Goal: Task Accomplishment & Management: Use online tool/utility

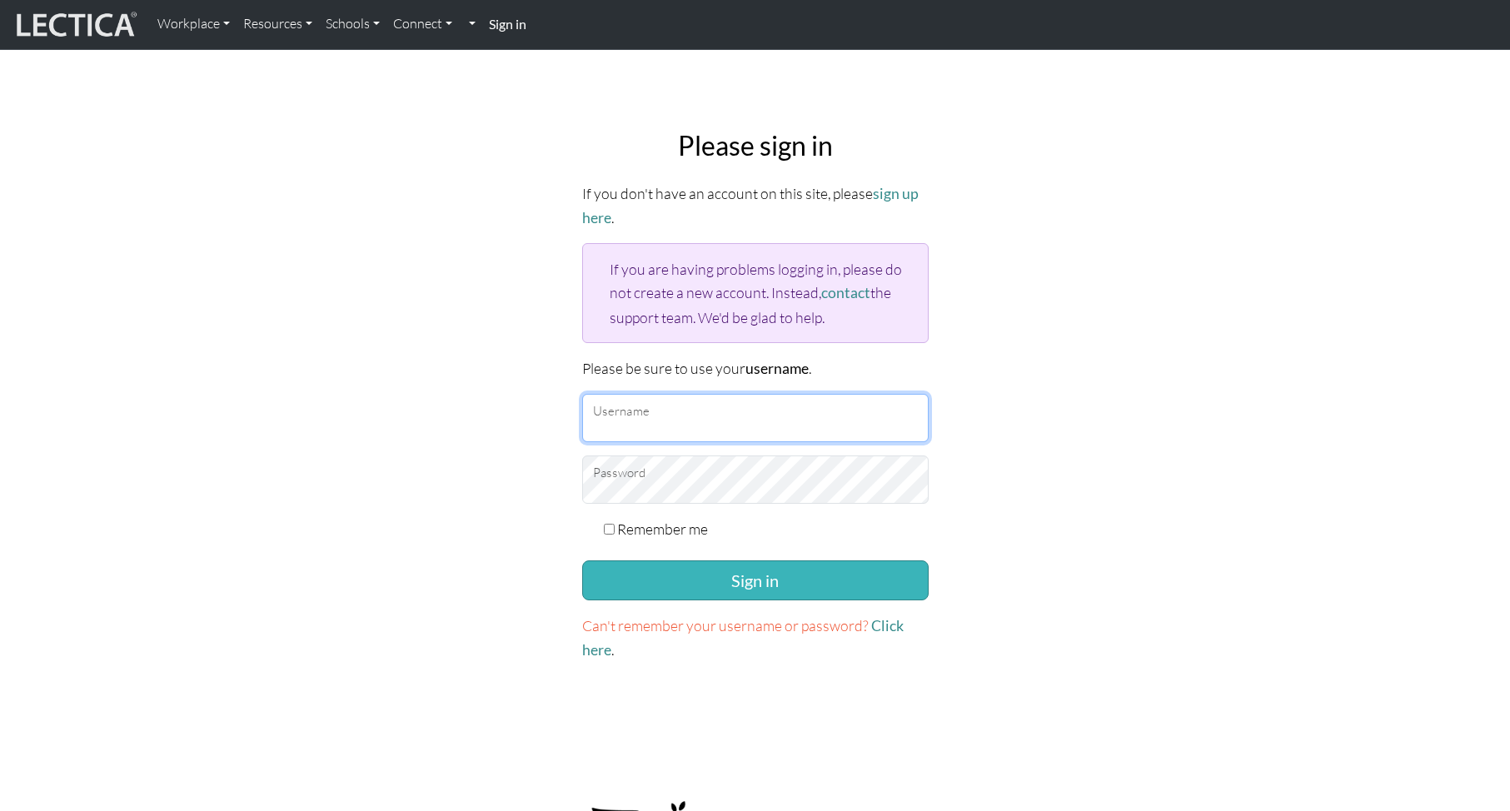
type input "theodawson"
click at [756, 580] on button "Sign in" at bounding box center [755, 581] width 346 height 40
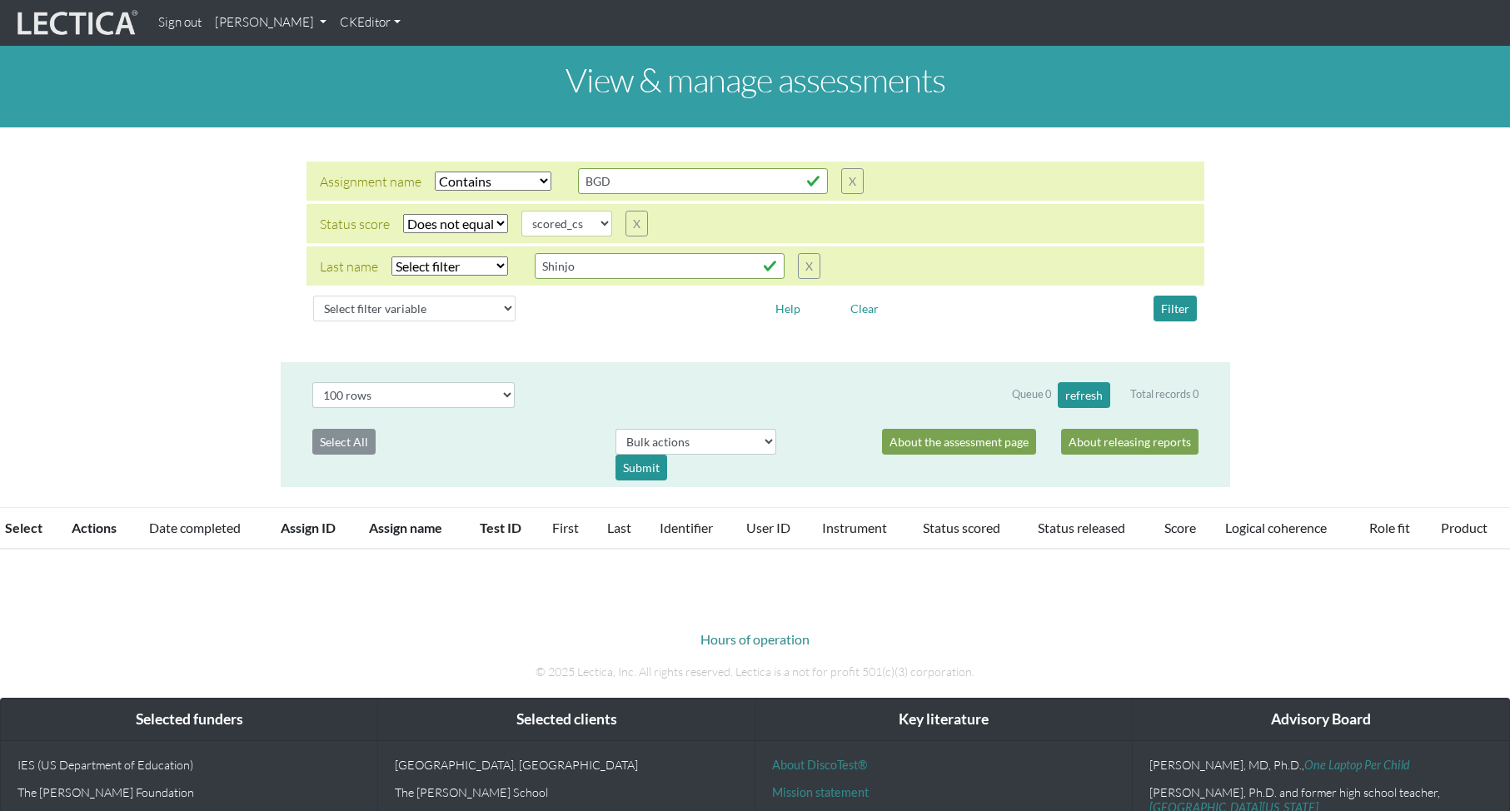
select select "icontains"
select select "not_iexact"
select select "scored_cs"
select select "100"
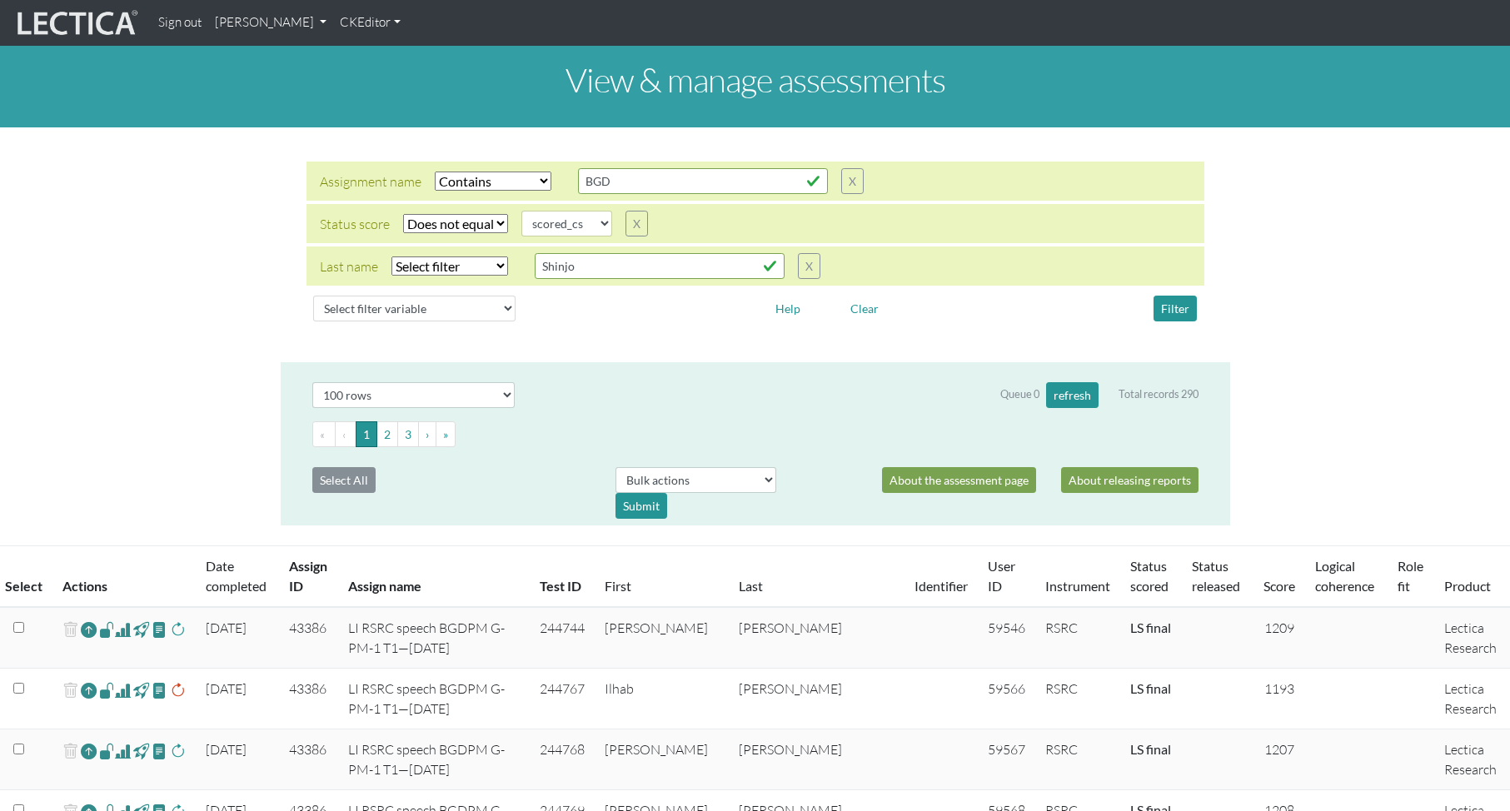
click at [122, 630] on span at bounding box center [123, 630] width 16 height 20
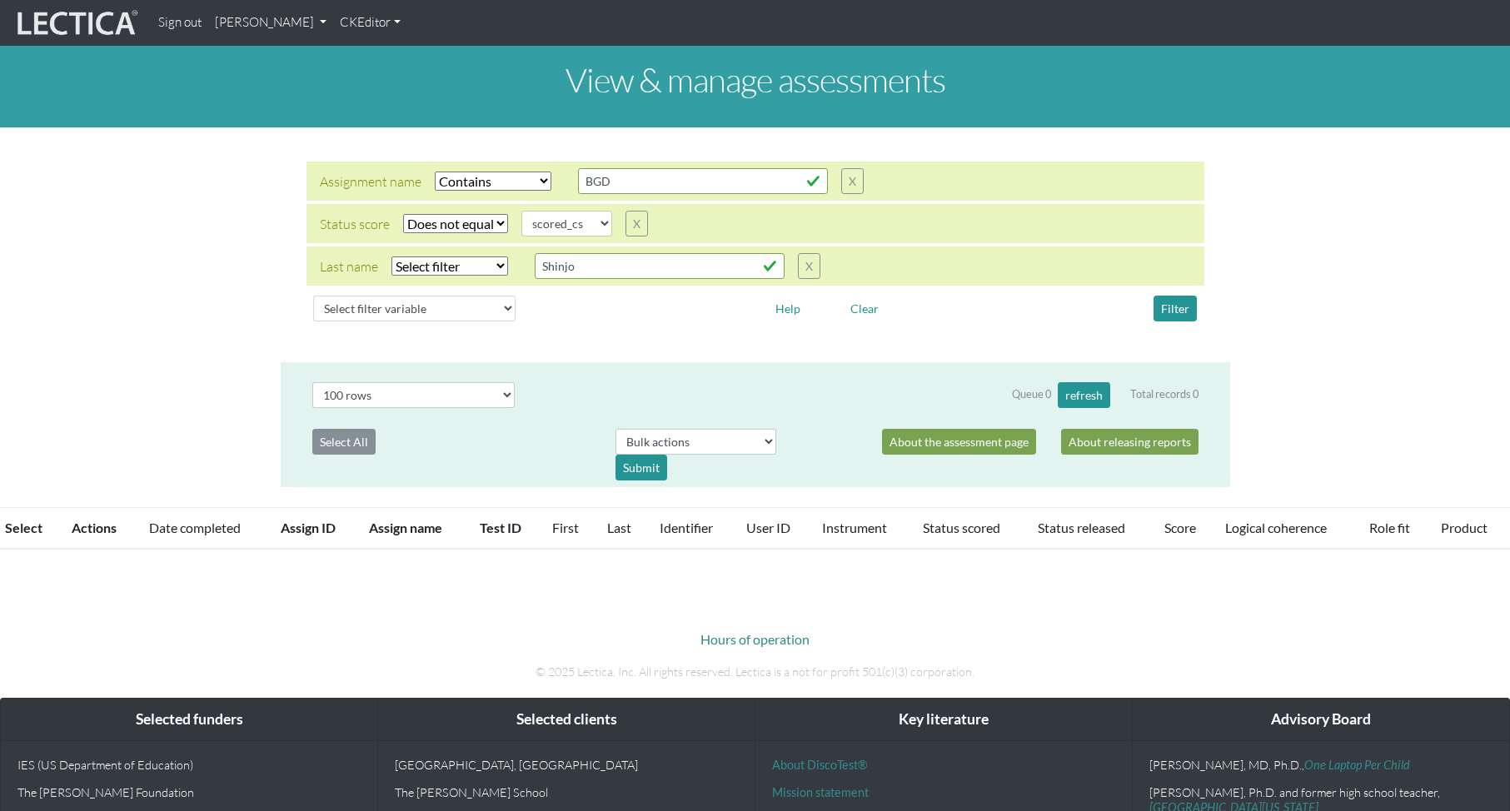
select select "icontains"
select select "not_iexact"
select select "scored_cs"
select select "100"
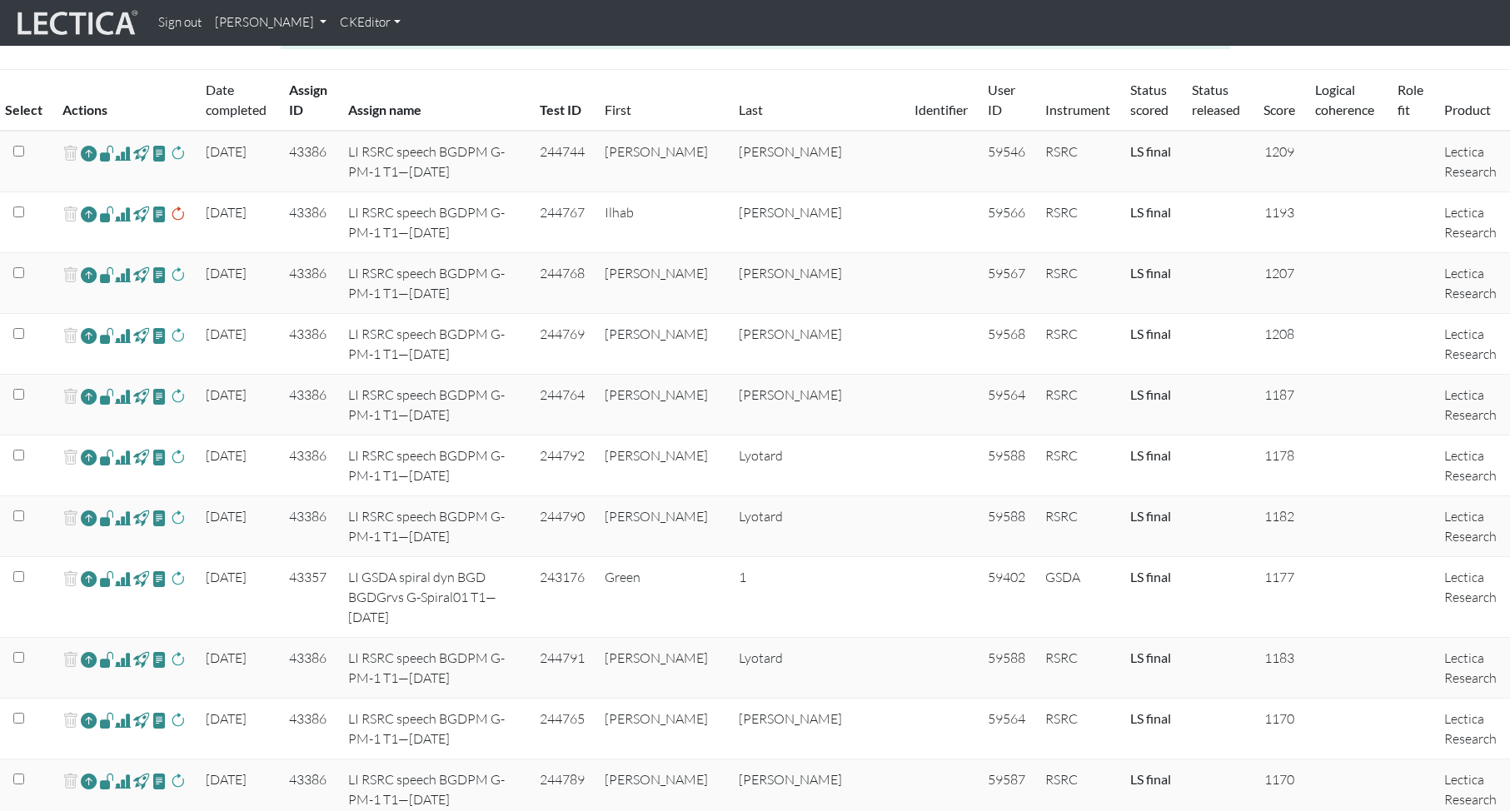
scroll to position [486, 0]
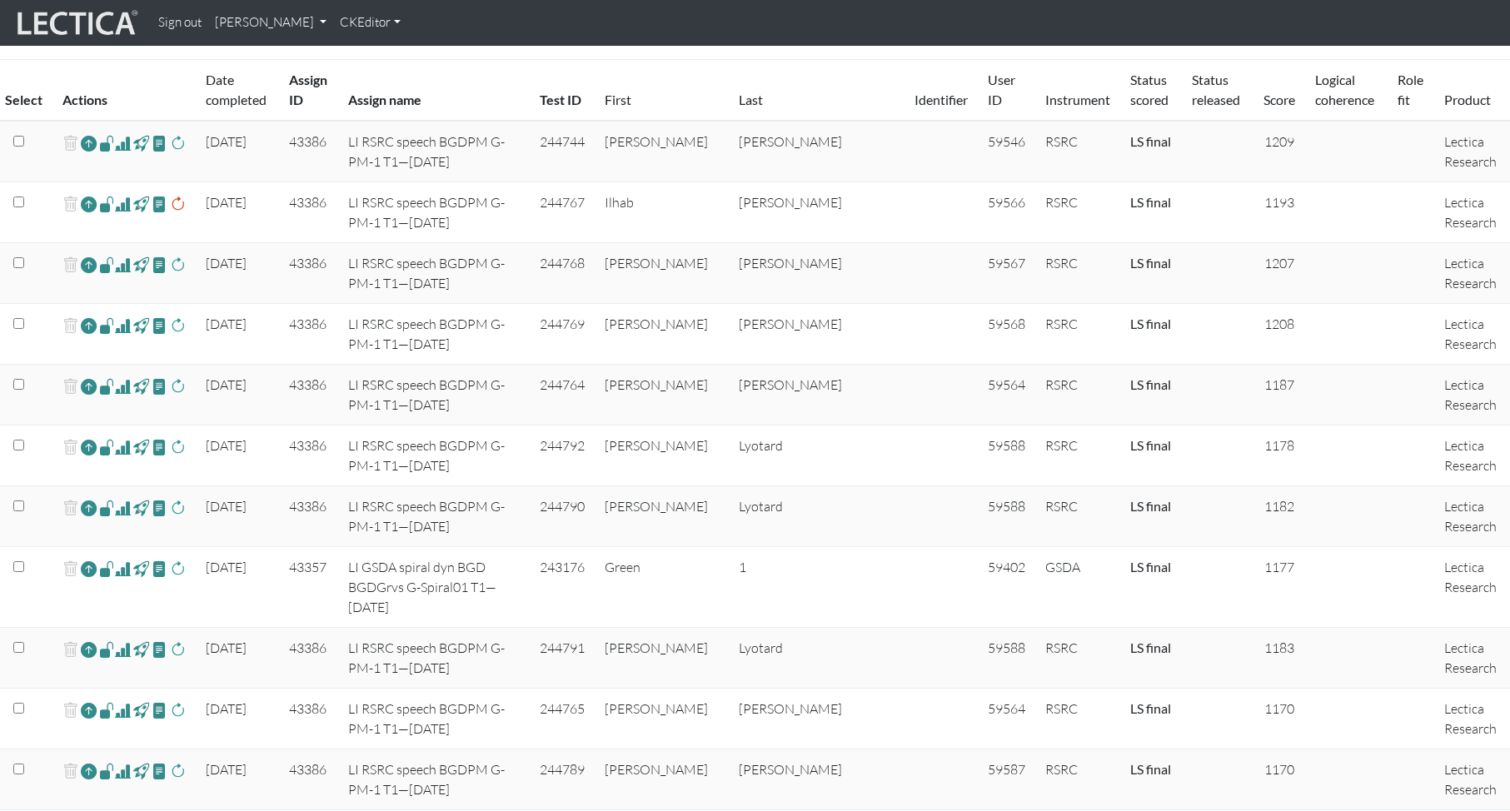
click at [122, 326] on span at bounding box center [123, 326] width 16 height 20
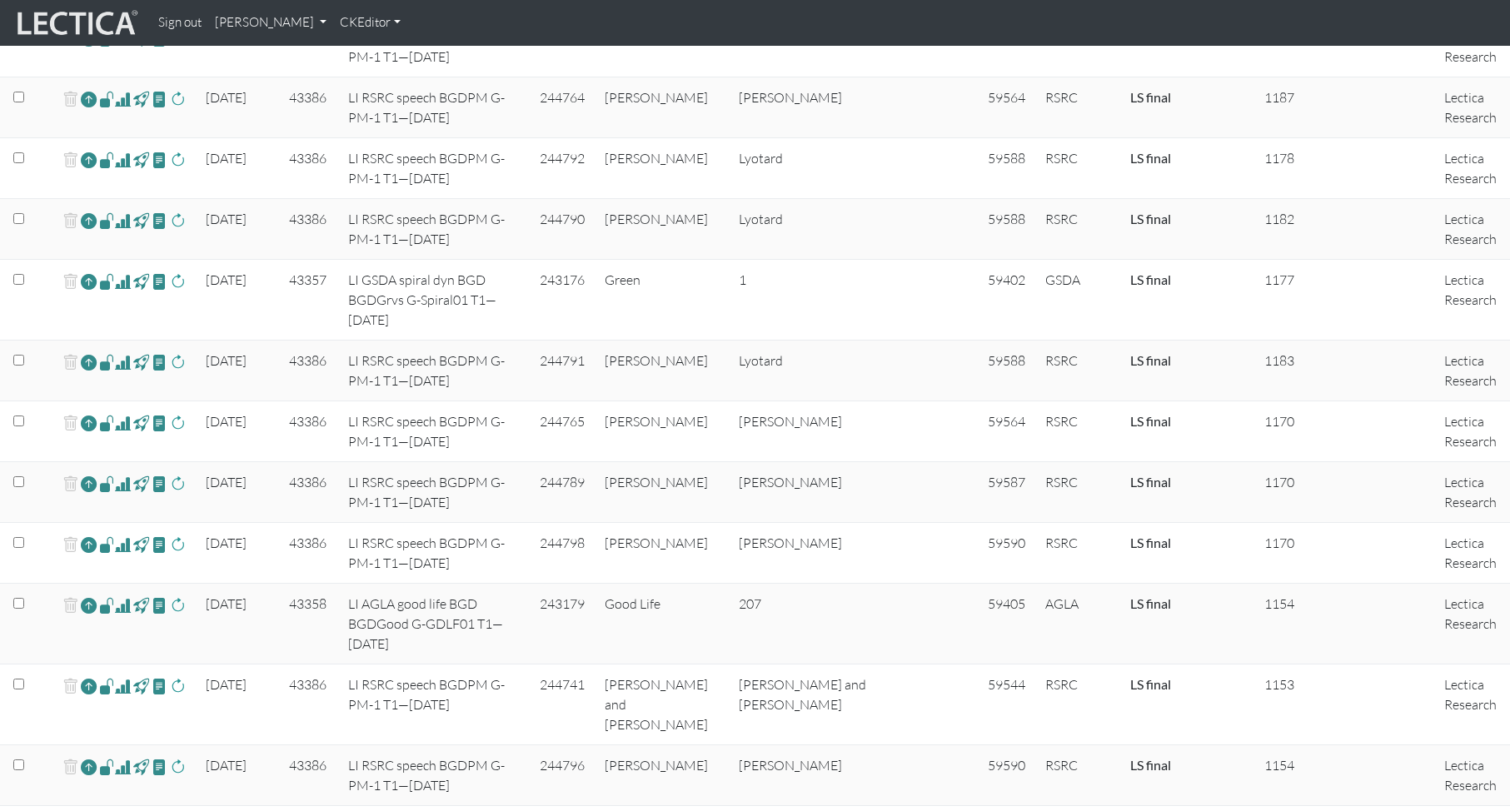
scroll to position [777, 0]
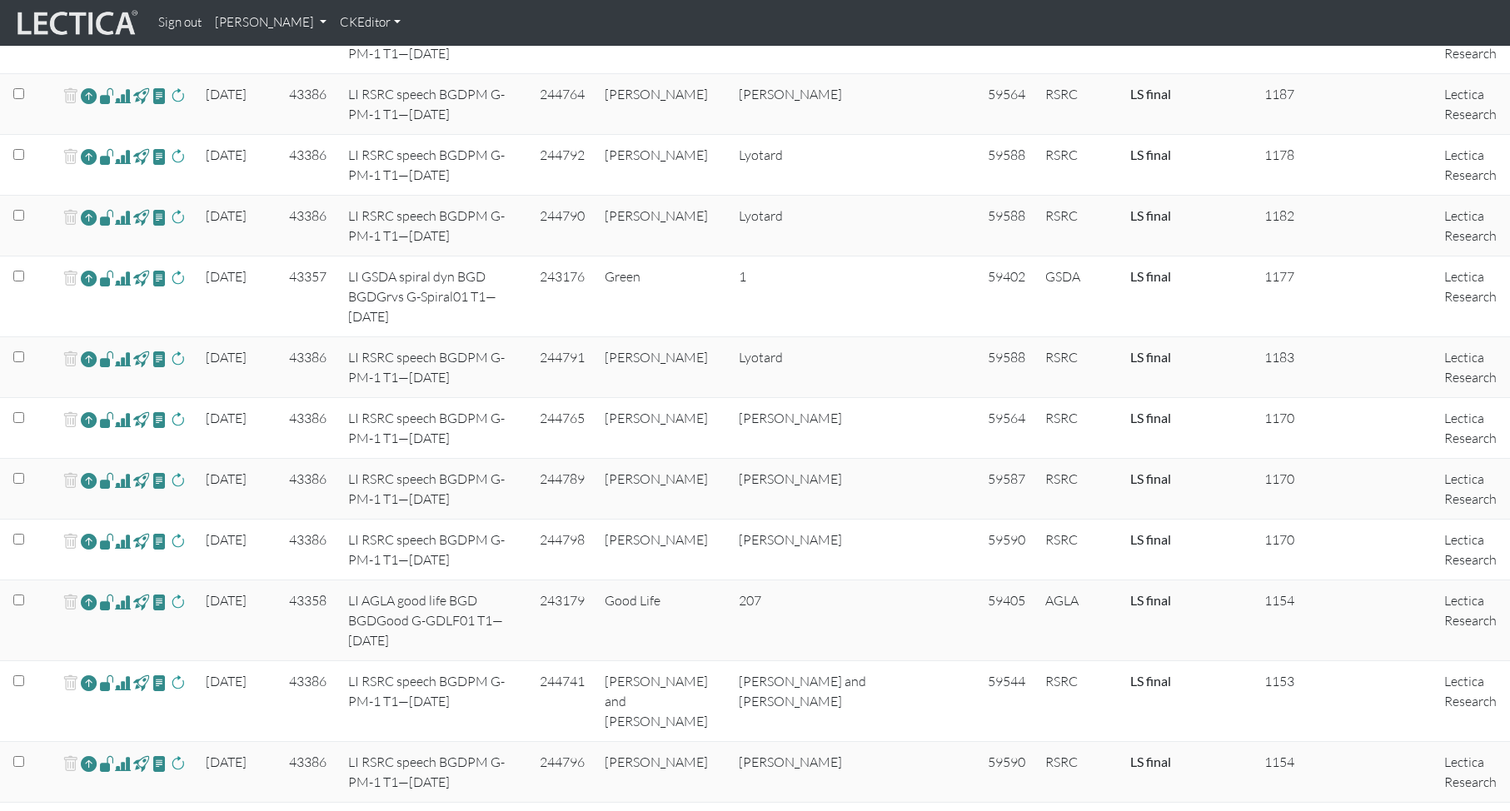
click at [121, 543] on span at bounding box center [123, 541] width 16 height 20
click at [120, 98] on span at bounding box center [123, 96] width 16 height 20
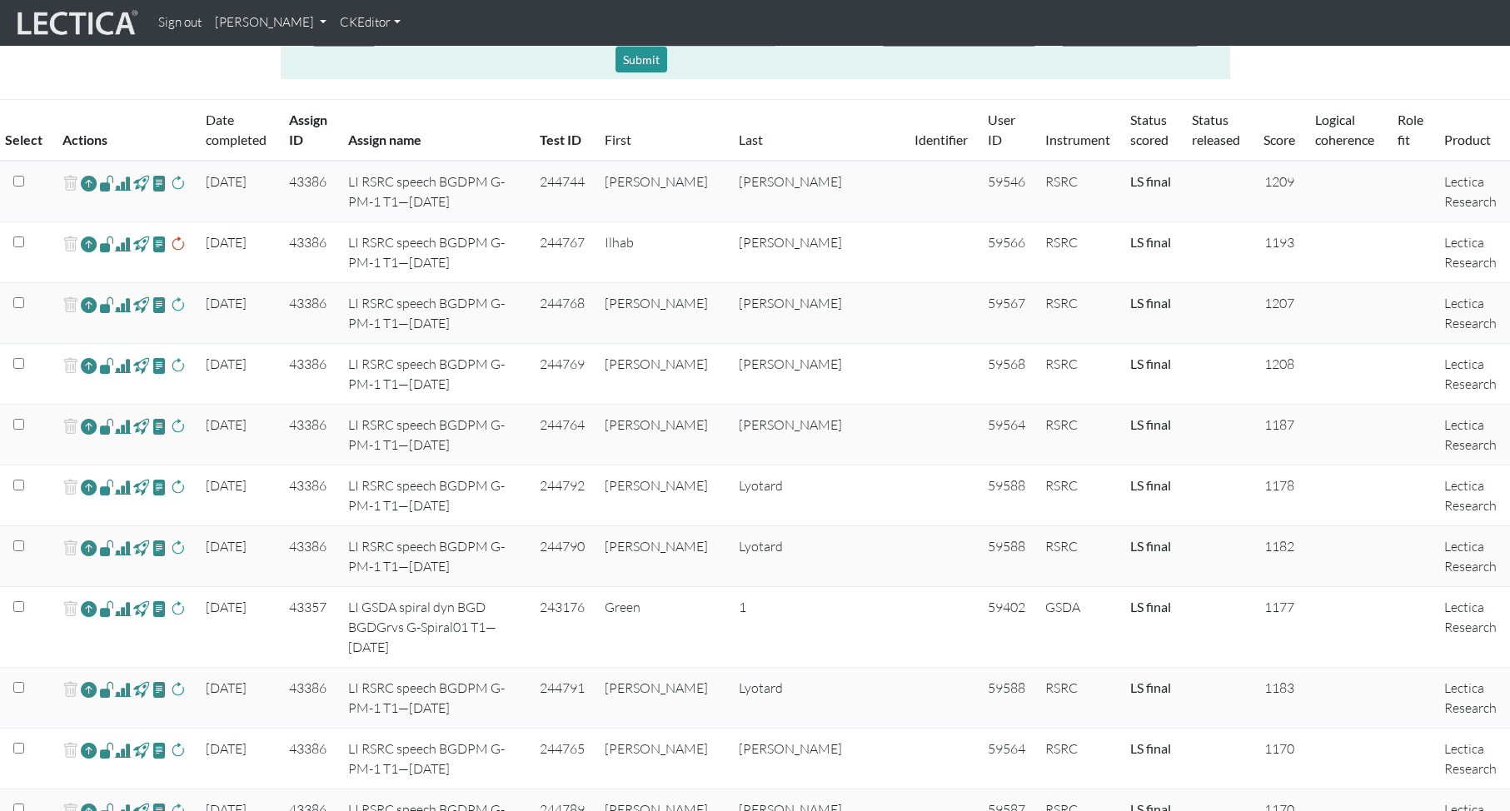
scroll to position [438, 0]
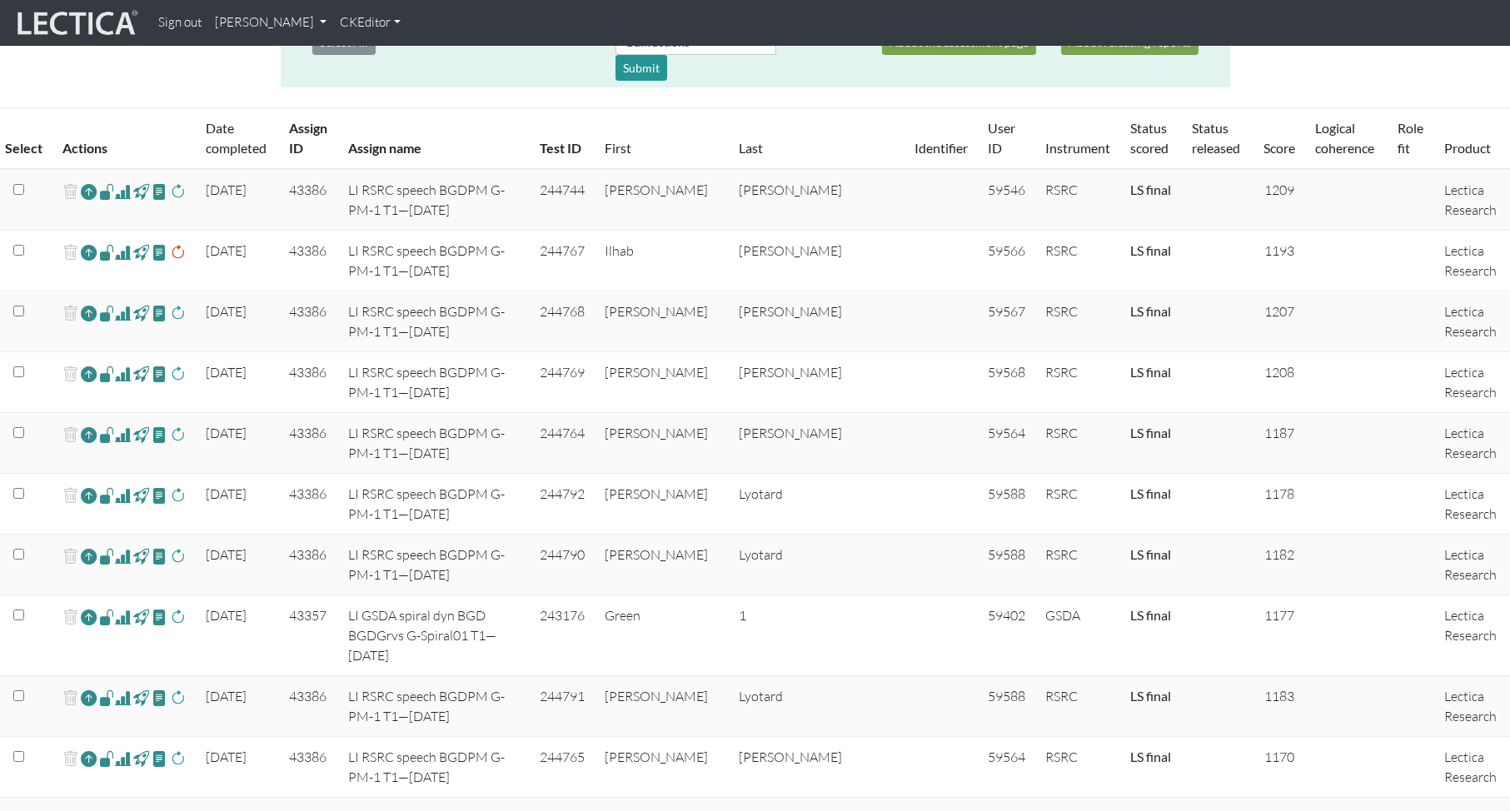
click at [122, 192] on span at bounding box center [123, 192] width 16 height 20
click at [121, 254] on span at bounding box center [123, 252] width 16 height 20
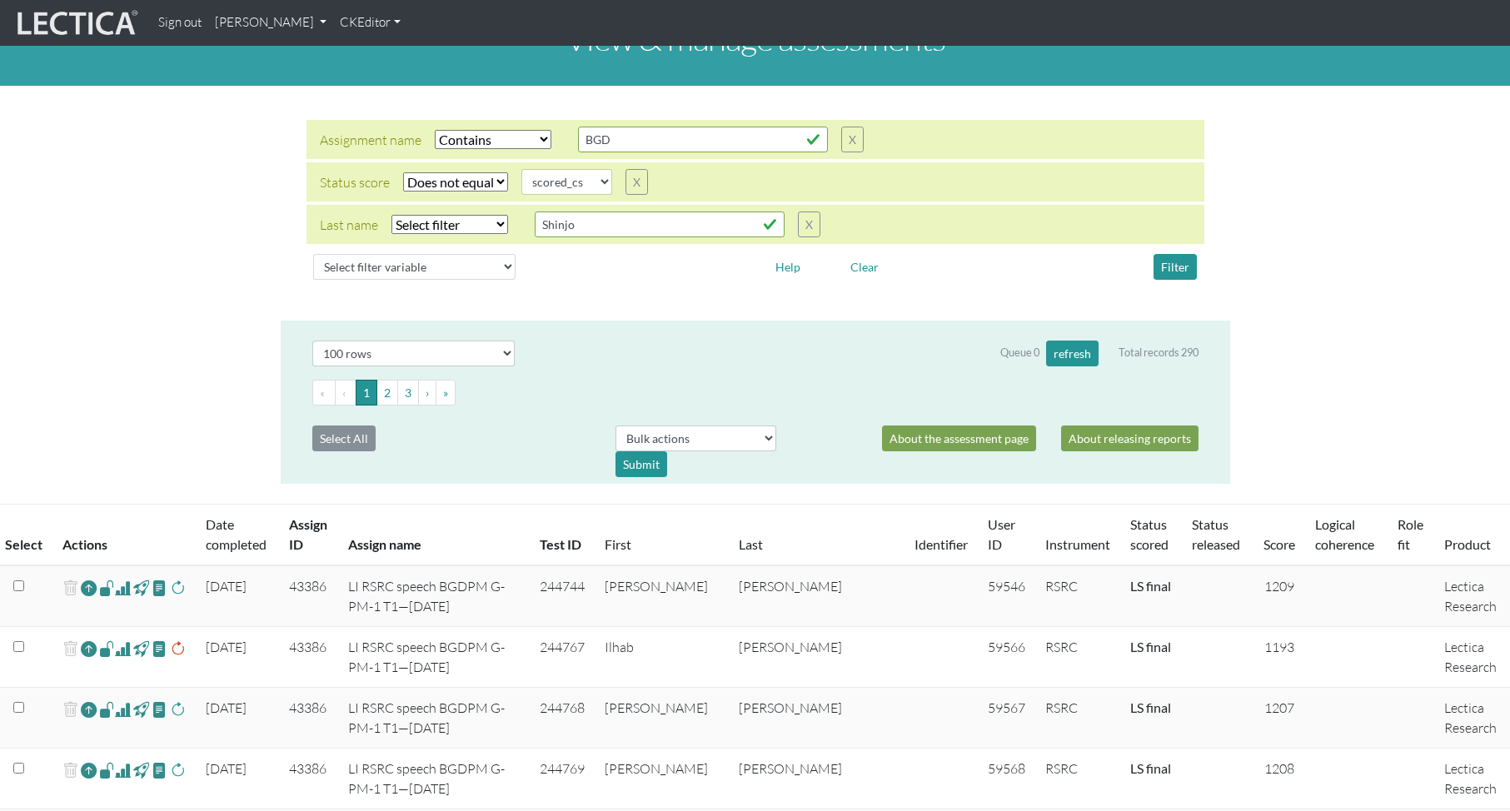
scroll to position [0, 0]
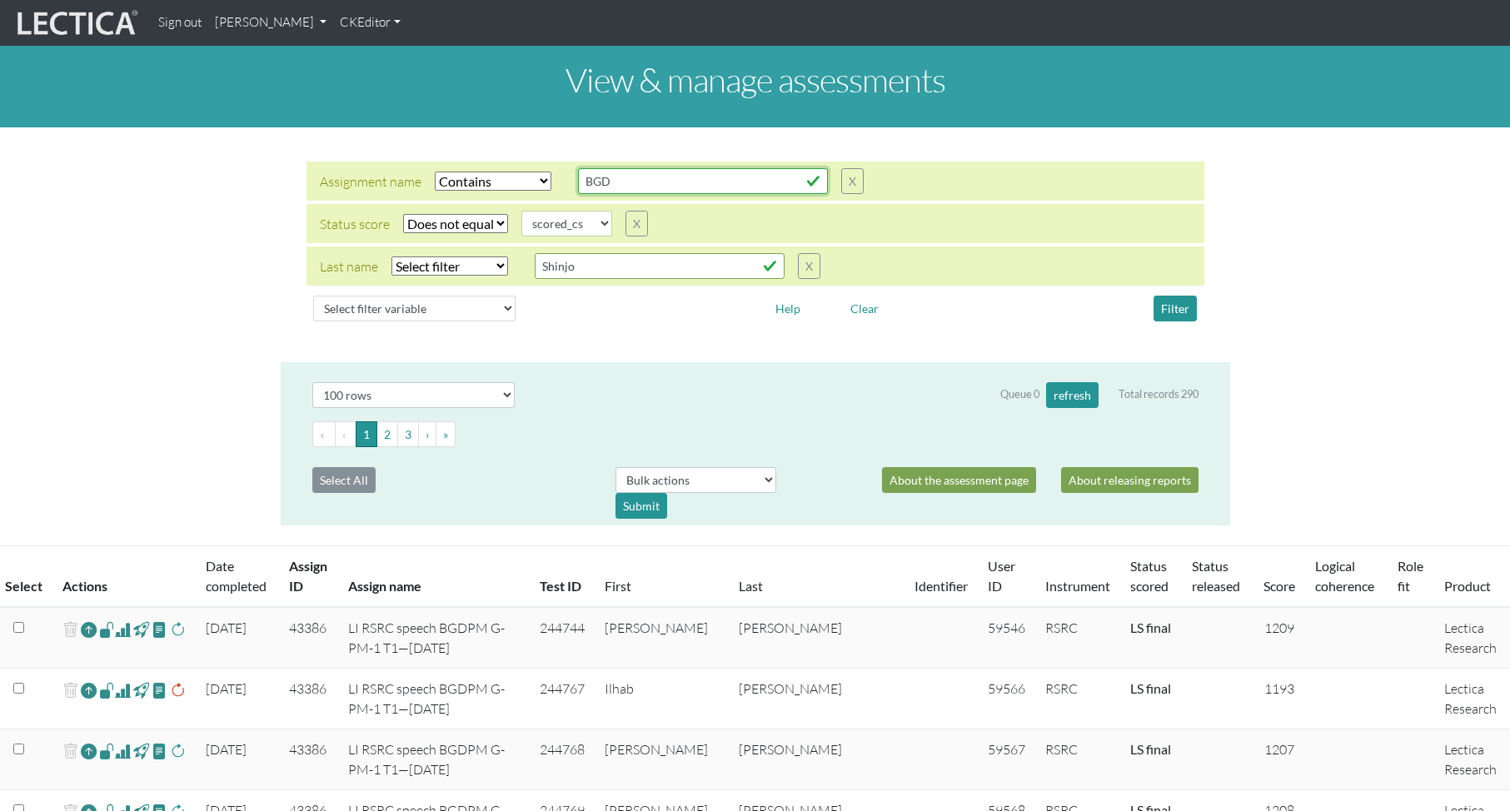
drag, startPoint x: 610, startPoint y: 183, endPoint x: 619, endPoint y: 184, distance: 9.2
click at [609, 183] on input "BGD" at bounding box center [703, 181] width 250 height 26
drag, startPoint x: 620, startPoint y: 184, endPoint x: 549, endPoint y: 177, distance: 71.2
click at [549, 177] on div "Assignment name Select filter Equals Does not equal Contains Does not contain S…" at bounding box center [592, 181] width 544 height 26
type input "Civilization"
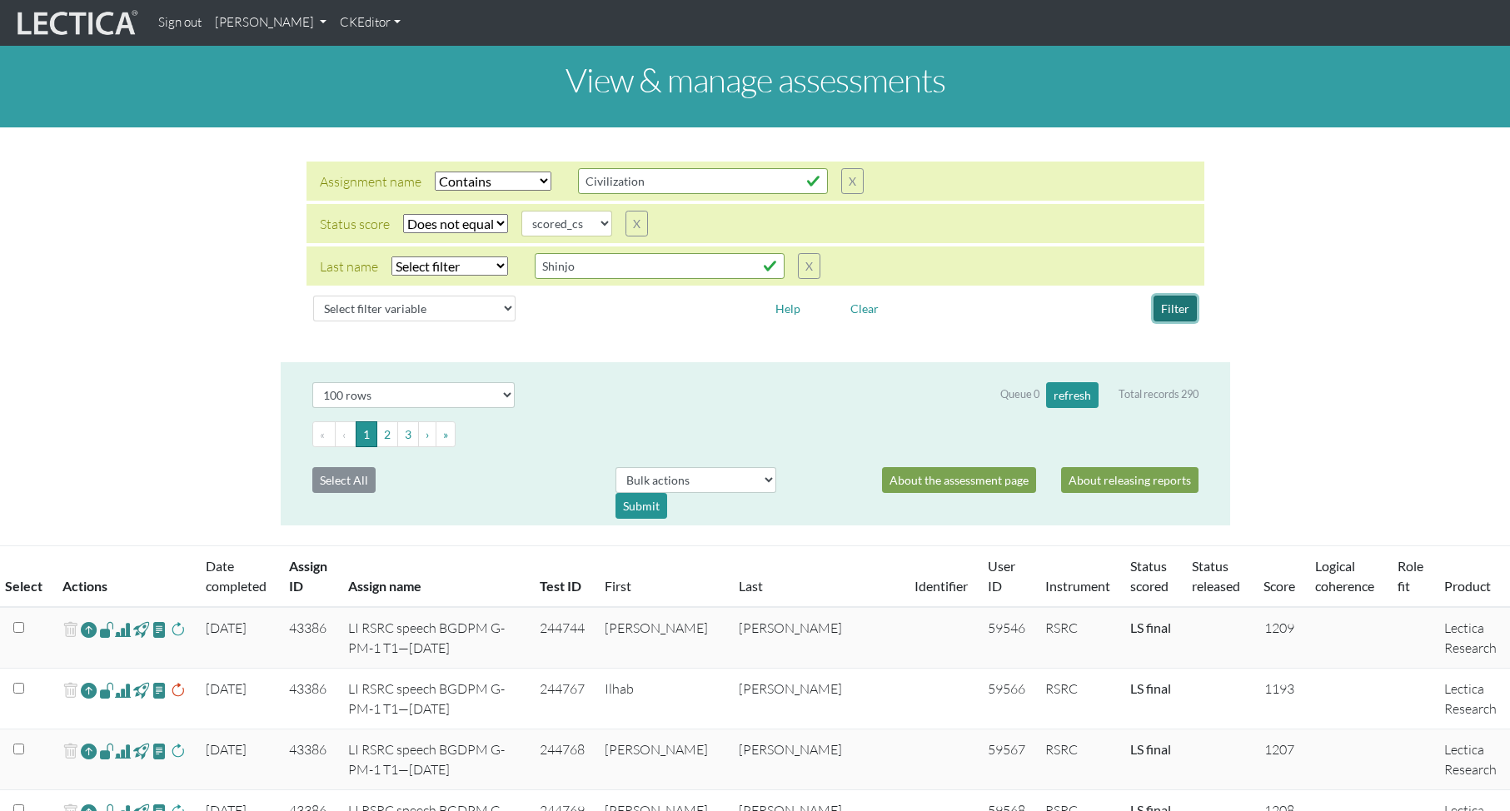
click at [1173, 310] on button "Filter" at bounding box center [1175, 309] width 43 height 26
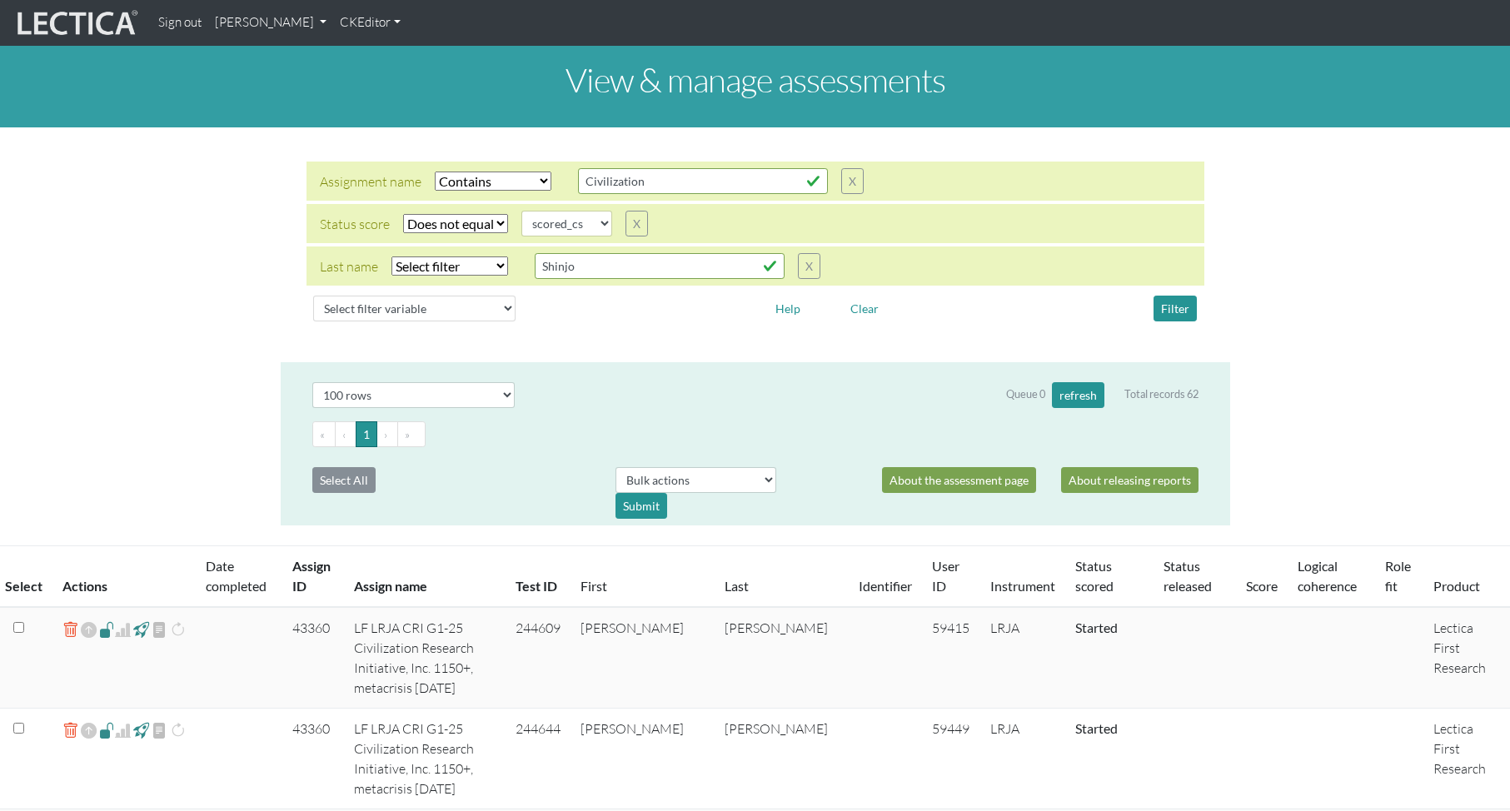
click at [456, 220] on select "Select filter Equals Does not equal" at bounding box center [455, 223] width 105 height 19
select select
click at [403, 214] on select "Select filter Equals Does not equal" at bounding box center [455, 223] width 105 height 19
click at [1181, 307] on button "Filter" at bounding box center [1175, 309] width 43 height 26
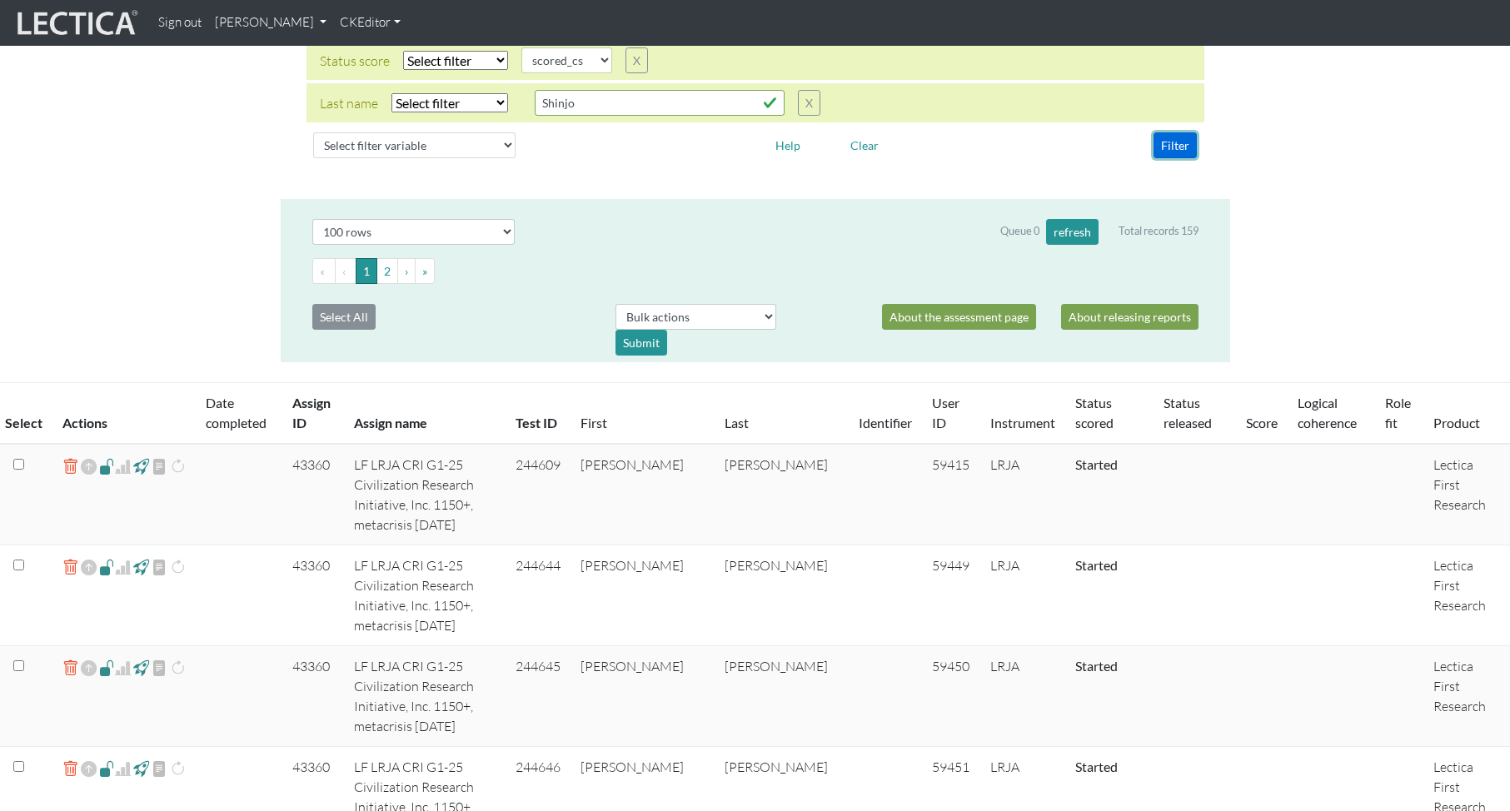
scroll to position [36, 0]
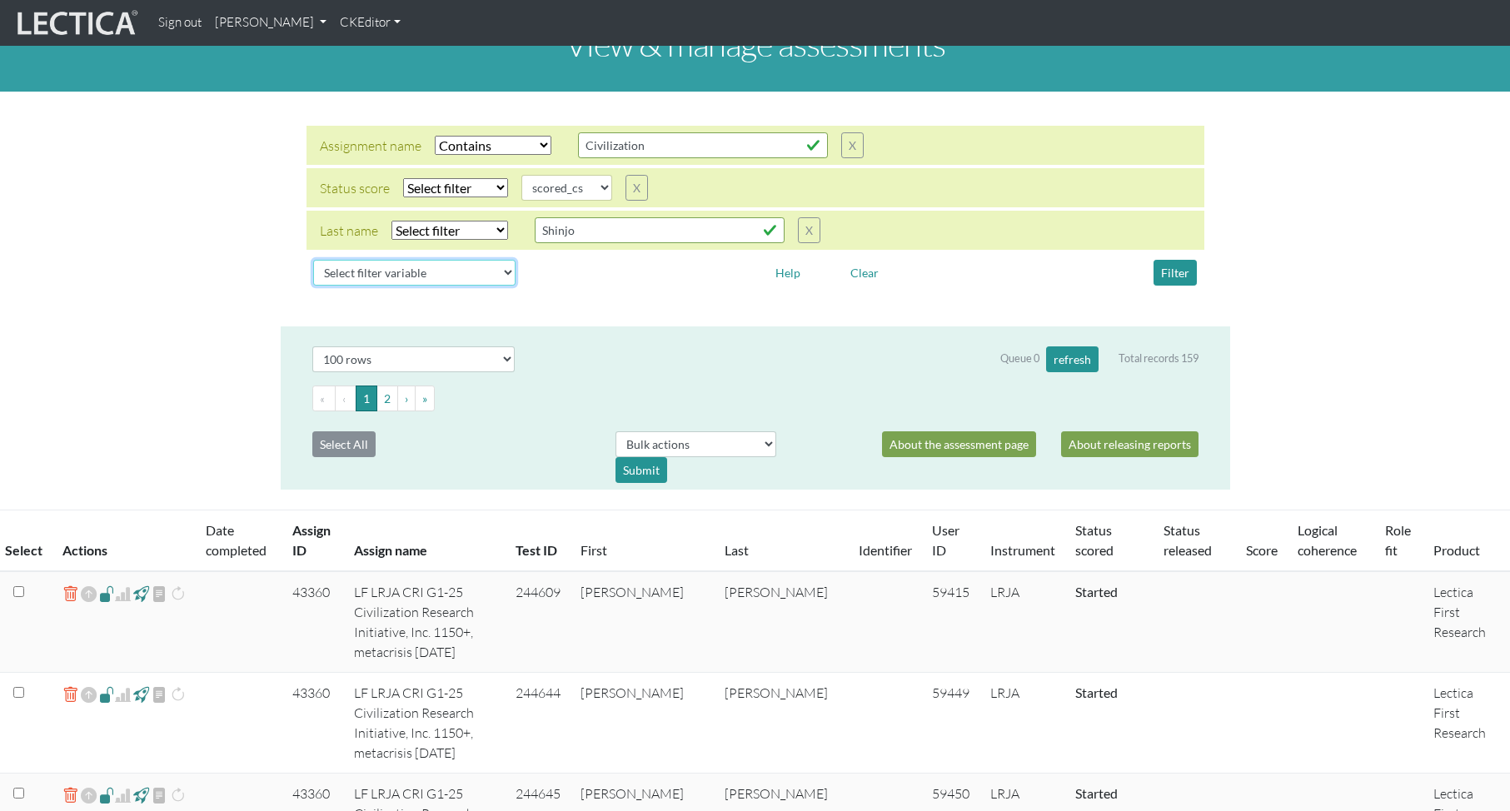
click at [391, 272] on select "Select filter variable Assignment name Assignment ID Clarity persuasive Clarity…" at bounding box center [414, 273] width 202 height 26
select select "score"
click at [313, 286] on select "Select filter variable Assignment name Assignment ID Clarity persuasive Clarity…" at bounding box center [414, 273] width 202 height 26
select select
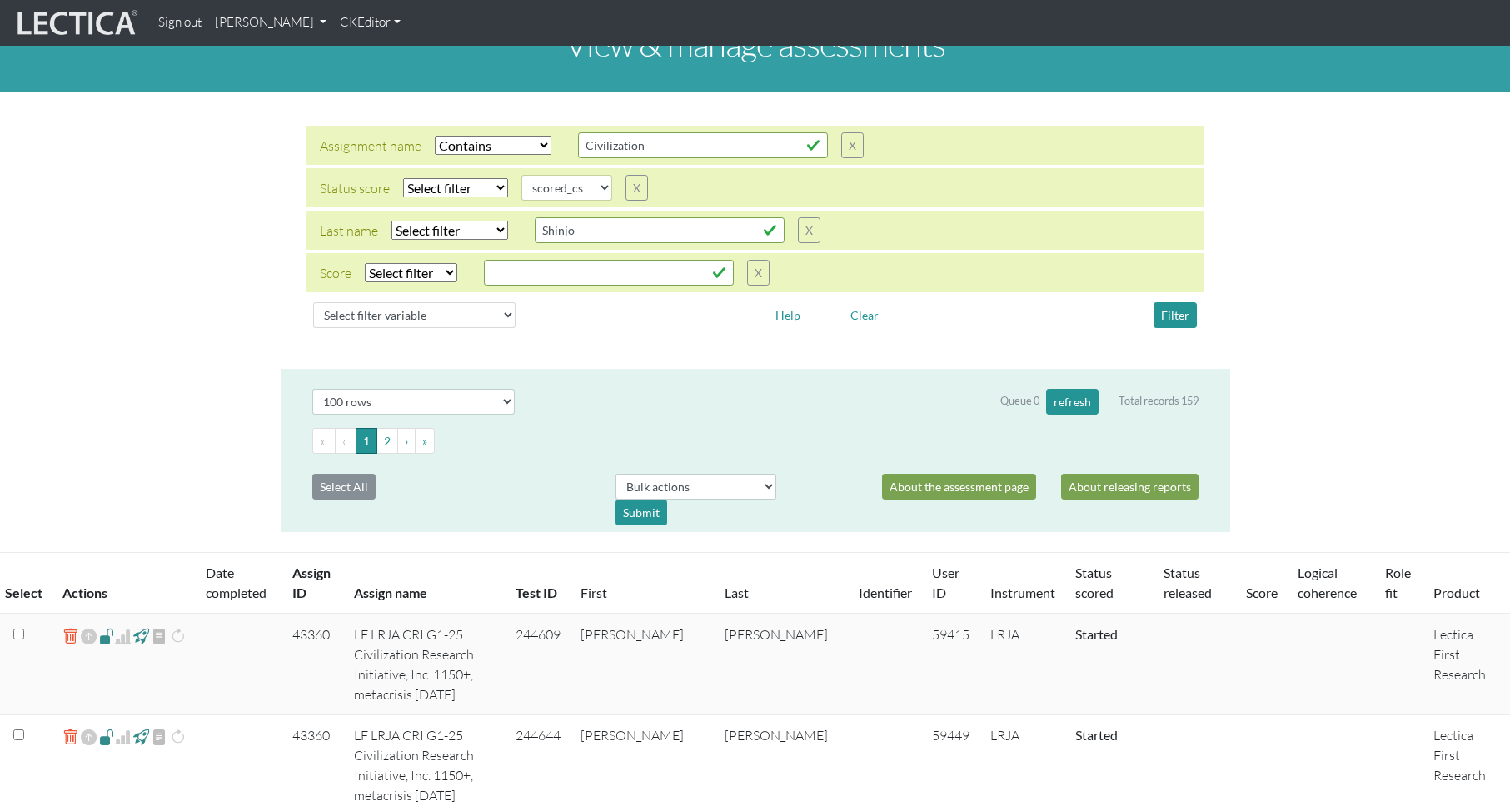
click at [406, 272] on select "Select filter Equals Greater than Less than" at bounding box center [411, 272] width 92 height 19
select select "gt"
click at [365, 263] on select "Select filter Equals Greater than Less than" at bounding box center [411, 272] width 92 height 19
click at [527, 270] on input "text" at bounding box center [609, 273] width 250 height 26
type input "1149"
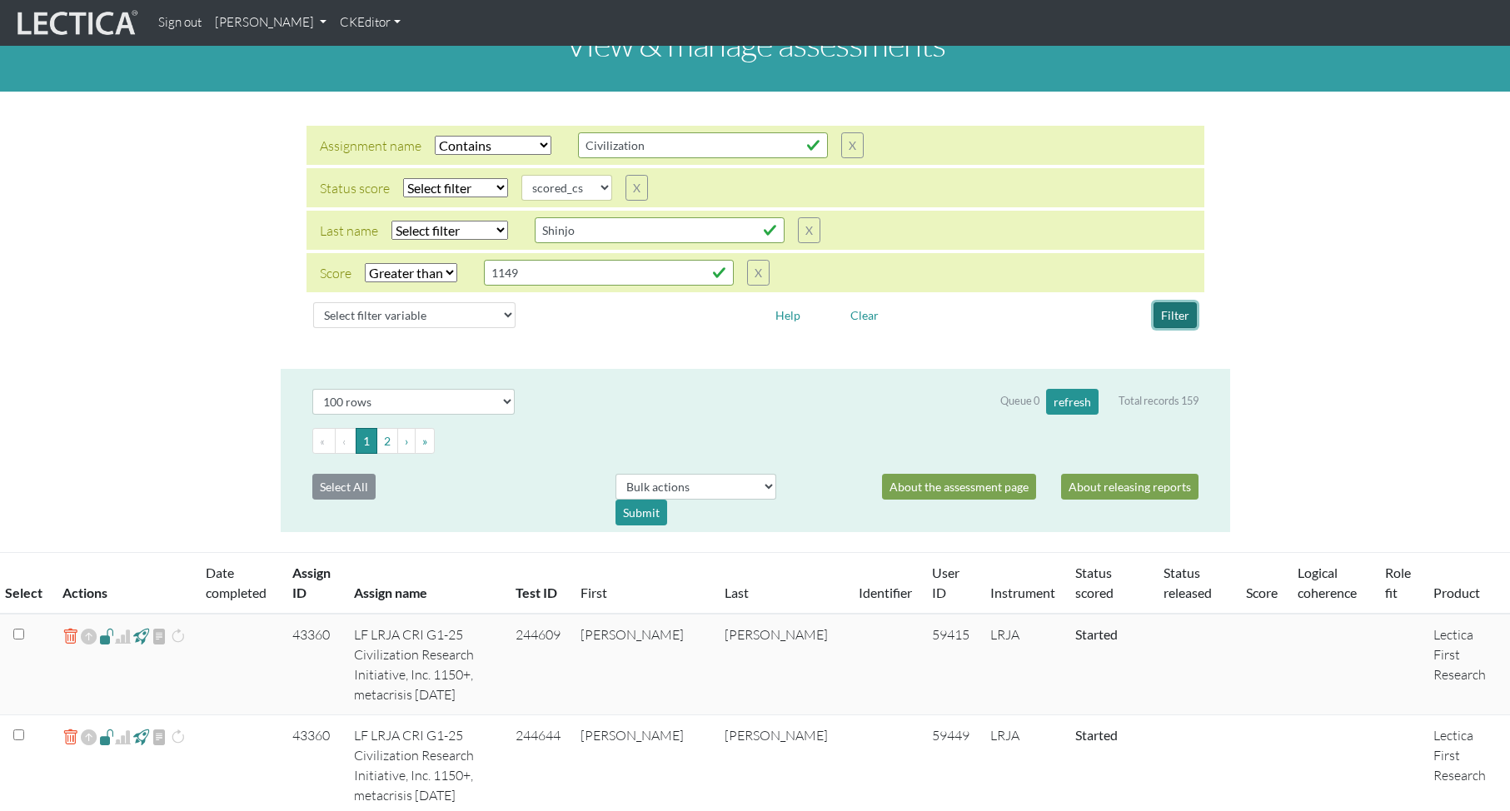
click at [1175, 315] on button "Filter" at bounding box center [1175, 315] width 43 height 26
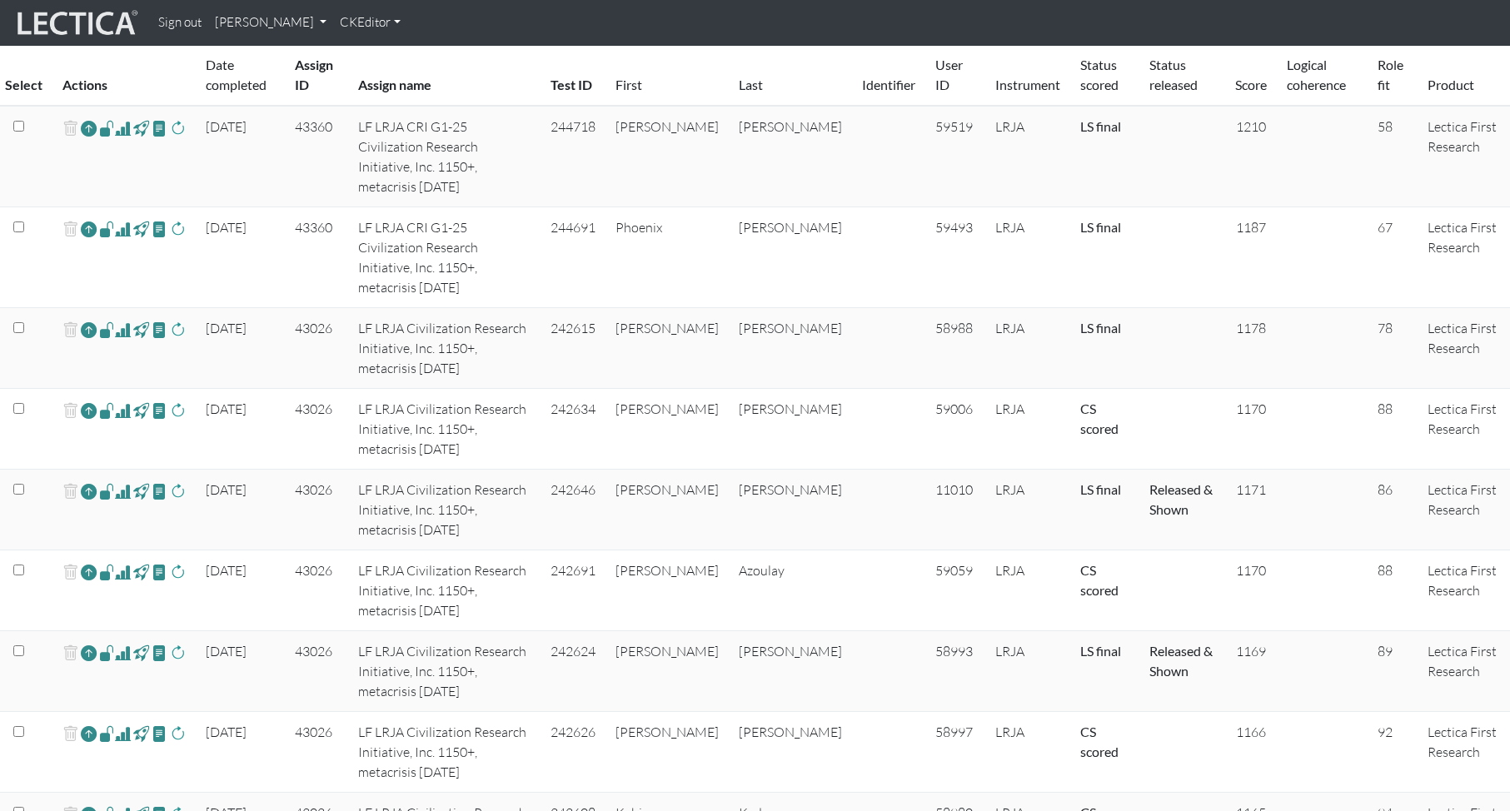
scroll to position [546, 0]
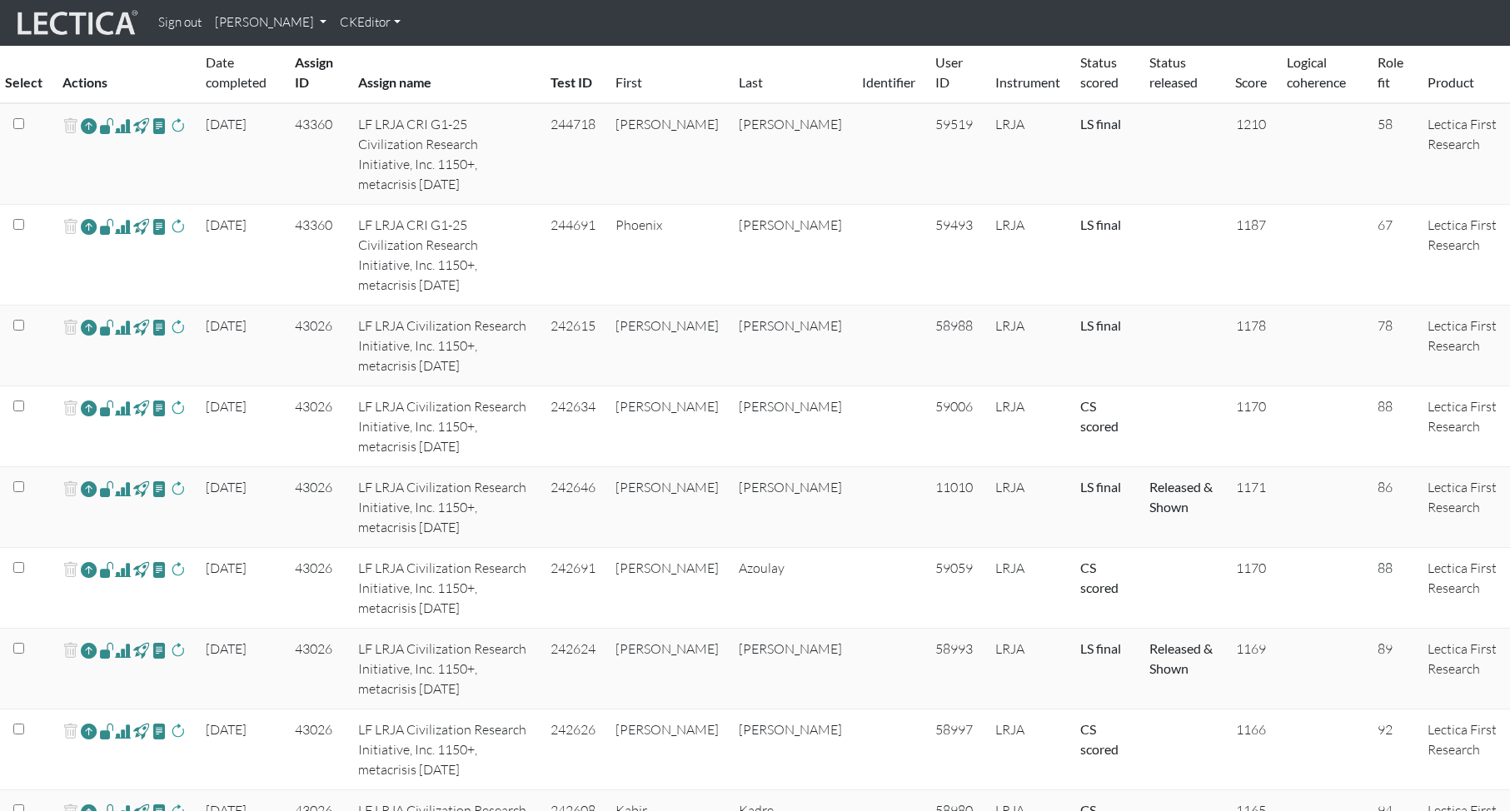
click at [123, 398] on span at bounding box center [123, 408] width 16 height 20
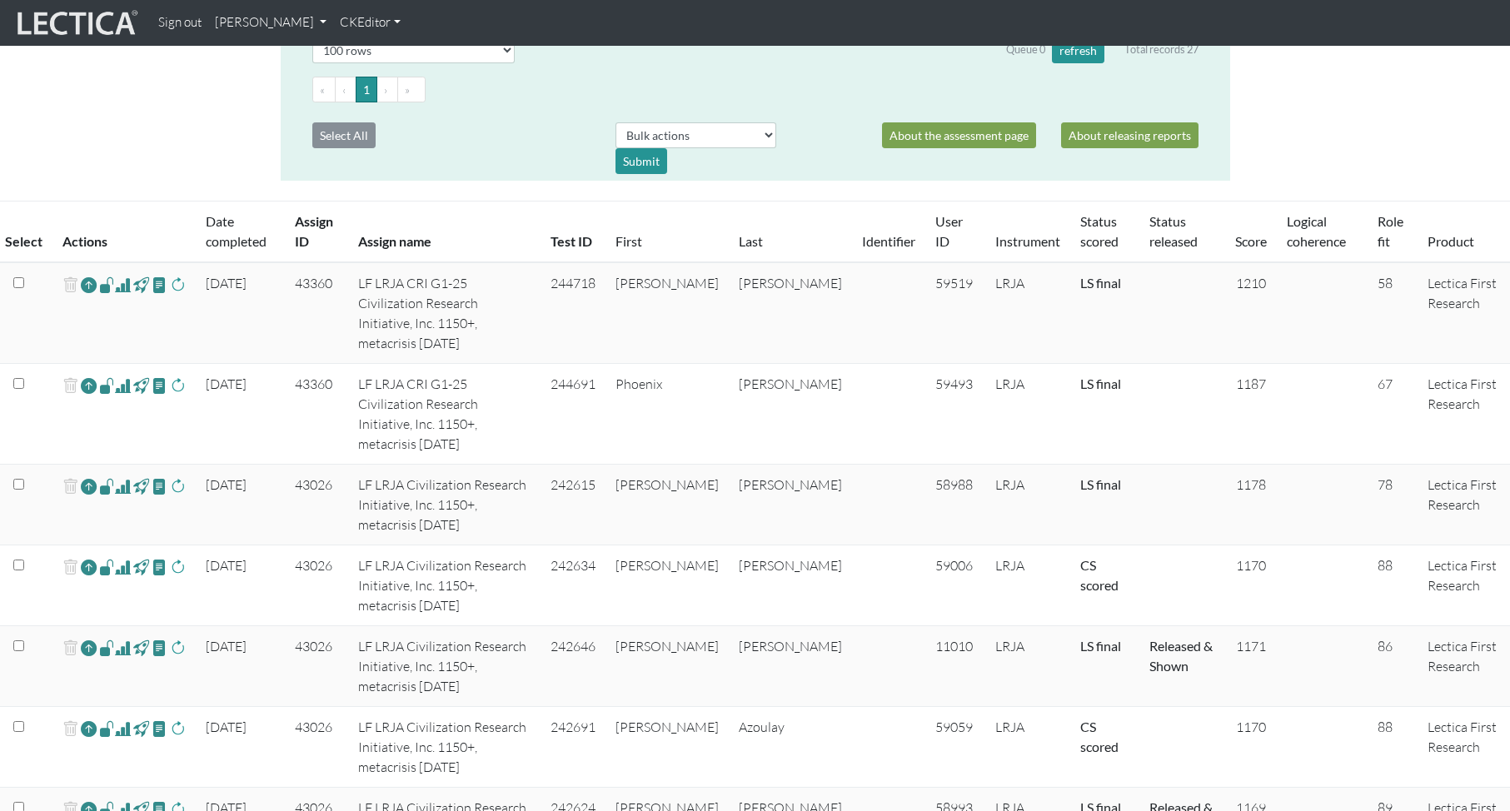
scroll to position [373, 0]
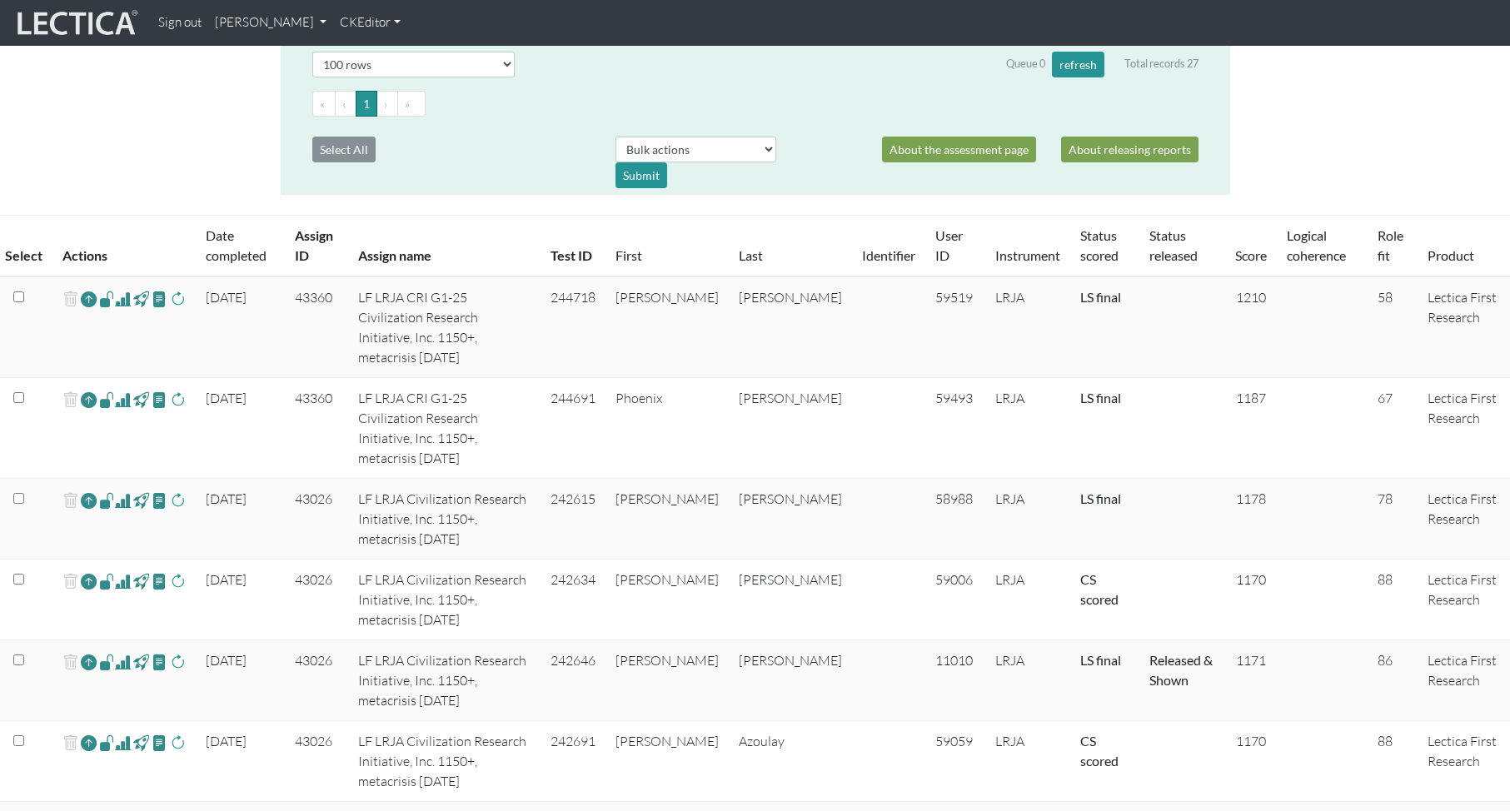
click at [125, 300] on span at bounding box center [123, 299] width 16 height 20
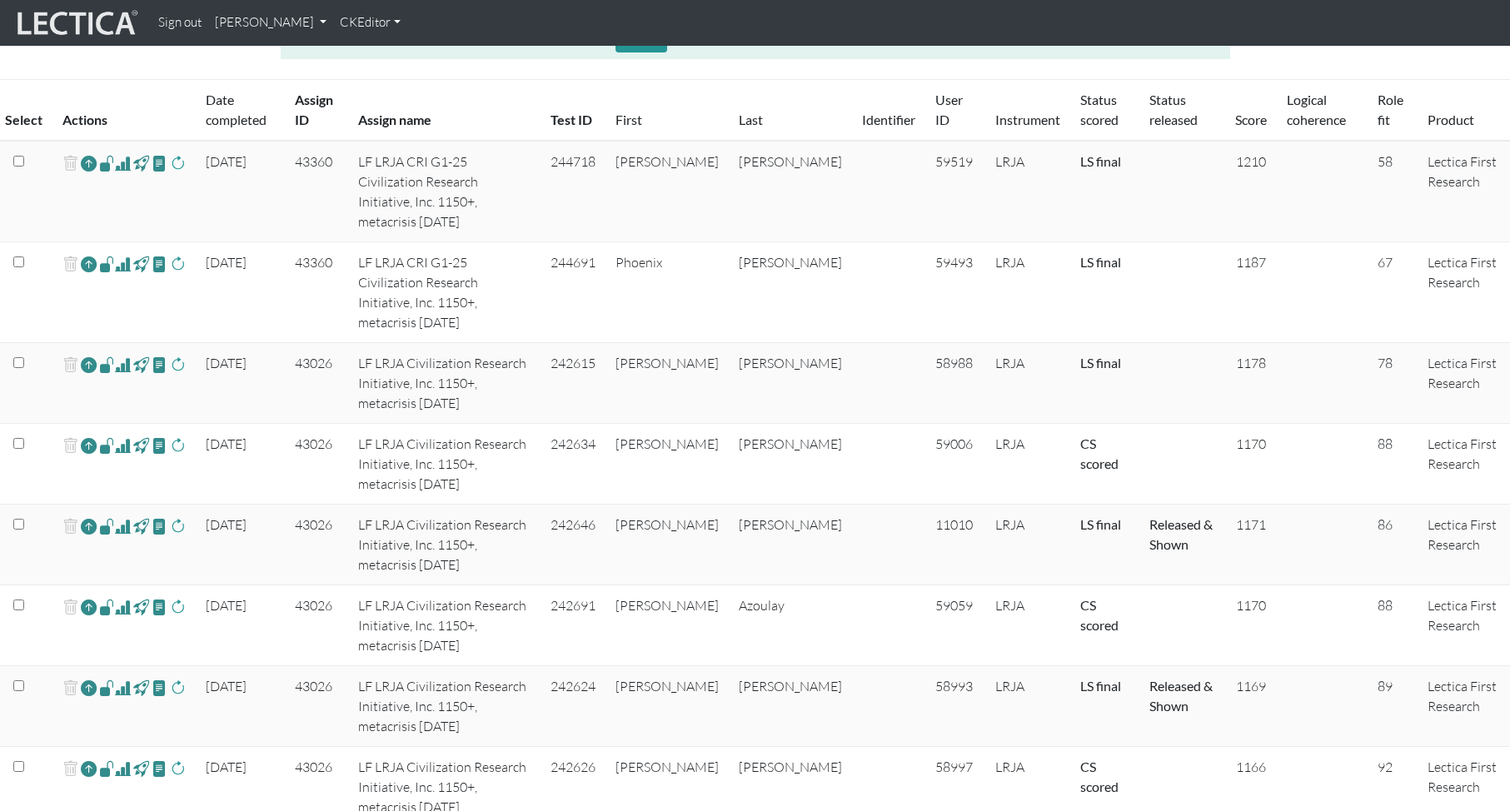
scroll to position [511, 0]
click at [124, 252] on span at bounding box center [123, 262] width 16 height 20
click at [124, 353] on span at bounding box center [123, 363] width 16 height 20
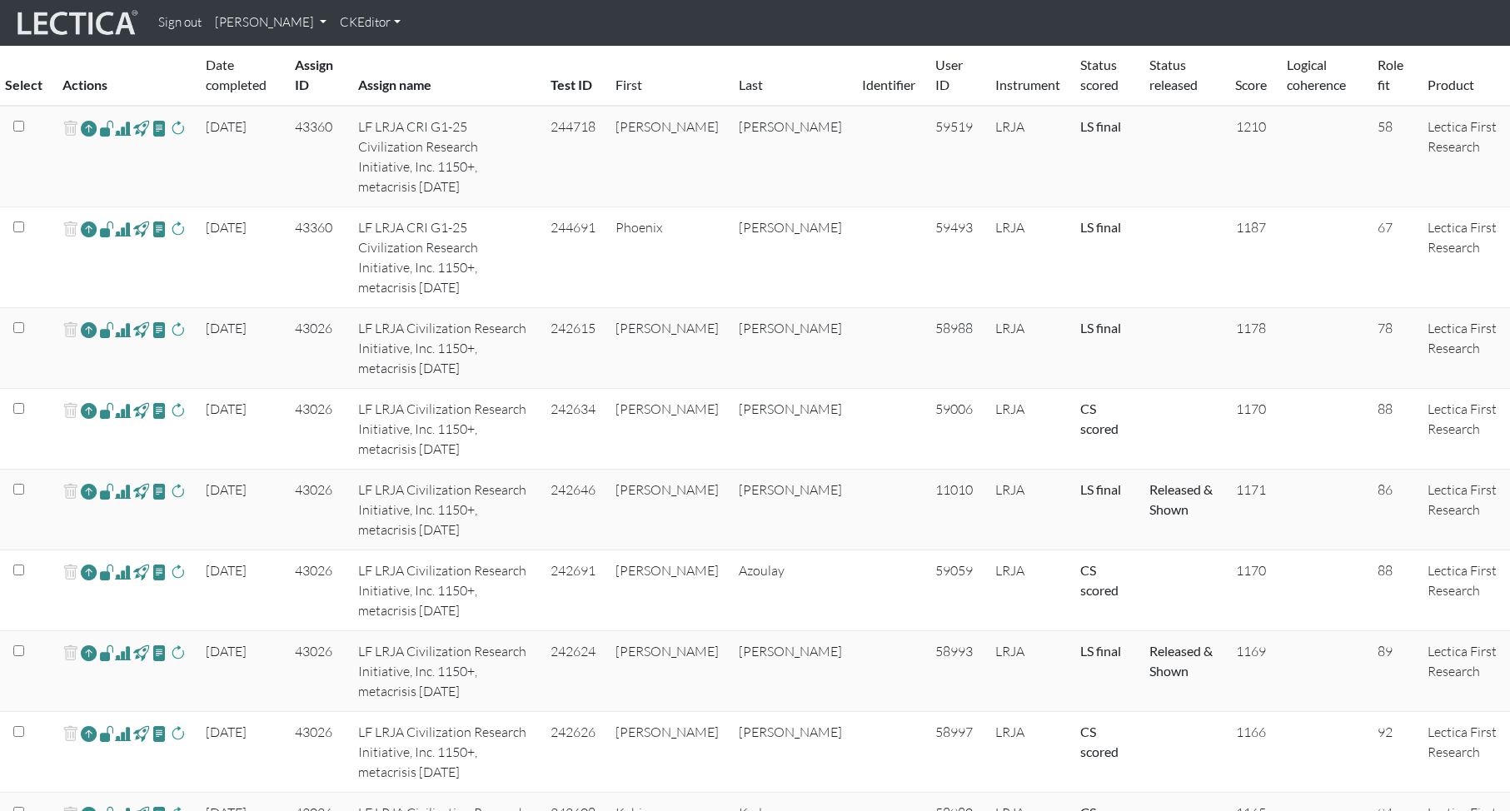
scroll to position [546, 0]
click at [122, 399] on span at bounding box center [123, 409] width 16 height 20
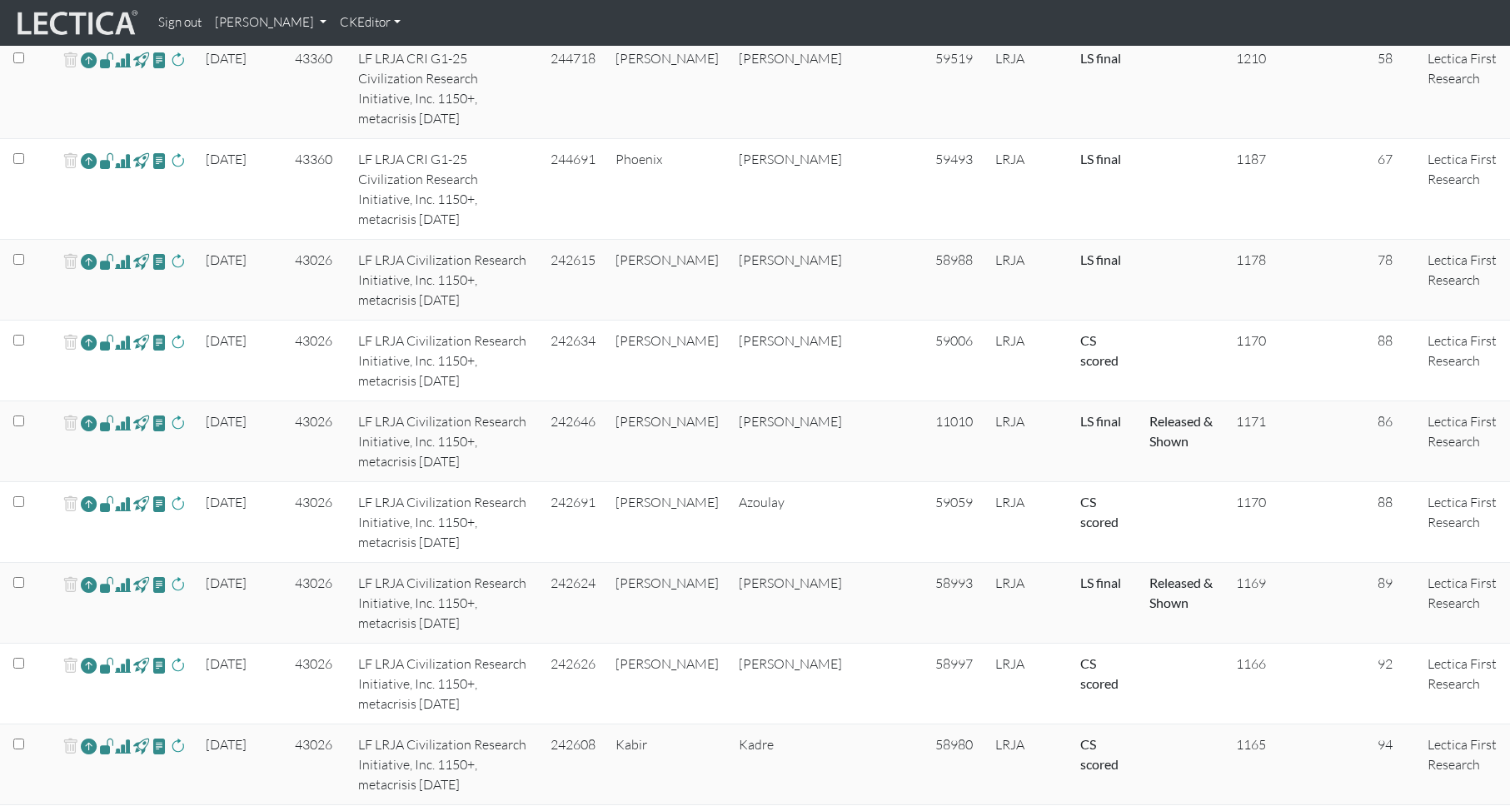
scroll to position [618, 0]
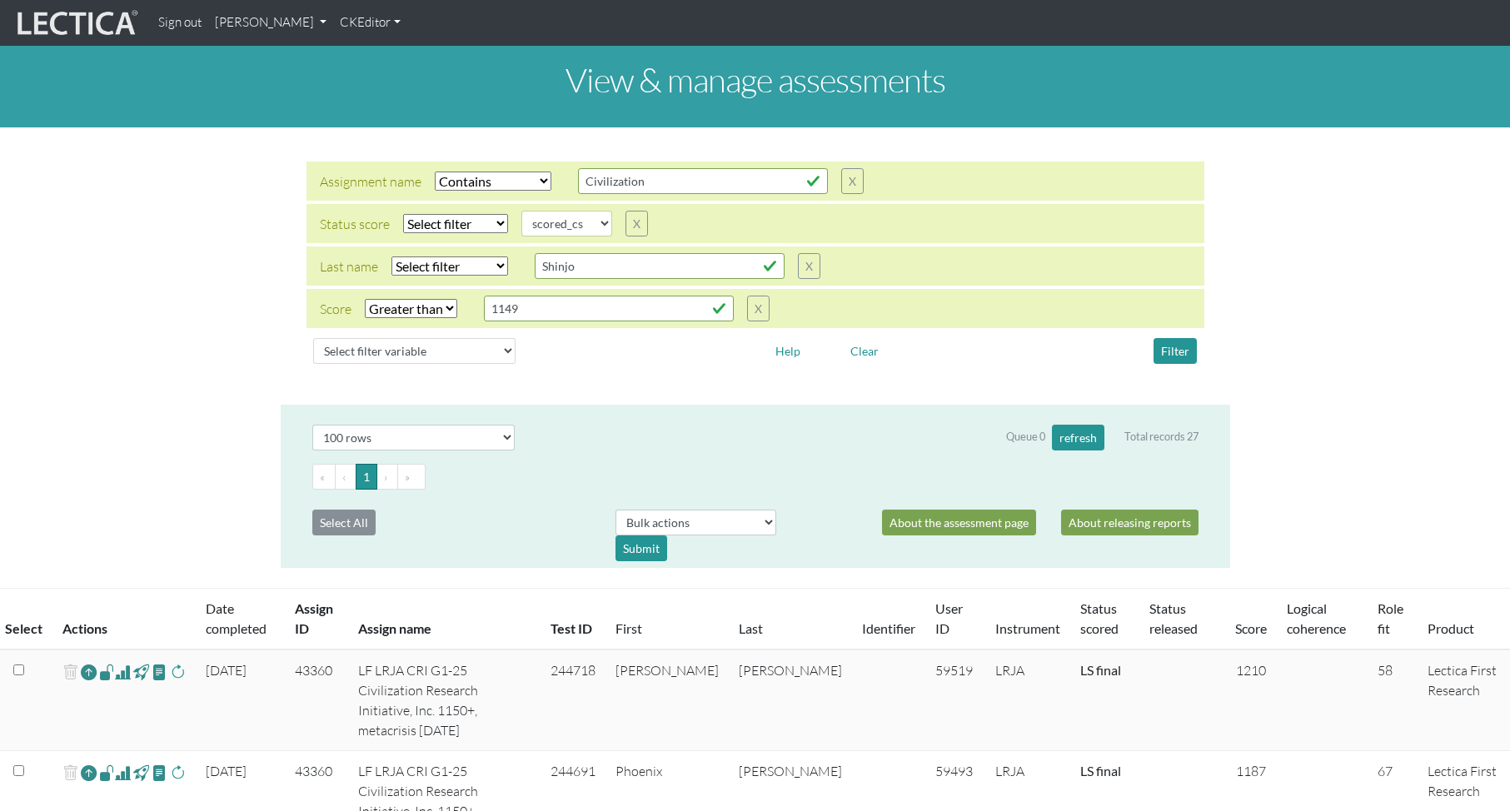
select select "icontains"
select select
select select "scored_cs"
select select "gt"
select select "100"
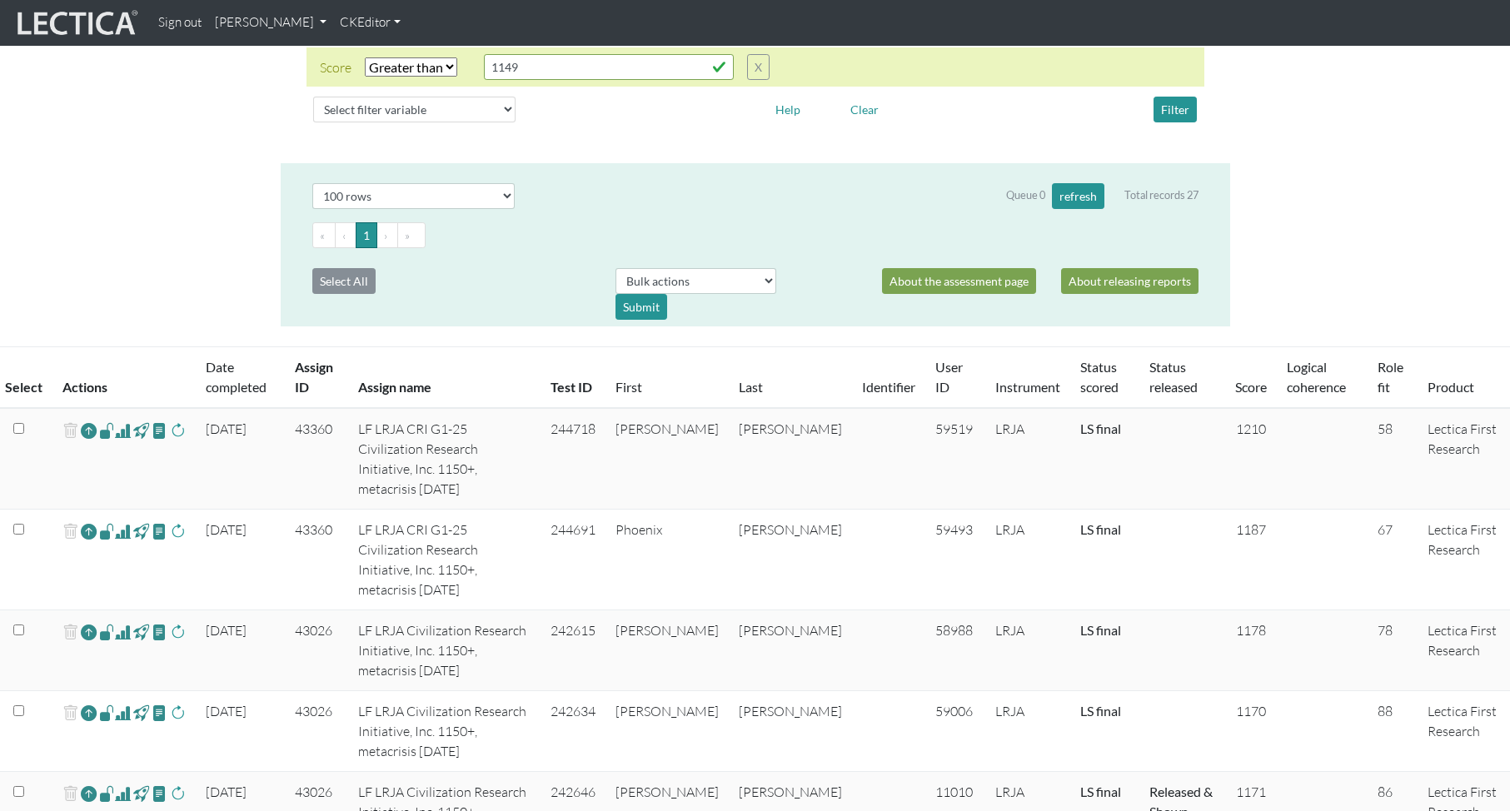
scroll to position [249, 0]
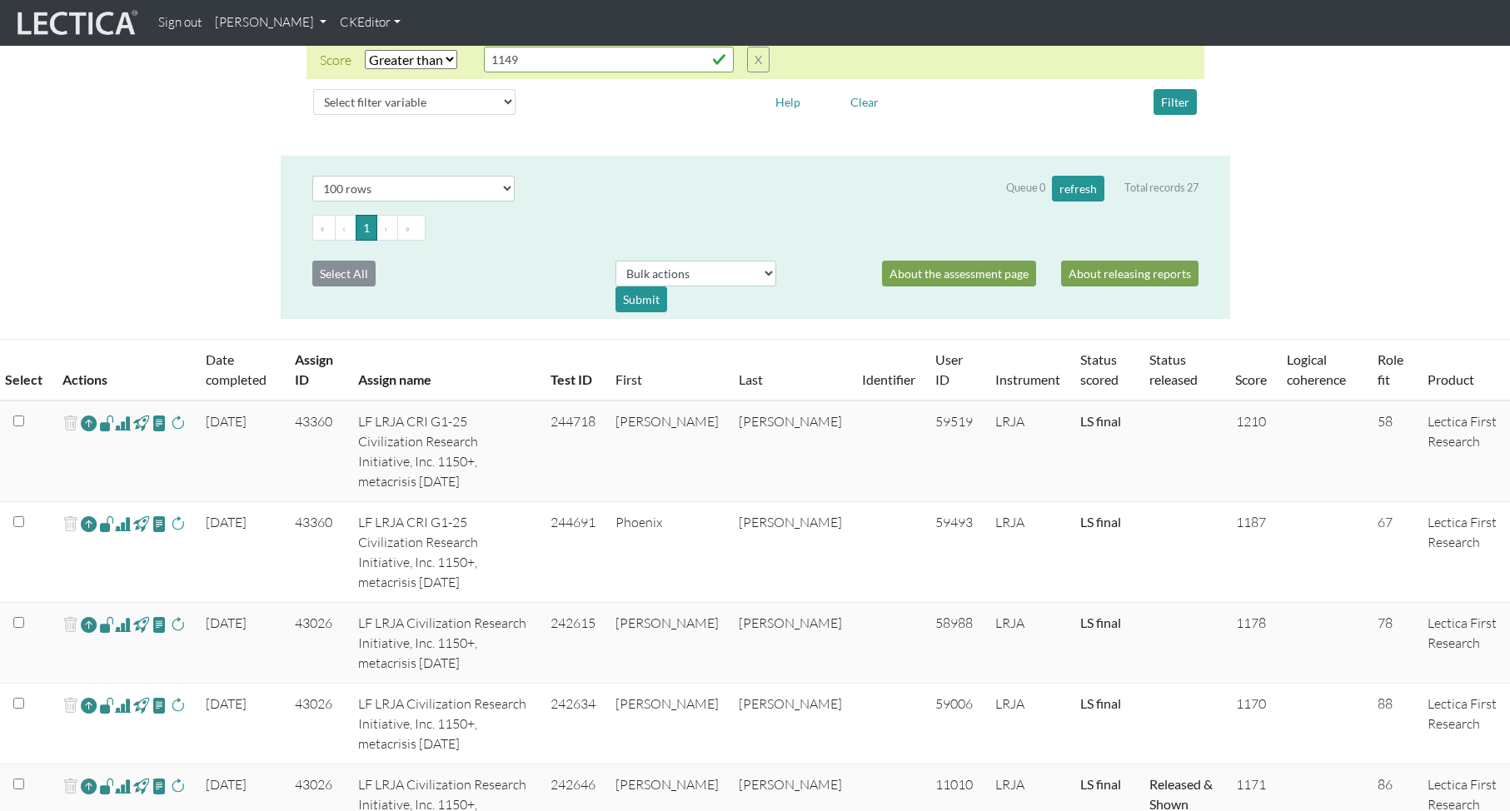
click at [247, 380] on link "Date completed" at bounding box center [236, 369] width 61 height 36
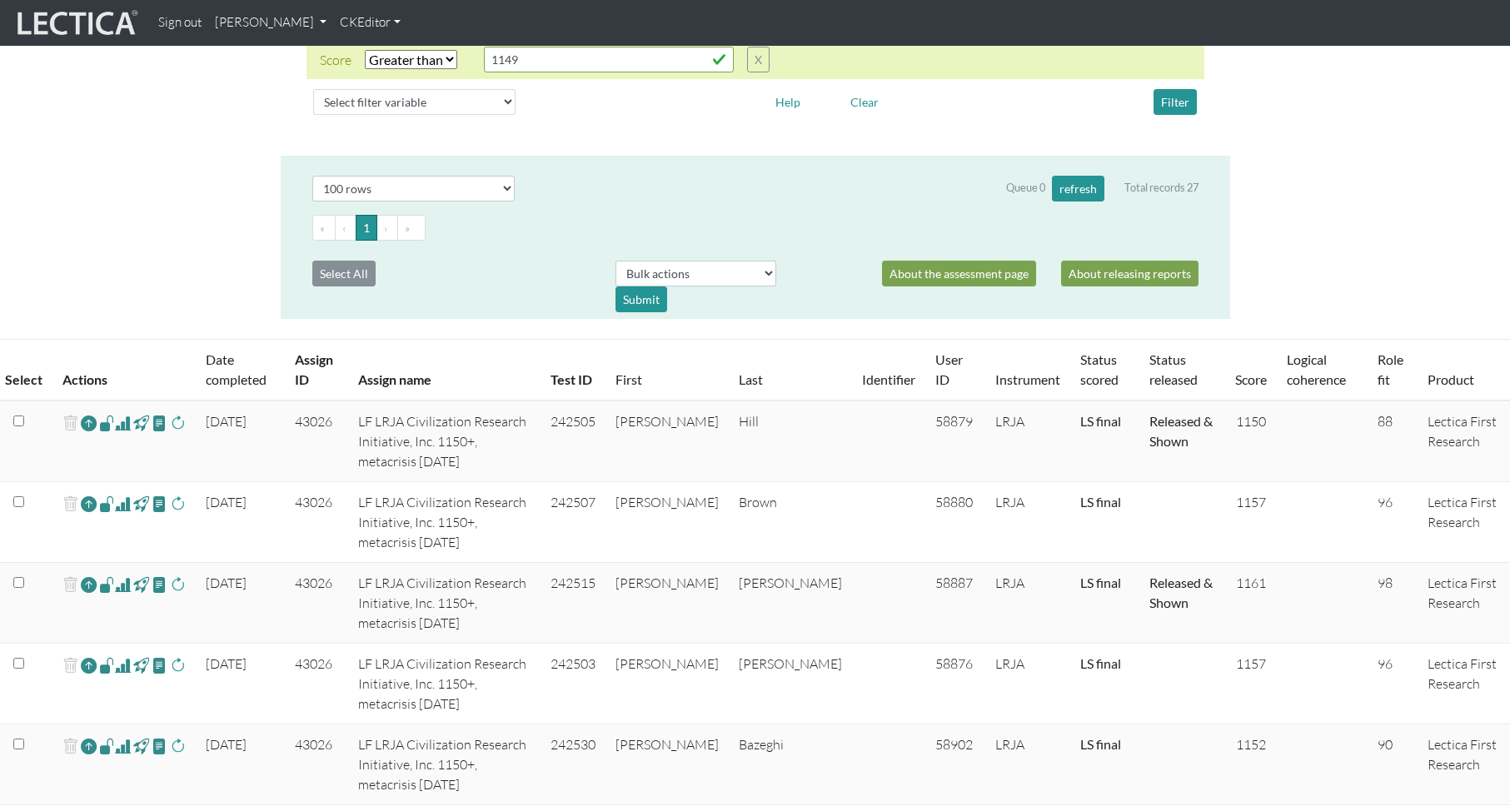
click at [247, 380] on link "Date completed" at bounding box center [236, 369] width 61 height 36
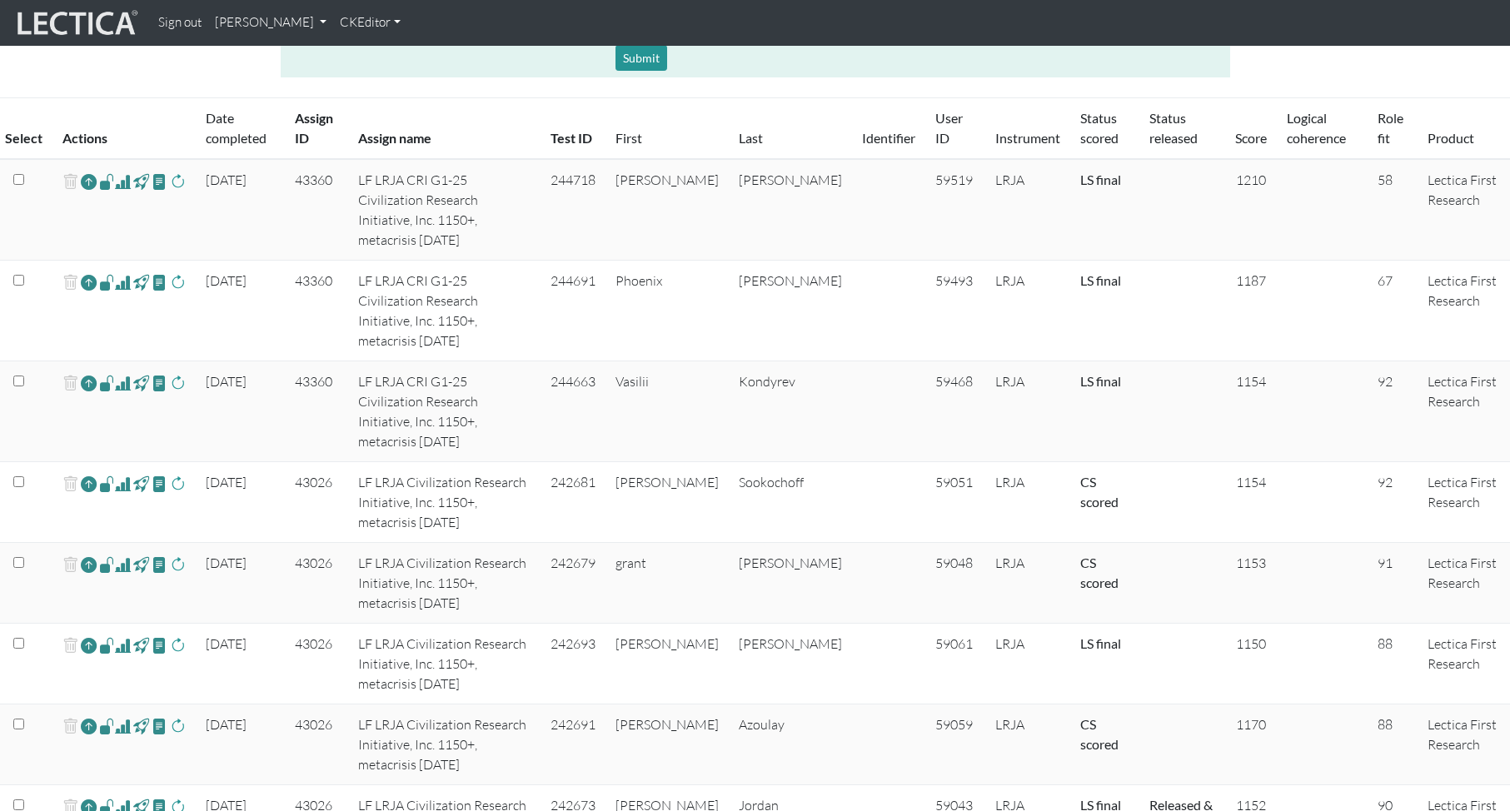
scroll to position [492, 0]
click at [446, 177] on td "LF LRJA CRI G1-25 Civilization Research Initiative, Inc. 1150+, metacrisis [DAT…" at bounding box center [444, 208] width 193 height 102
drag, startPoint x: 439, startPoint y: 174, endPoint x: 474, endPoint y: 177, distance: 35.1
click at [474, 177] on td "LF LRJA CRI G1-25 Civilization Research Initiative, Inc. 1150+, metacrisis [DAT…" at bounding box center [444, 208] width 193 height 102
copy td "G1-25"
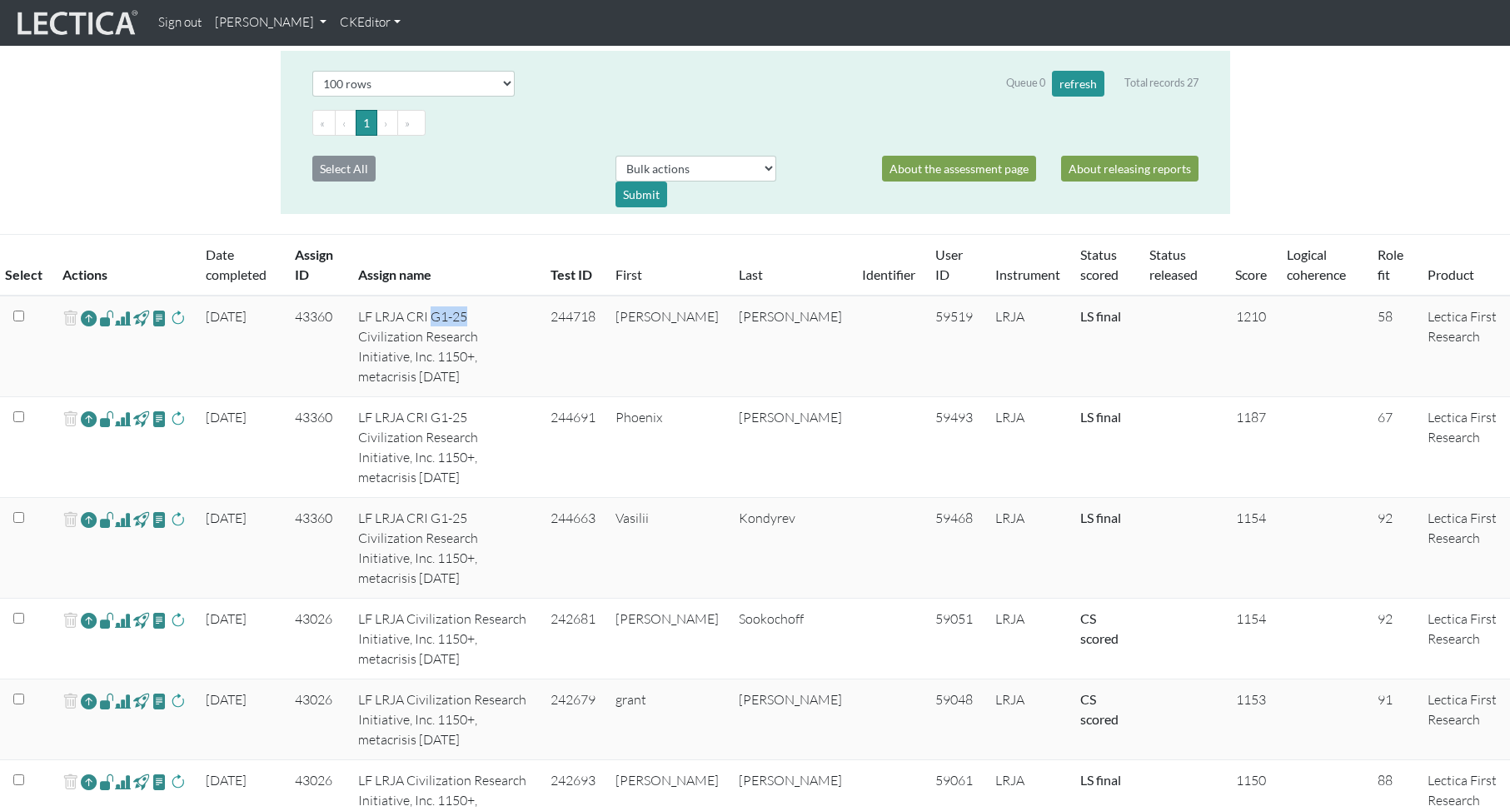
scroll to position [0, 0]
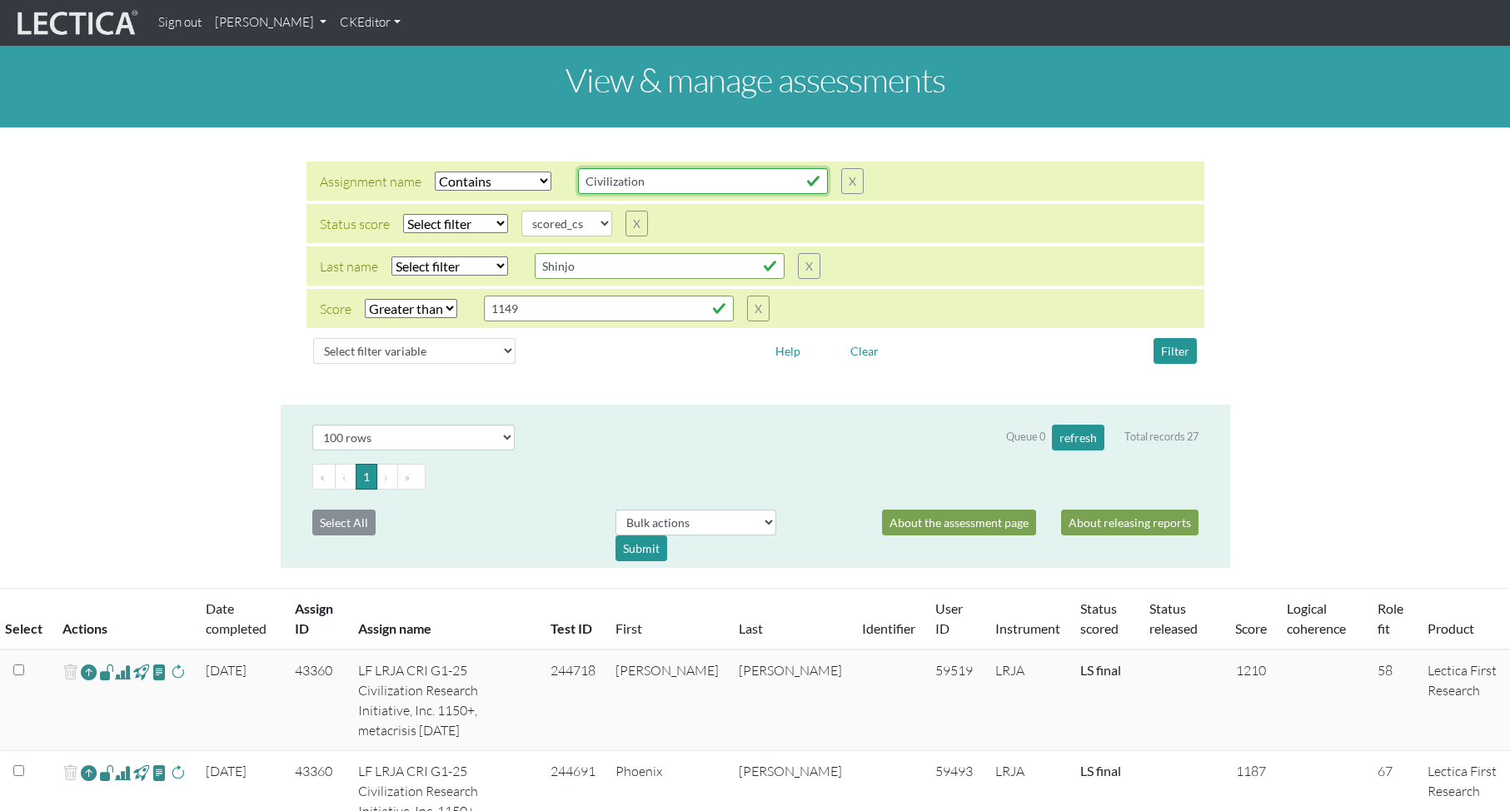
click at [633, 185] on input "Civilization" at bounding box center [703, 181] width 250 height 26
drag, startPoint x: 658, startPoint y: 183, endPoint x: 541, endPoint y: 176, distance: 117.7
click at [541, 176] on div "Assignment name Select filter Equals Does not equal Contains Does not contain S…" at bounding box center [592, 181] width 544 height 26
paste input "G1-25"
type input "G1-25"
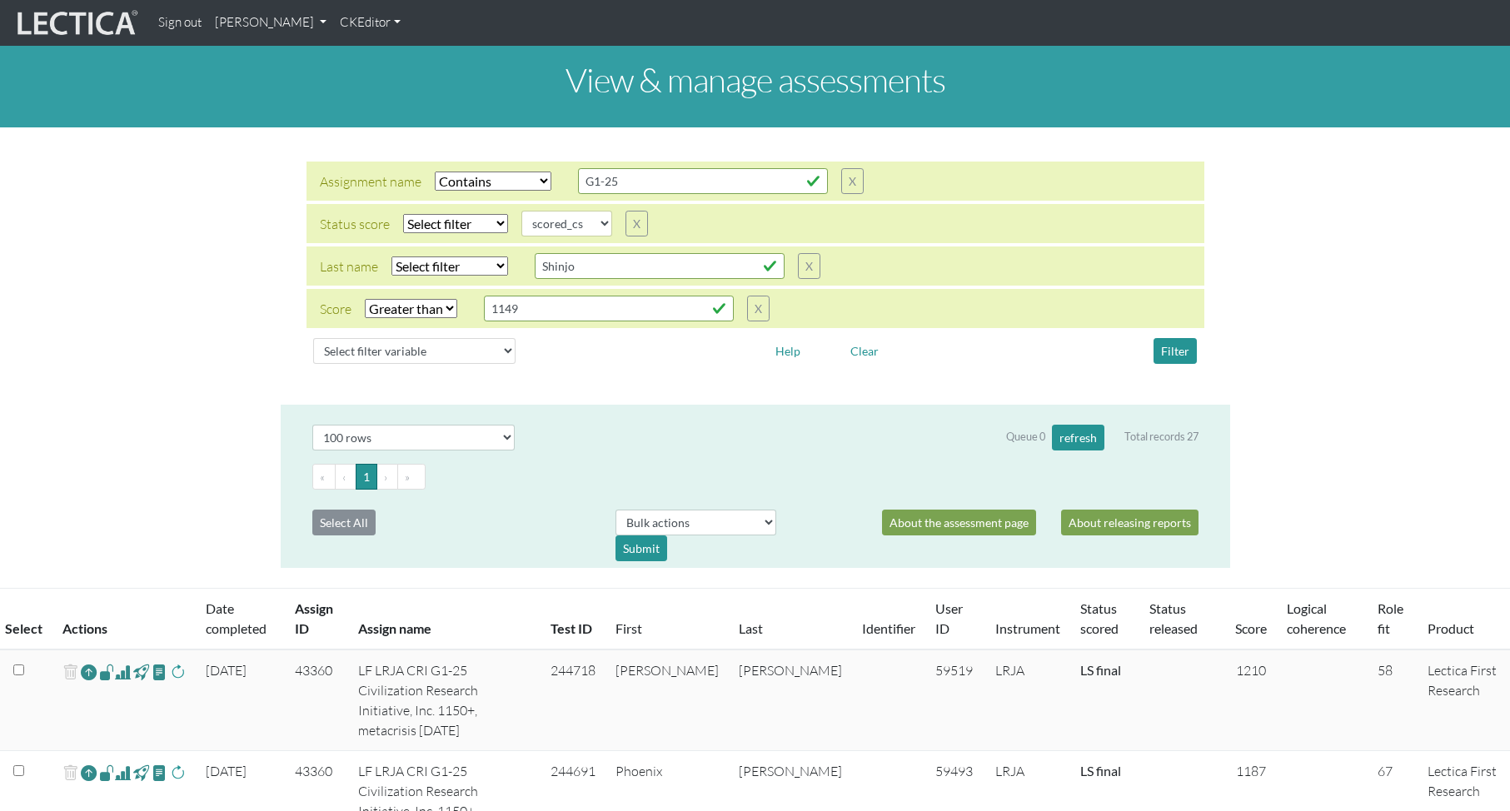
click at [1003, 184] on div "Assignment name Select filter Equals Does not equal Contains Does not contain S…" at bounding box center [755, 181] width 898 height 39
click at [1167, 350] on button "Filter" at bounding box center [1175, 351] width 43 height 26
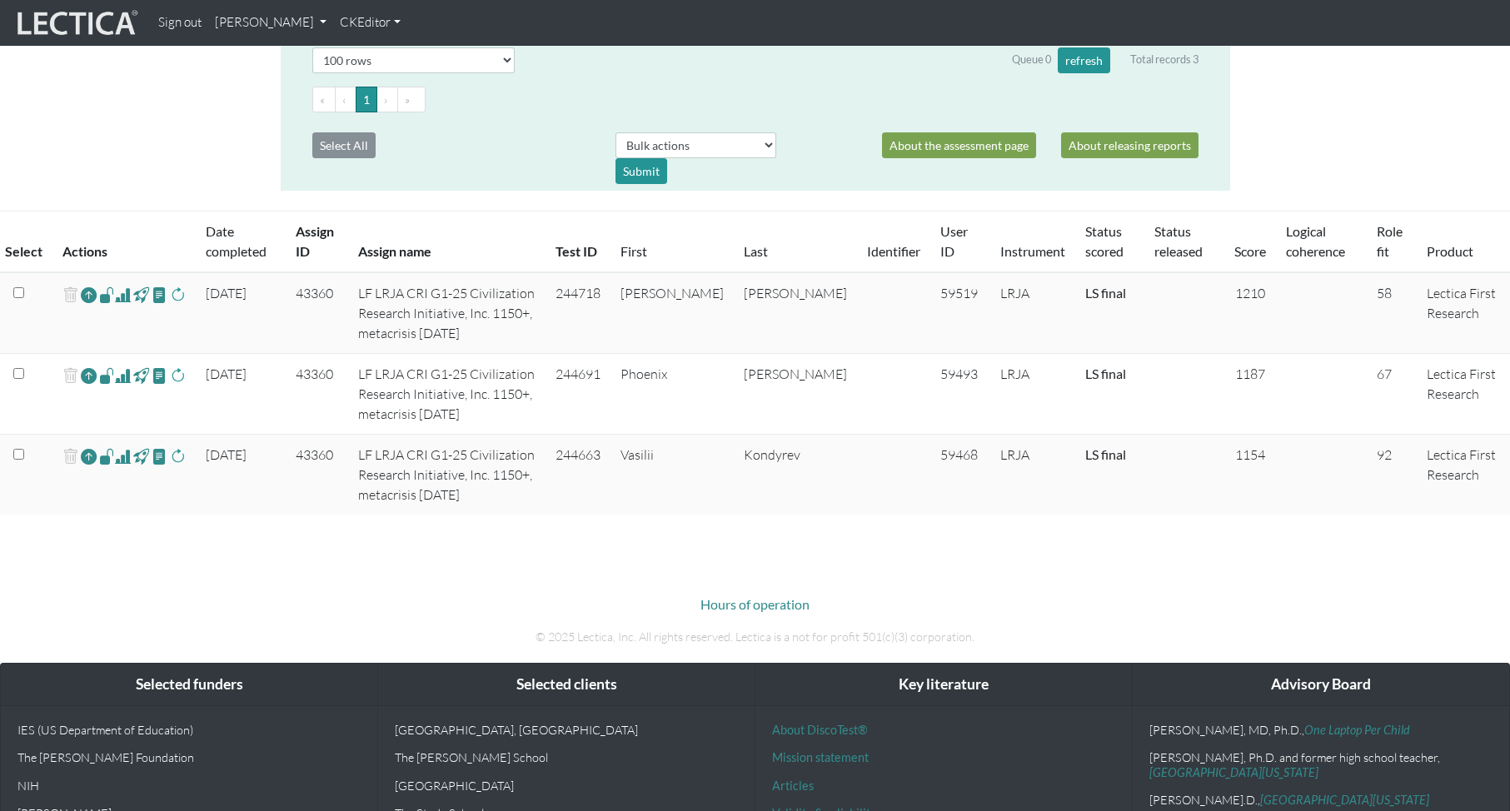
scroll to position [375, 0]
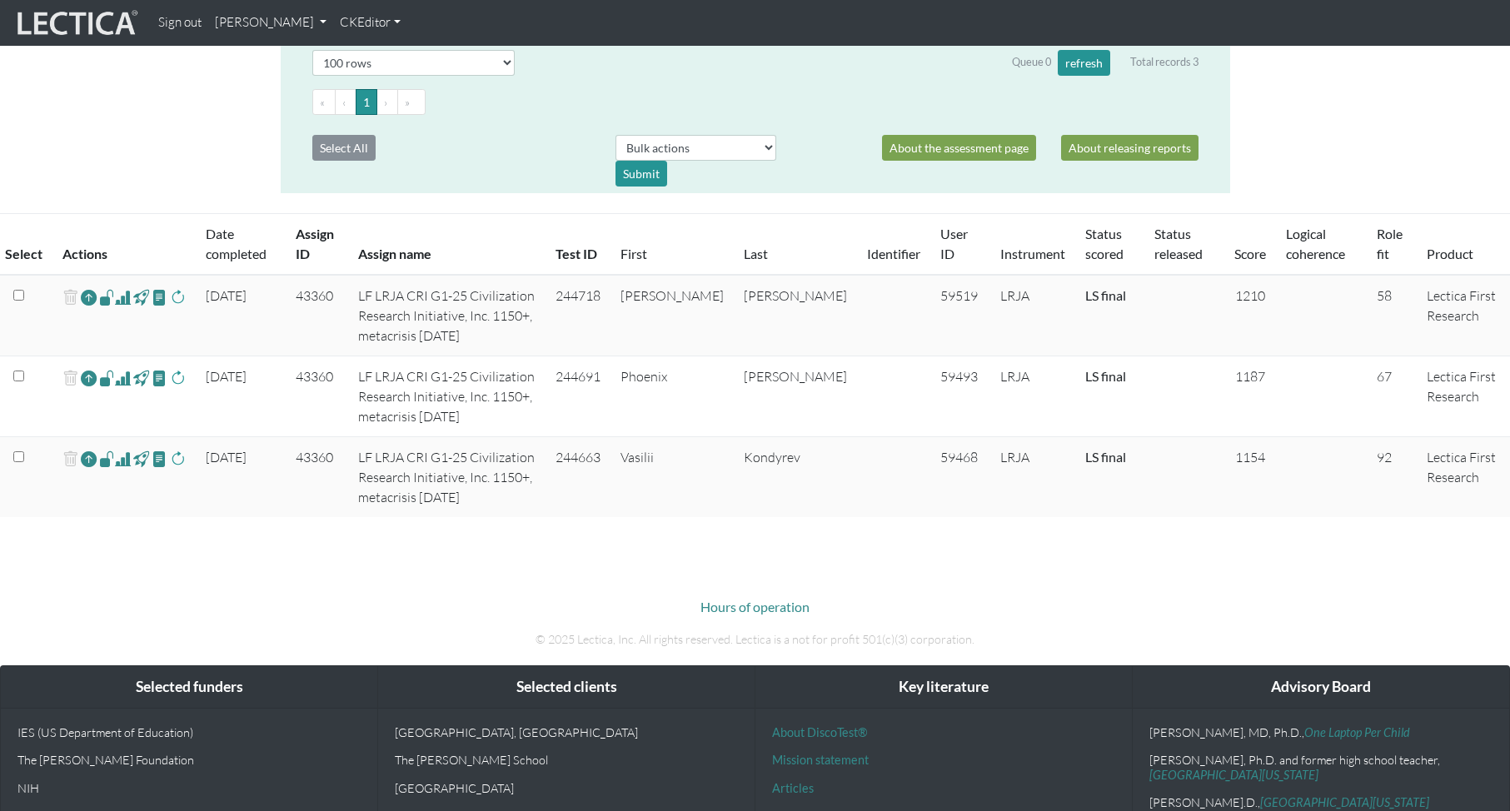
click at [126, 296] on span at bounding box center [123, 297] width 16 height 20
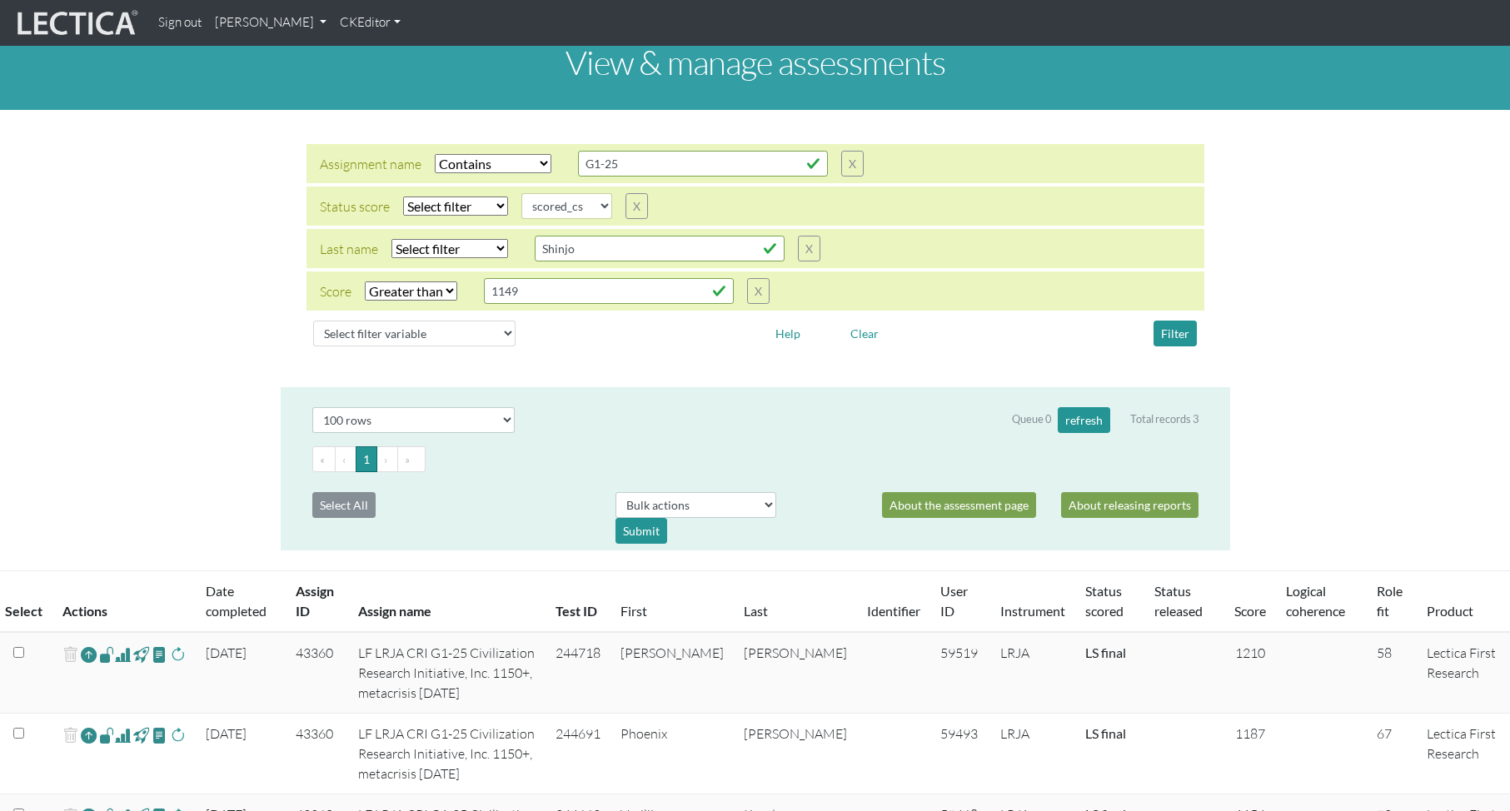
scroll to position [7, 0]
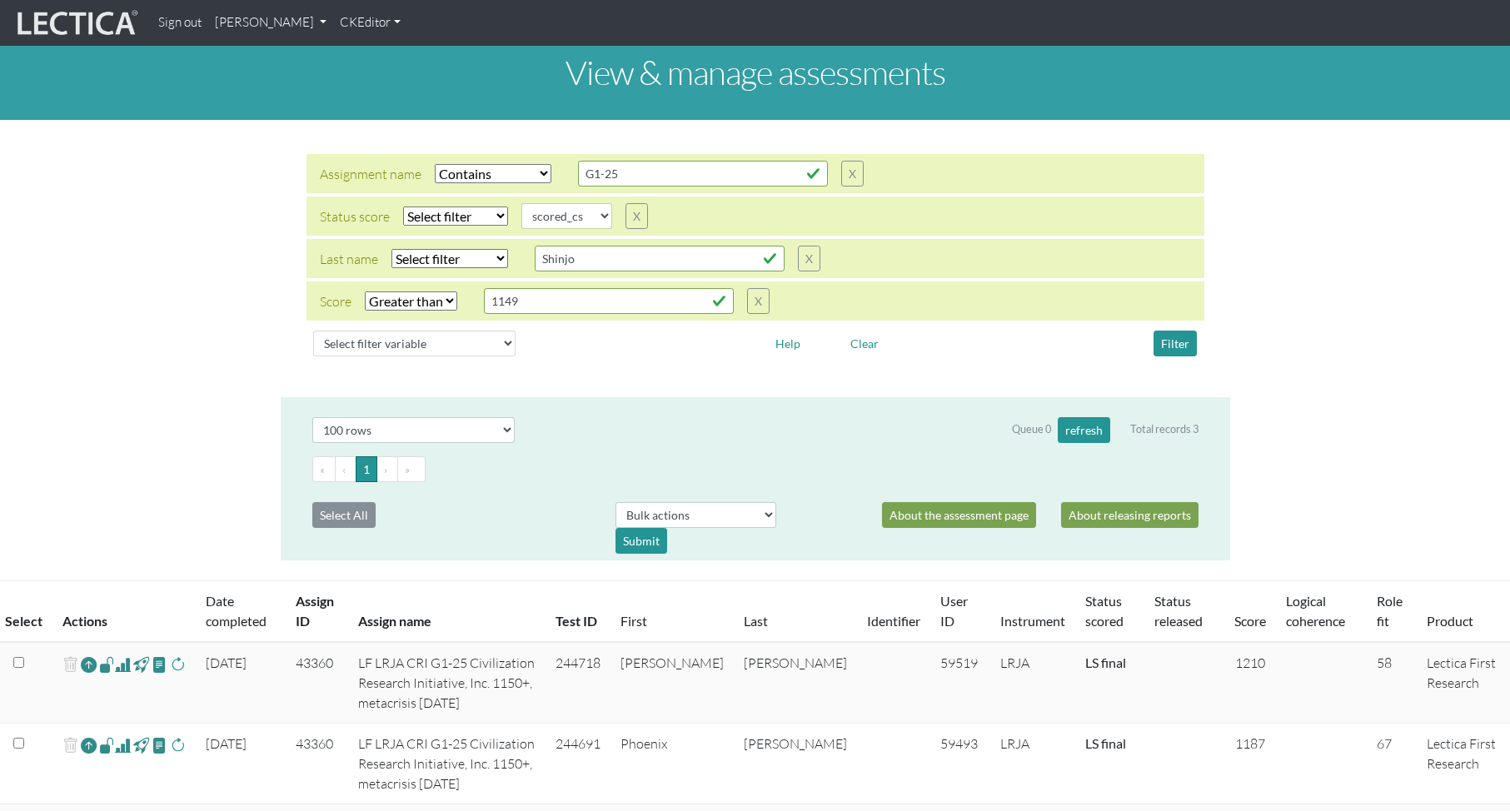
click at [410, 302] on select "Select filter Equals Greater than Less than" at bounding box center [411, 300] width 92 height 19
select select
click at [365, 291] on select "Select filter Equals Greater than Less than" at bounding box center [411, 300] width 92 height 19
click at [1175, 347] on button "Filter" at bounding box center [1175, 344] width 43 height 26
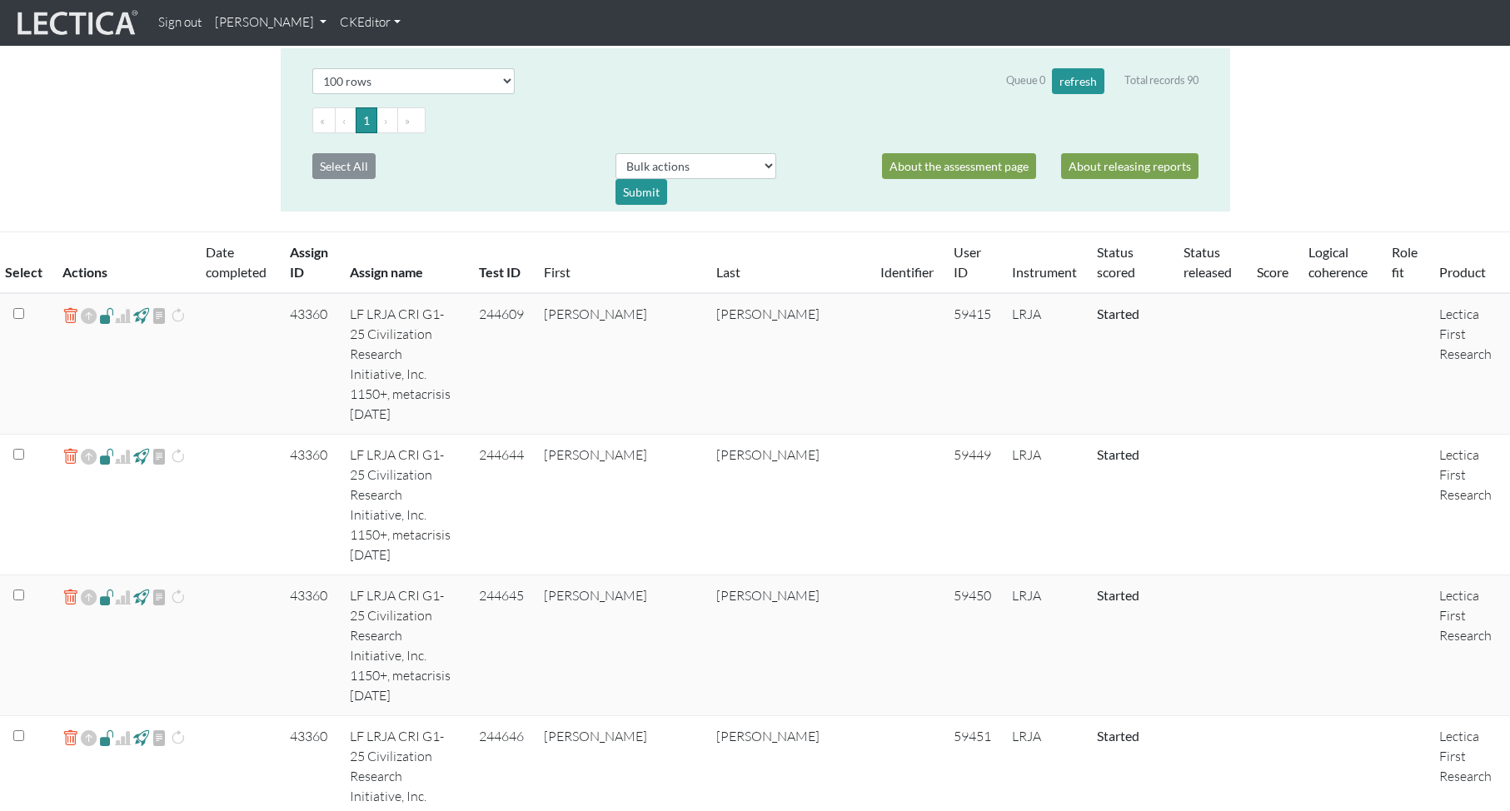
scroll to position [371, 0]
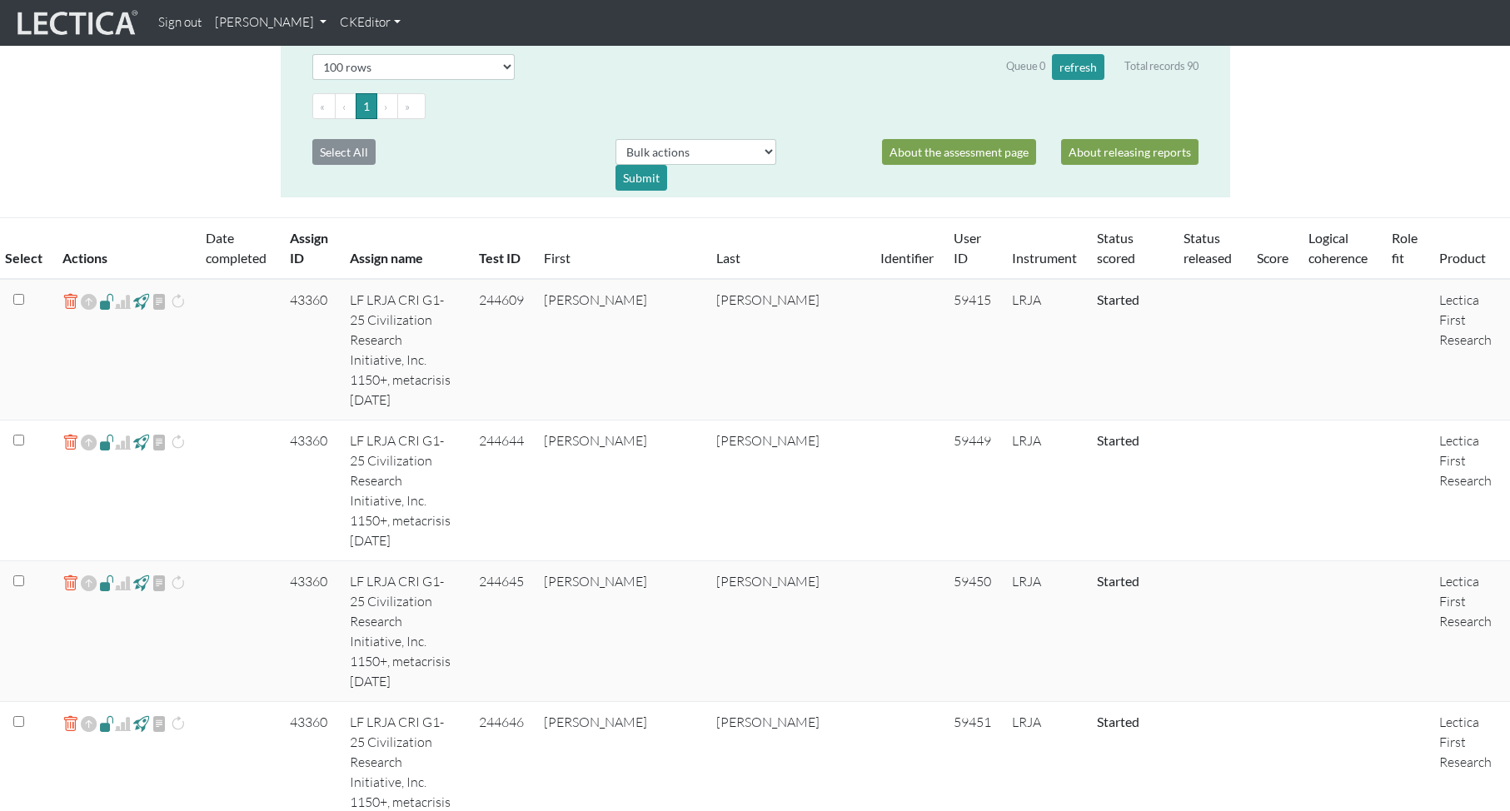
click at [1257, 257] on link "Score" at bounding box center [1273, 258] width 32 height 16
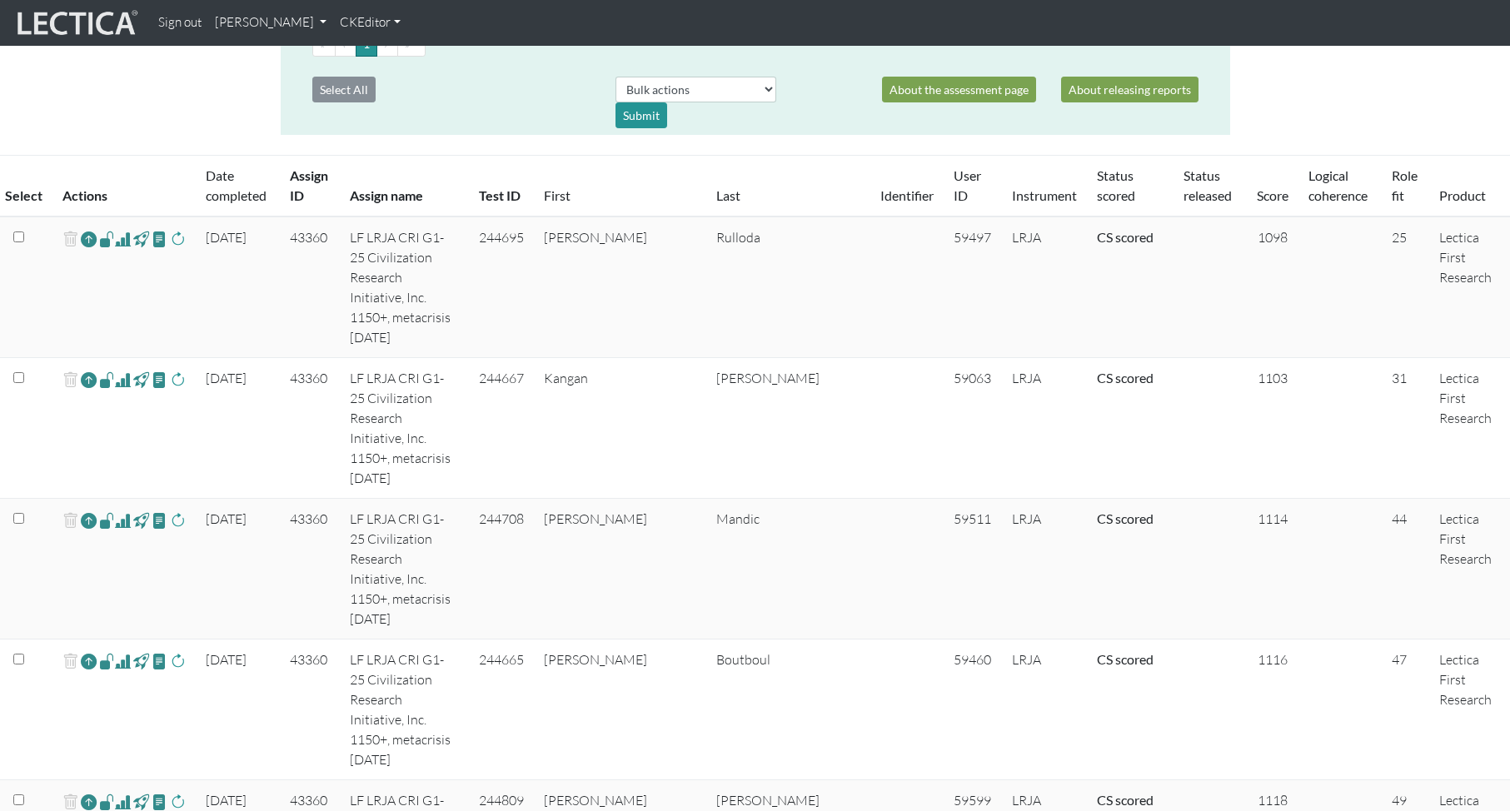
scroll to position [421, 0]
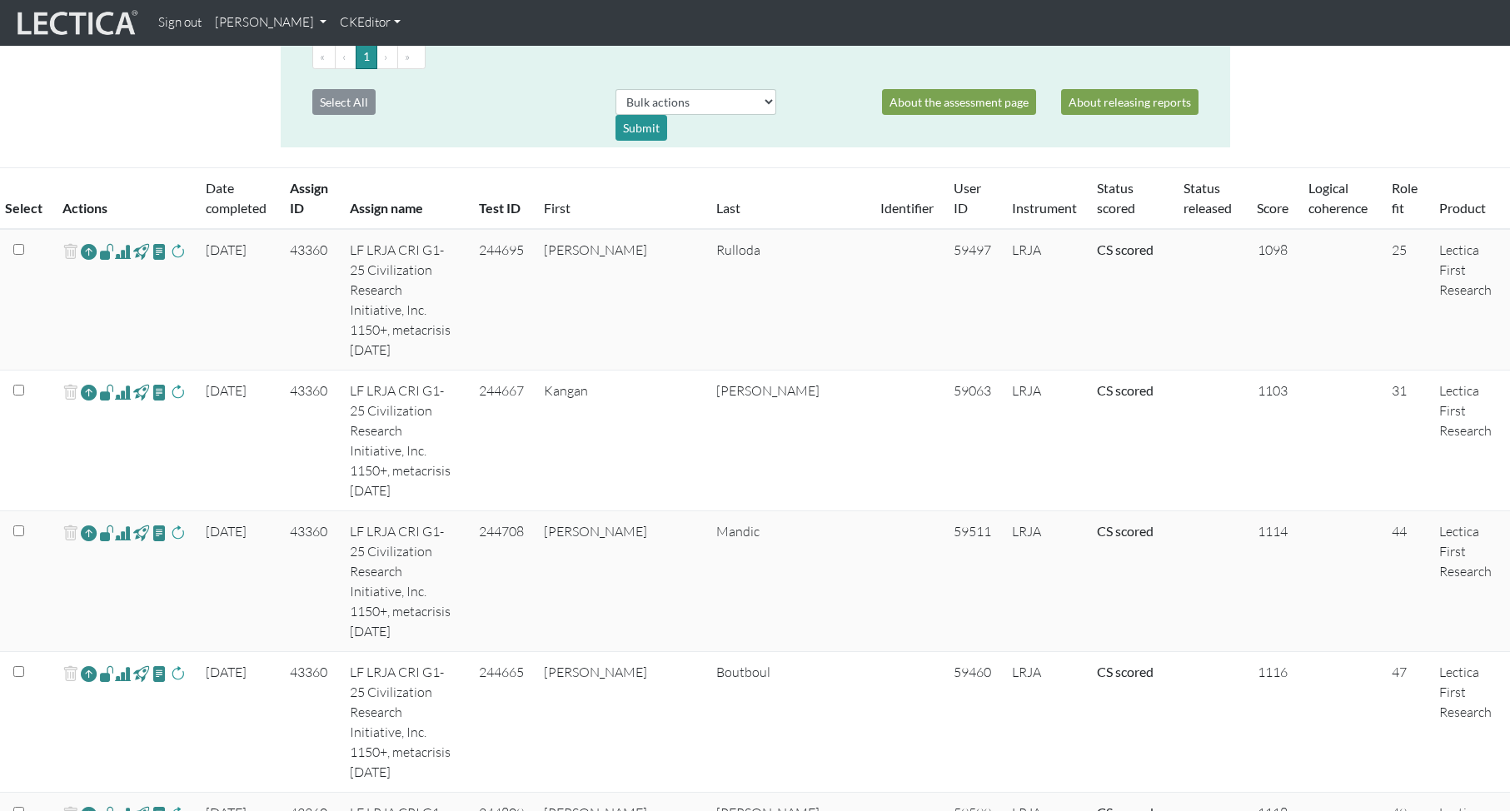
click at [1257, 210] on link "Score" at bounding box center [1273, 208] width 32 height 16
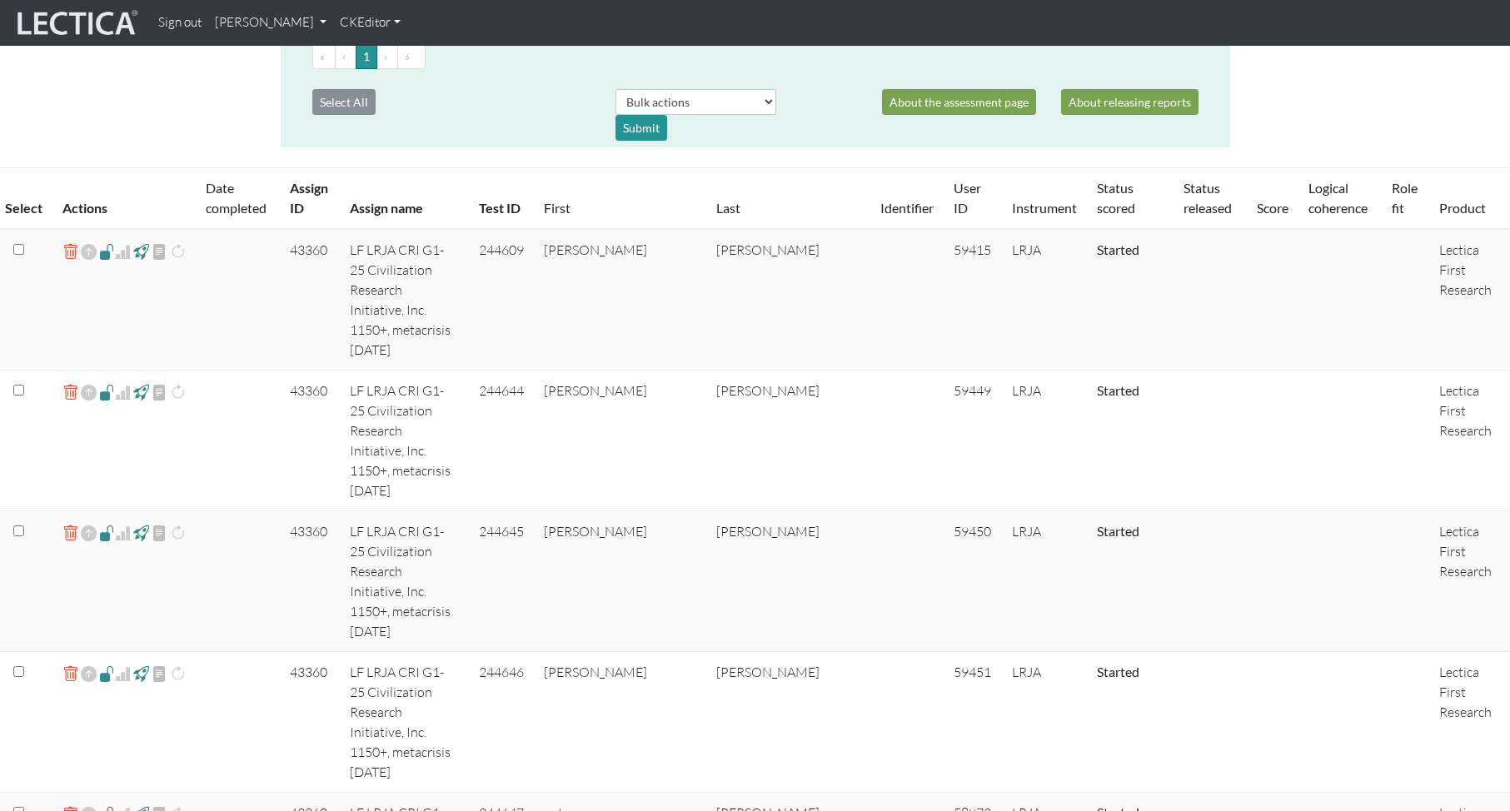
click at [1257, 210] on link "Score" at bounding box center [1273, 208] width 32 height 16
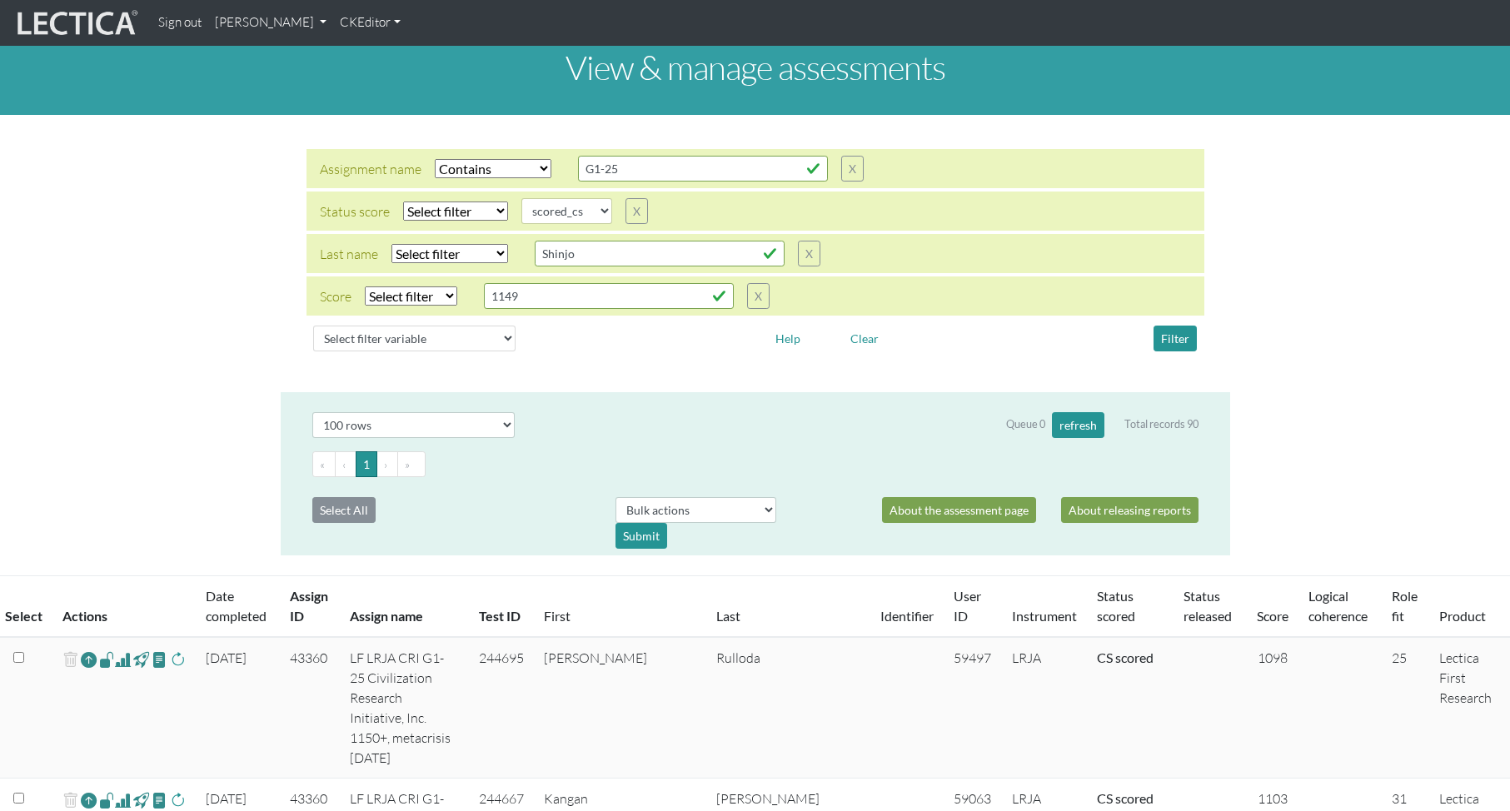
scroll to position [0, 0]
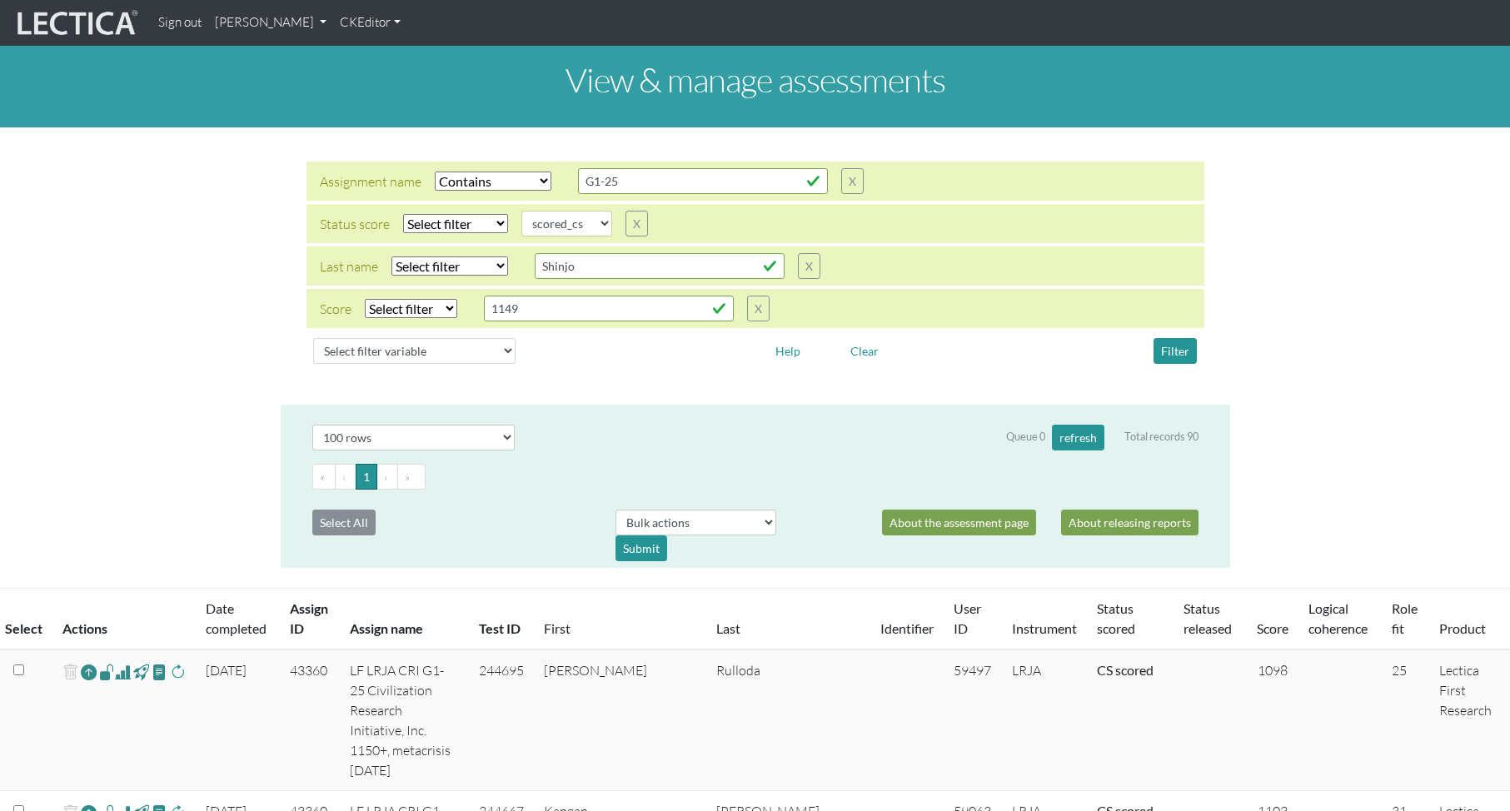
click at [424, 306] on select "Select filter Equals Greater than Less than" at bounding box center [411, 308] width 92 height 19
drag, startPoint x: 765, startPoint y: 306, endPoint x: 747, endPoint y: 305, distance: 17.5
click at [765, 306] on button "X" at bounding box center [758, 309] width 22 height 26
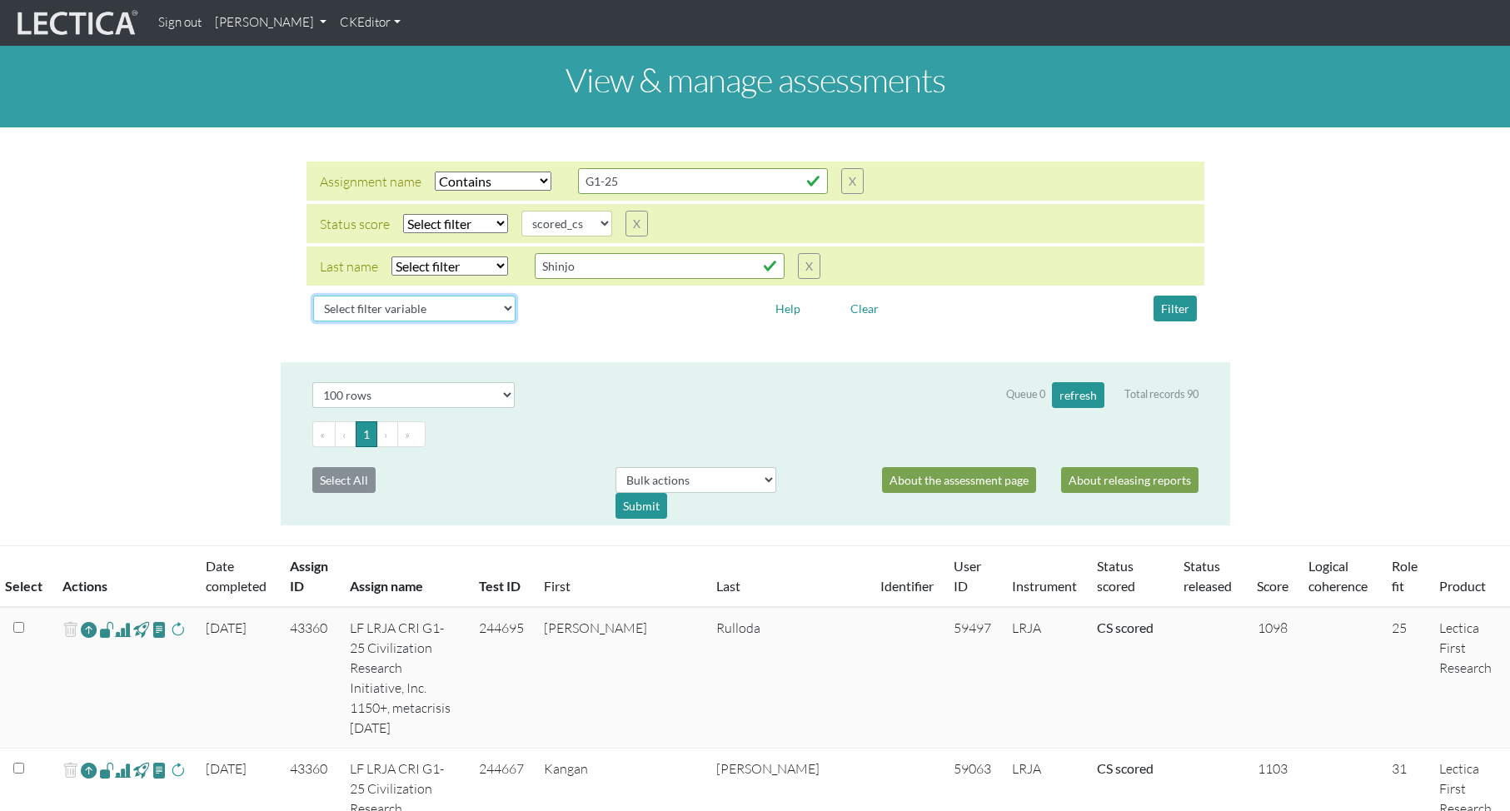
click at [395, 308] on select "Select filter variable Assignment name Assignment ID Clarity persuasive Clarity…" at bounding box center [414, 309] width 202 height 26
select select "phase"
click at [313, 321] on select "Select filter variable Assignment name Assignment ID Clarity persuasive Clarity…" at bounding box center [414, 309] width 202 height 26
select select
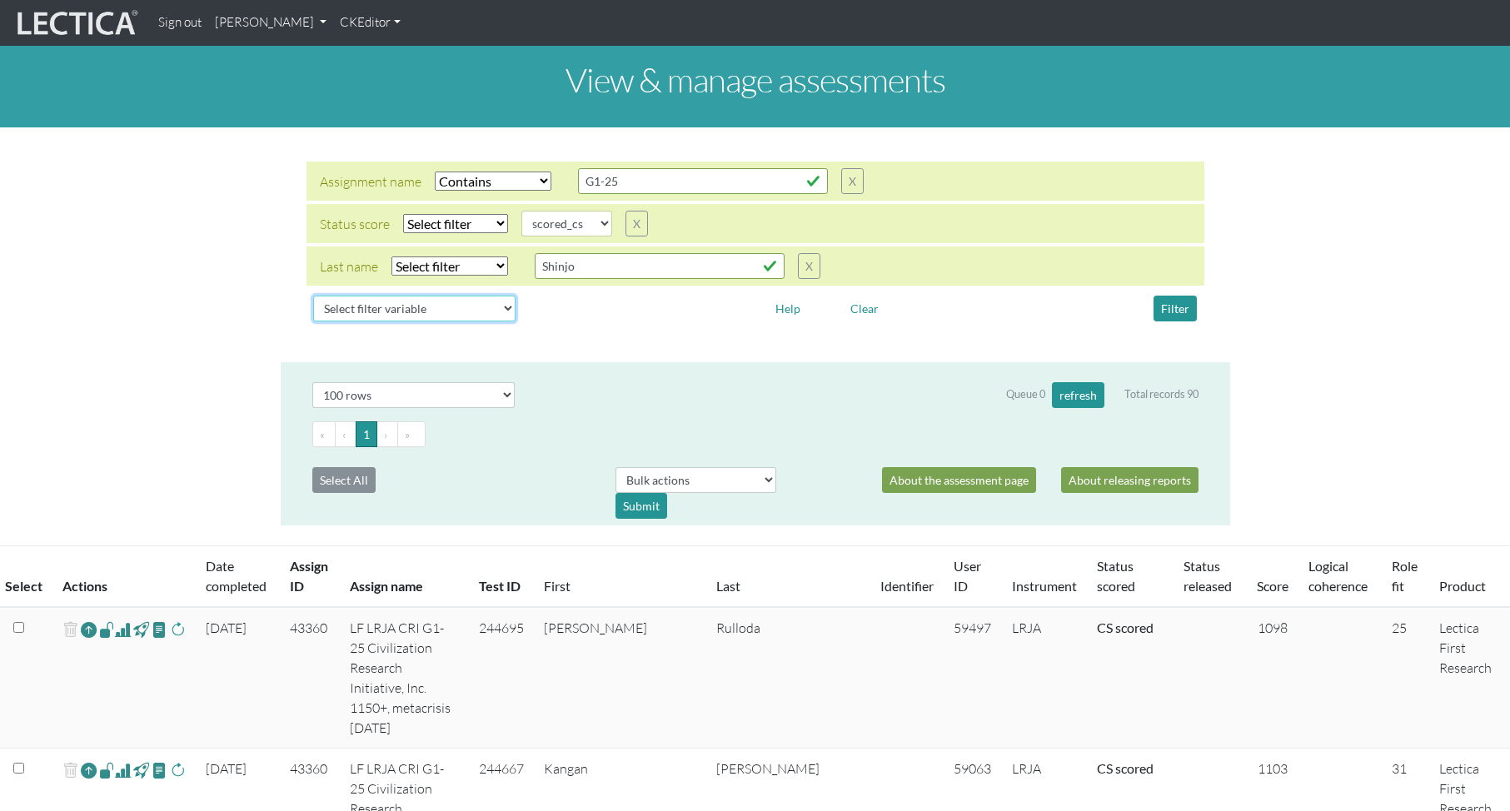
select select
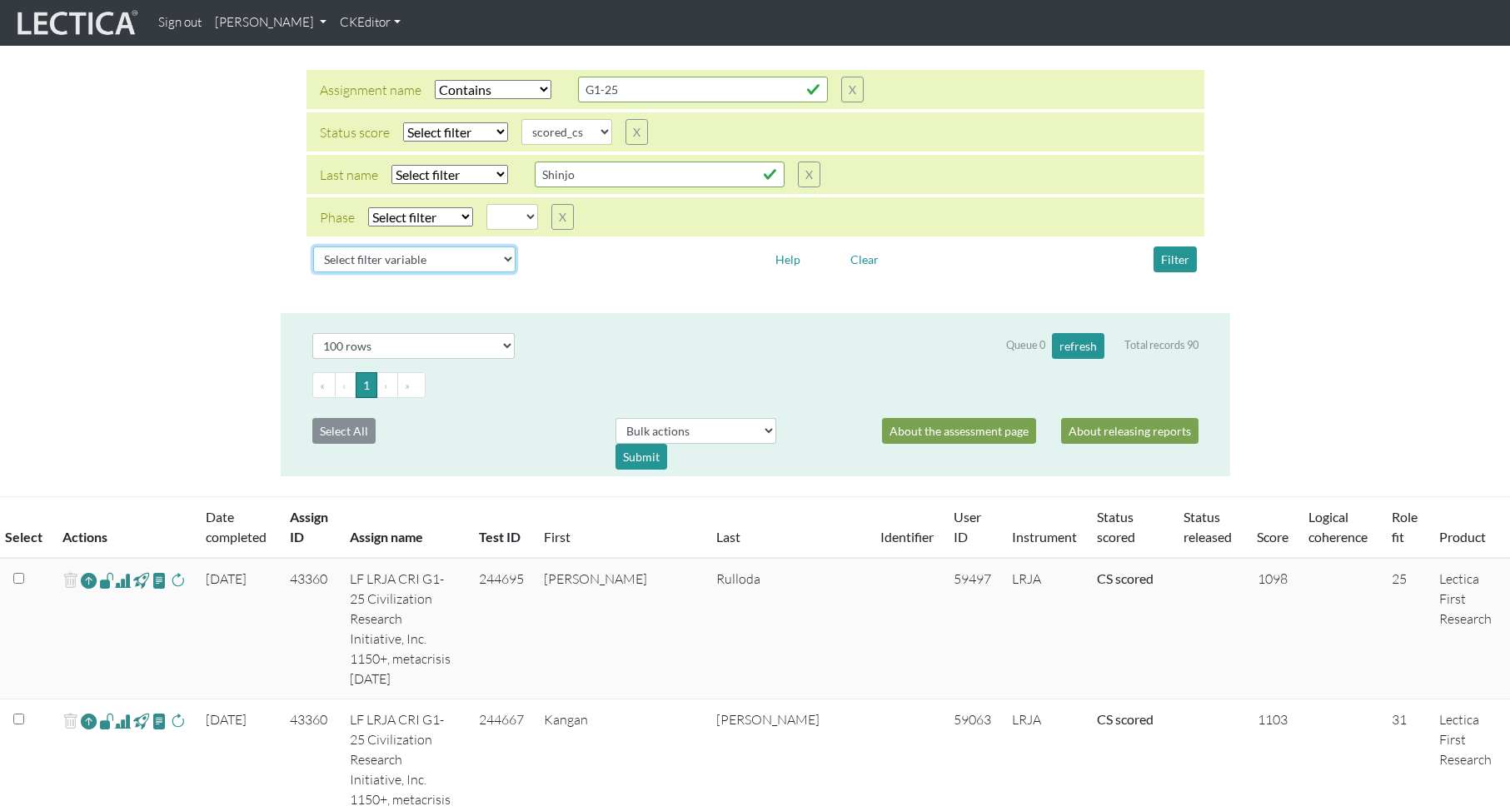
scroll to position [52, 0]
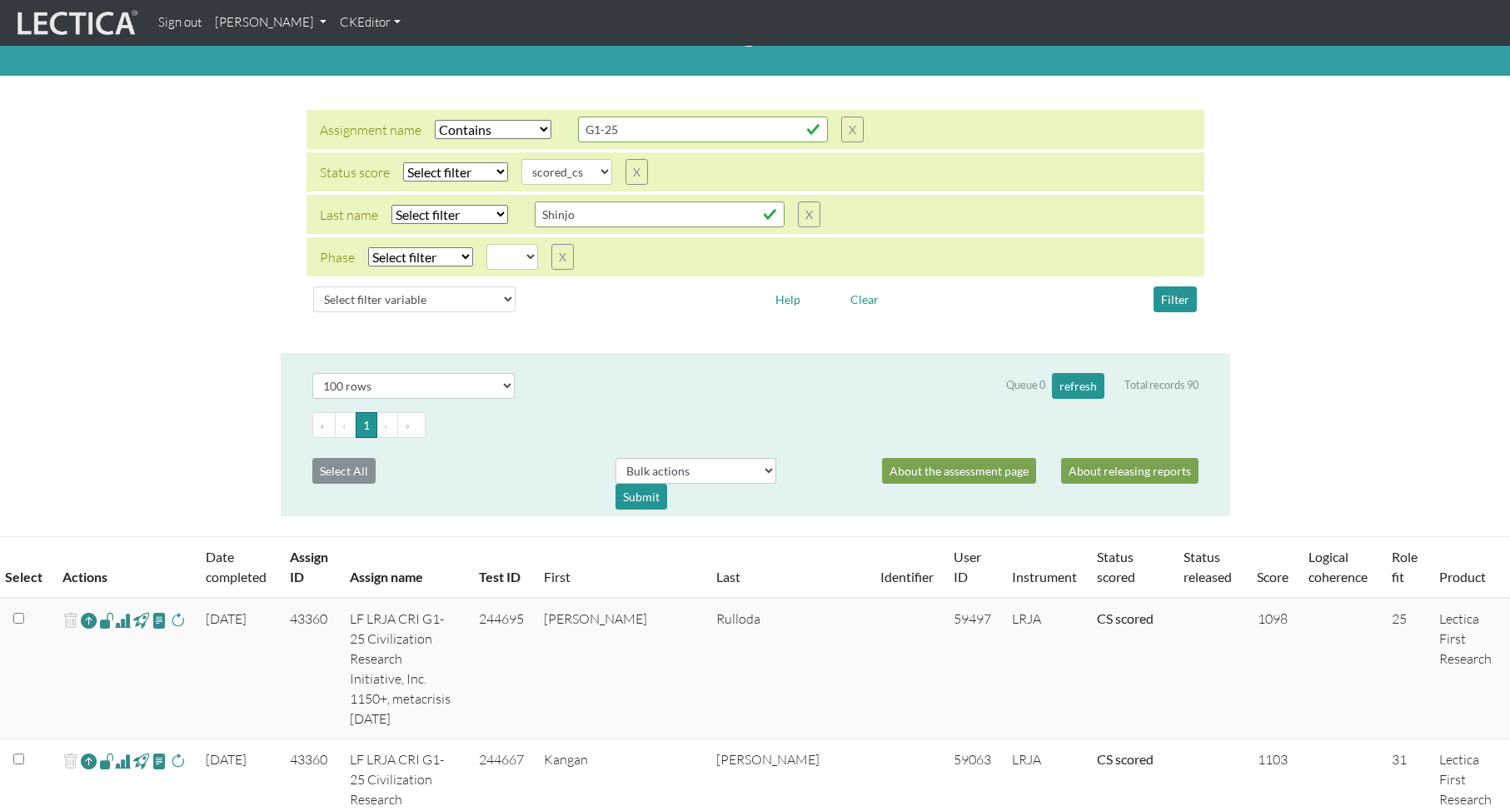
click at [429, 252] on select "Select filter Equals Does not equal" at bounding box center [420, 256] width 105 height 19
select select "iexact"
click at [368, 247] on select "Select filter Equals Does not equal" at bounding box center [420, 256] width 105 height 19
click at [524, 258] on select "05d 06a 06b 06c 06d 07a 07b 07c 07d 08a 08b 08c 08d 09a 09b 09c 09d 10a 10b 10c…" at bounding box center [512, 257] width 52 height 26
select select "11c"
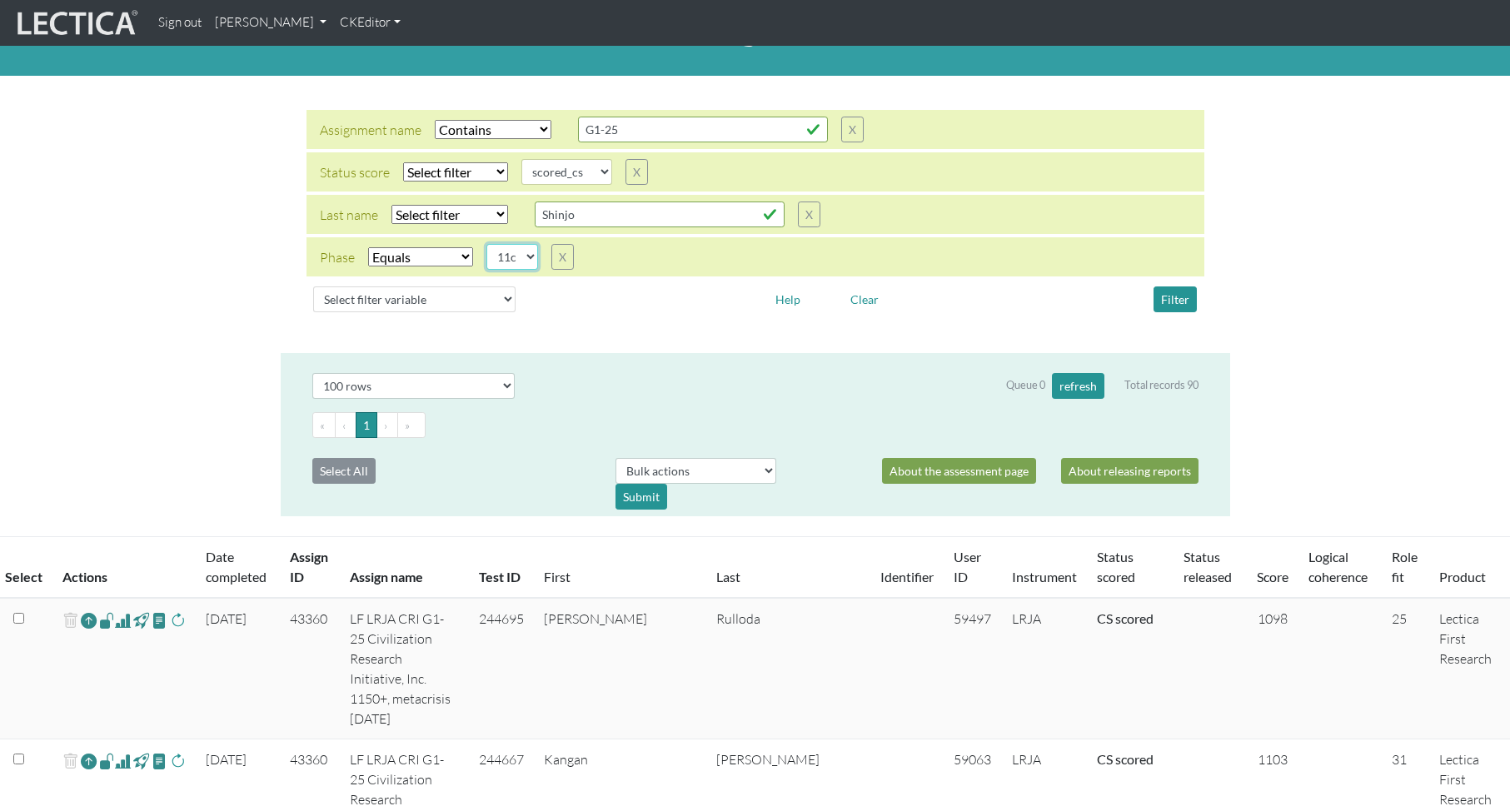
click at [486, 244] on select "05d 06a 06b 06c 06d 07a 07b 07c 07d 08a 08b 08c 08d 09a 09b 09c 09d 10a 10b 10c…" at bounding box center [512, 257] width 52 height 26
click at [1178, 297] on button "Filter" at bounding box center [1175, 300] width 43 height 26
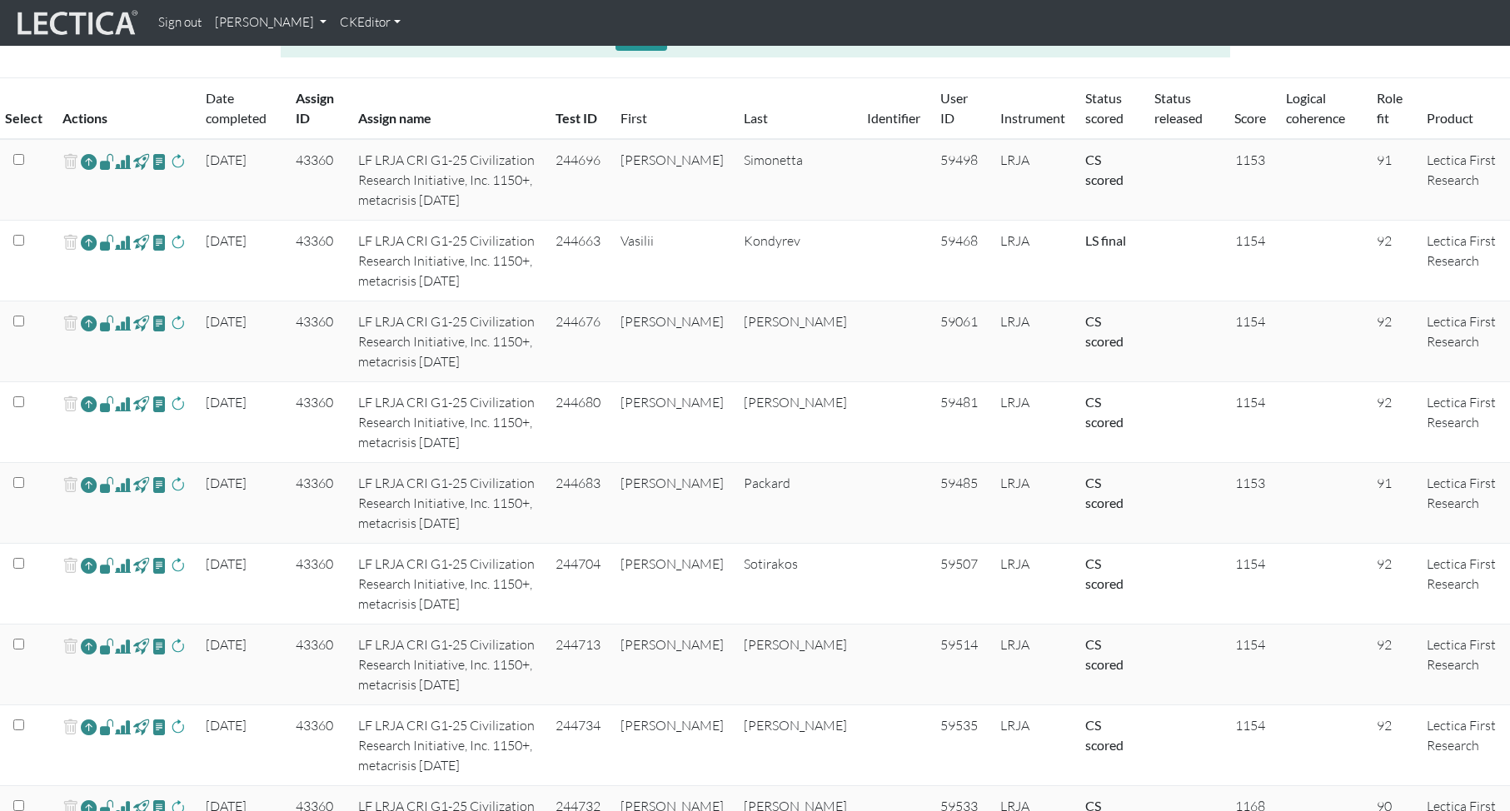
scroll to position [509, 0]
click at [1238, 122] on link "Score" at bounding box center [1250, 120] width 32 height 16
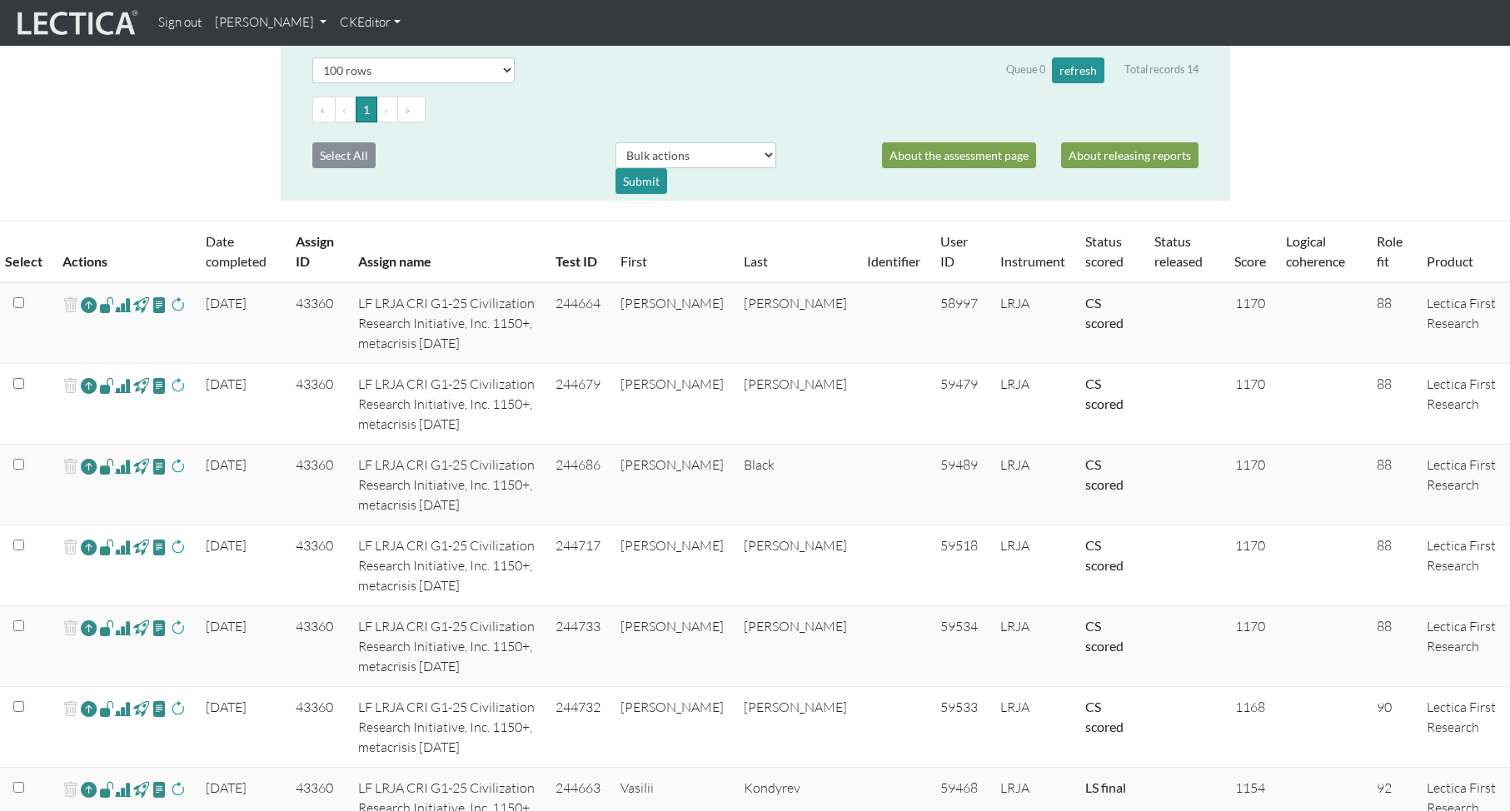
scroll to position [365, 0]
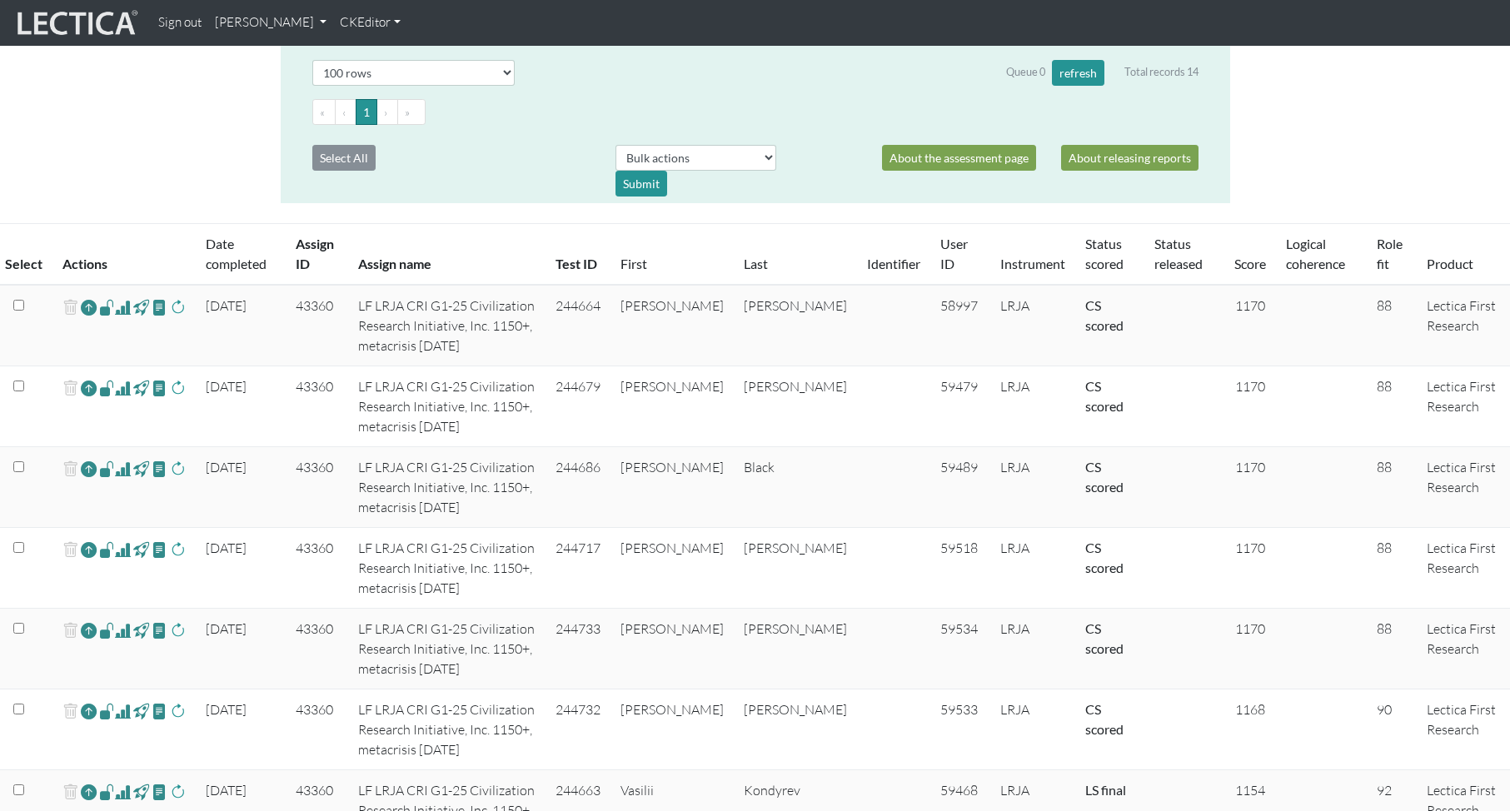
click at [124, 309] on span at bounding box center [123, 307] width 16 height 20
click at [346, 156] on button "Select All" at bounding box center [343, 158] width 63 height 26
checkbox input "true"
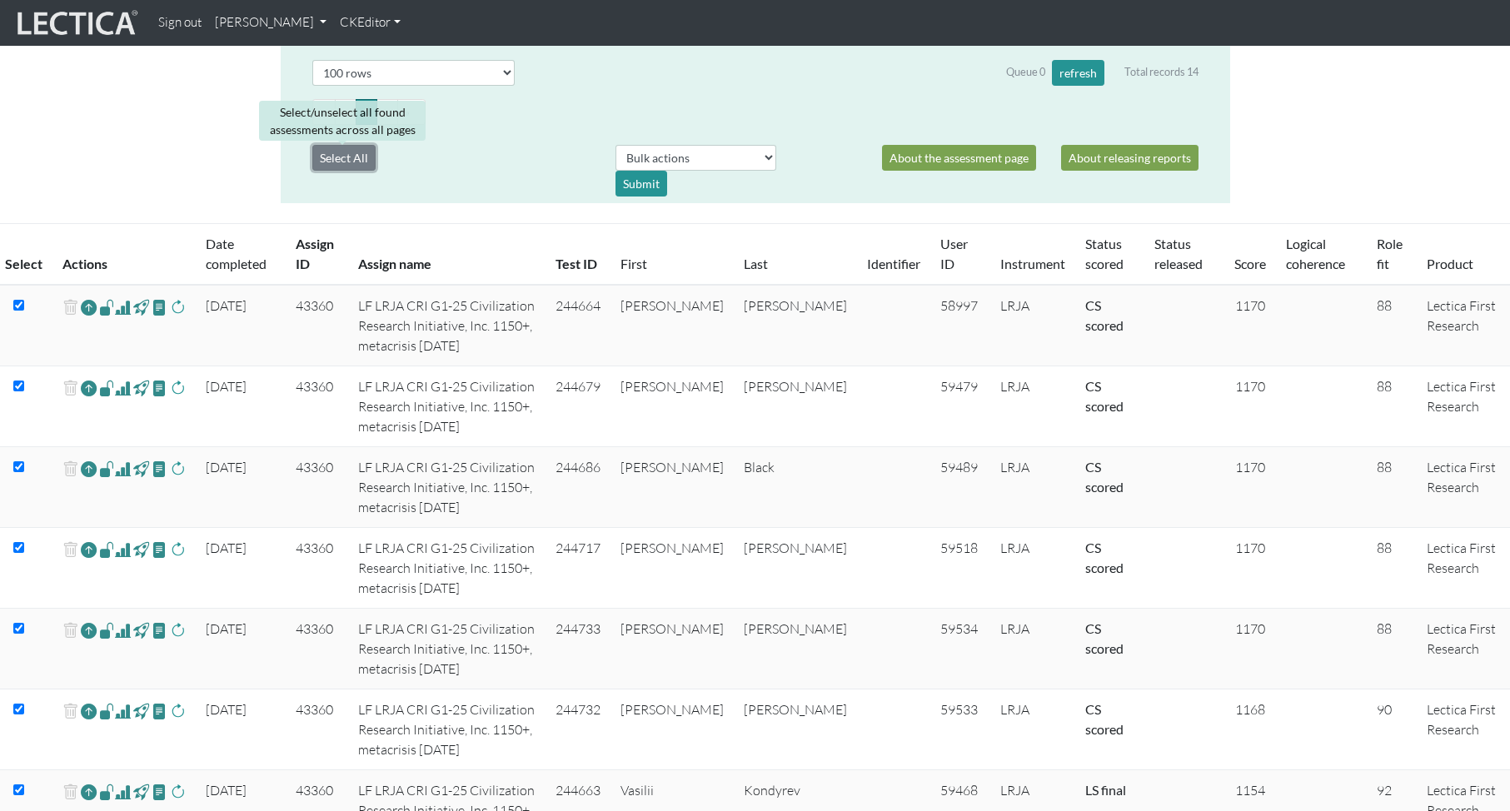
checkbox input "true"
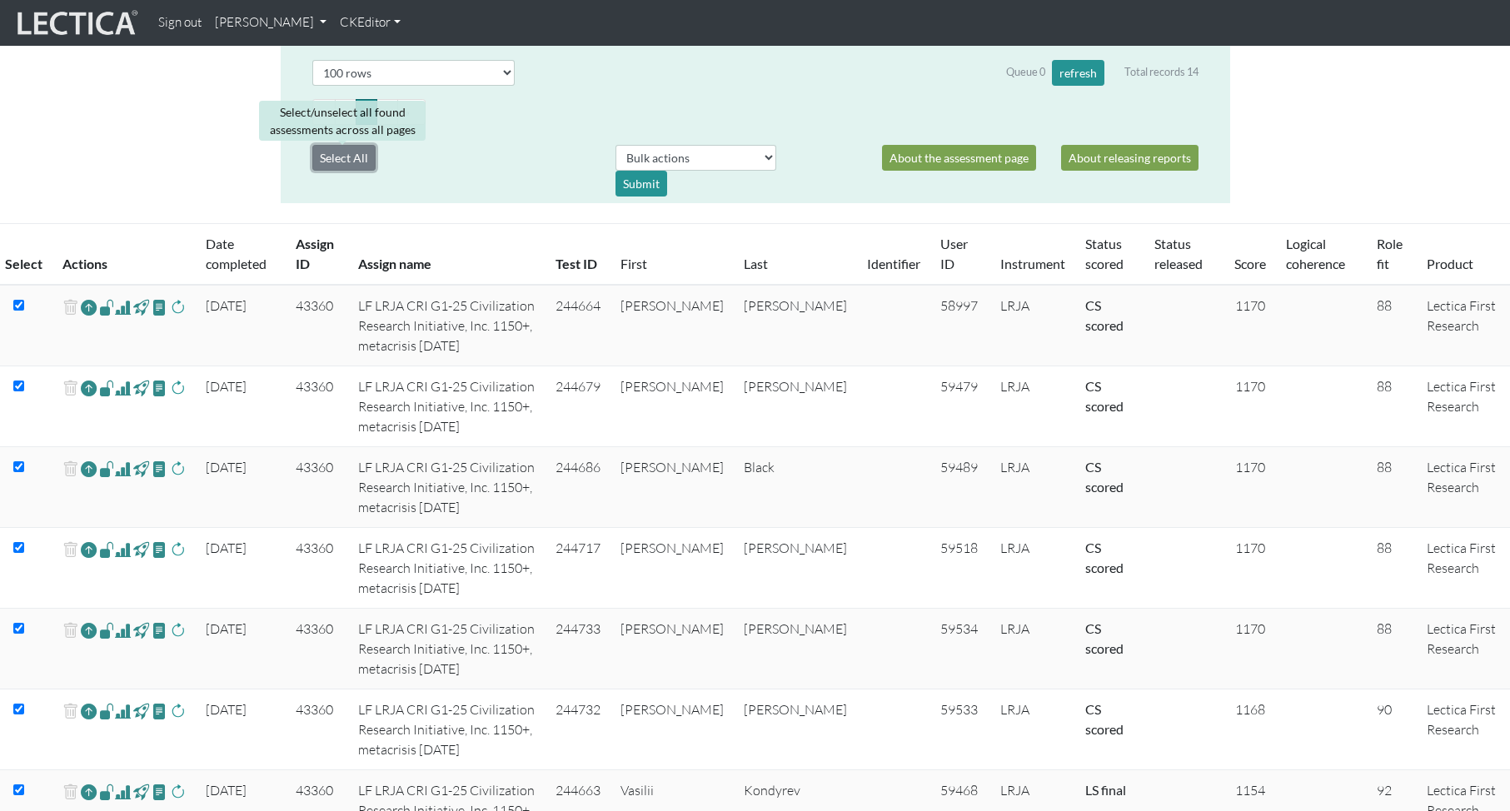
checkbox input "true"
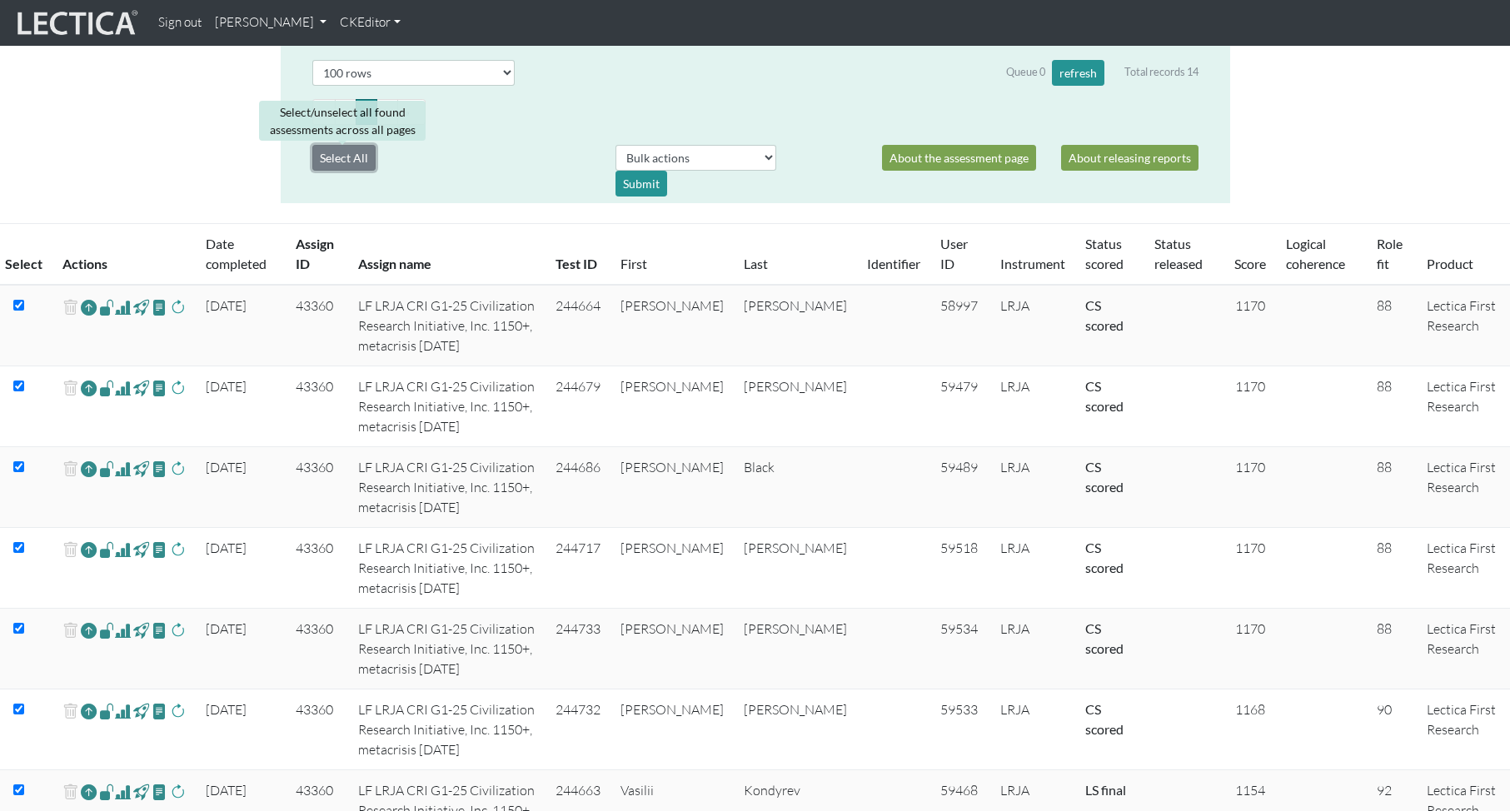
checkbox input "true"
click at [760, 157] on select "Bulk actions download test-taker data finalize cs LF show record Bulk rescore" at bounding box center [695, 158] width 161 height 26
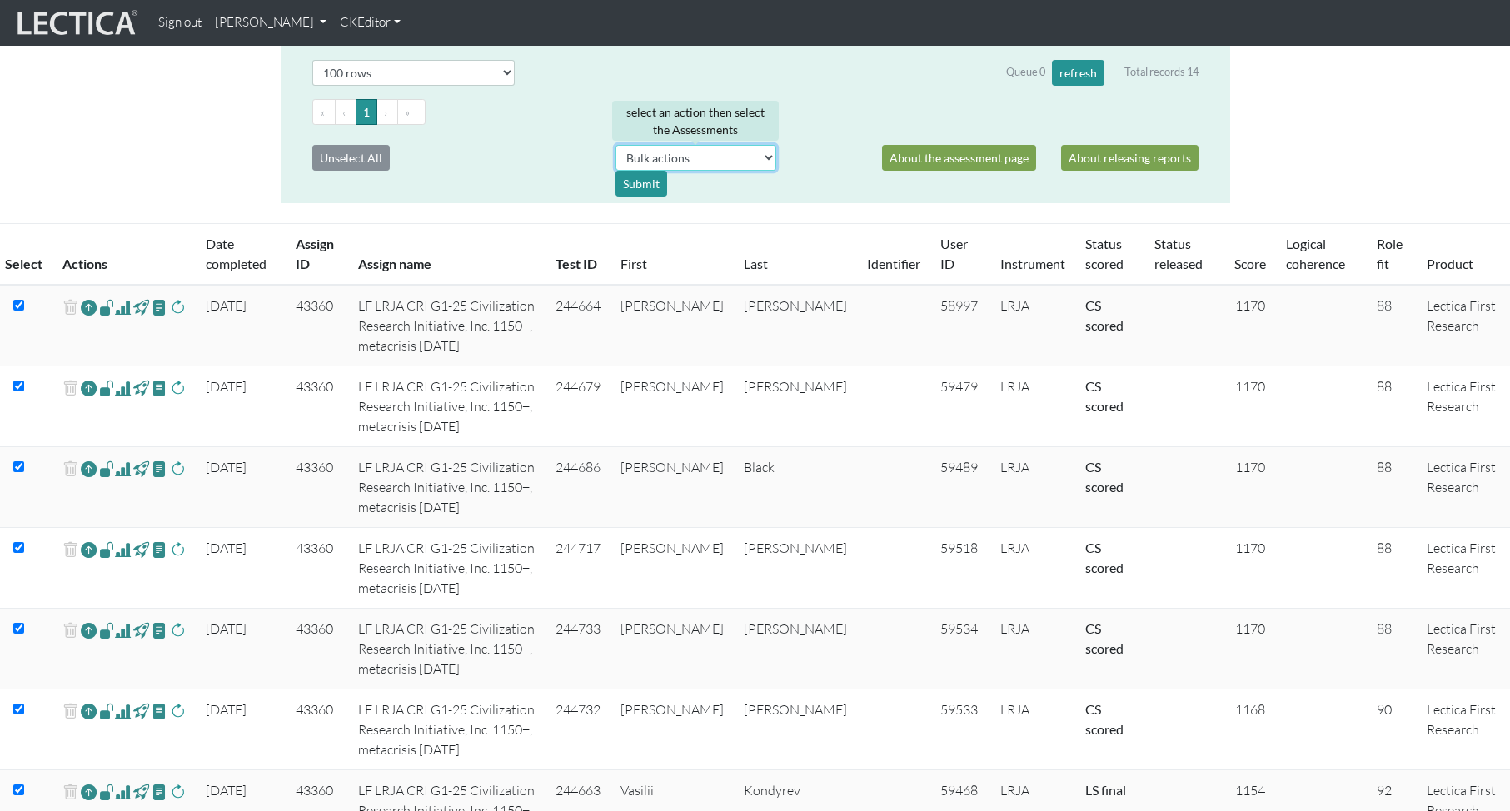
select select "bulk_rescore"
click at [615, 145] on select "Bulk actions download test-taker data finalize cs LF show record Bulk rescore" at bounding box center [695, 158] width 161 height 26
click at [641, 185] on div "Submit" at bounding box center [641, 184] width 52 height 26
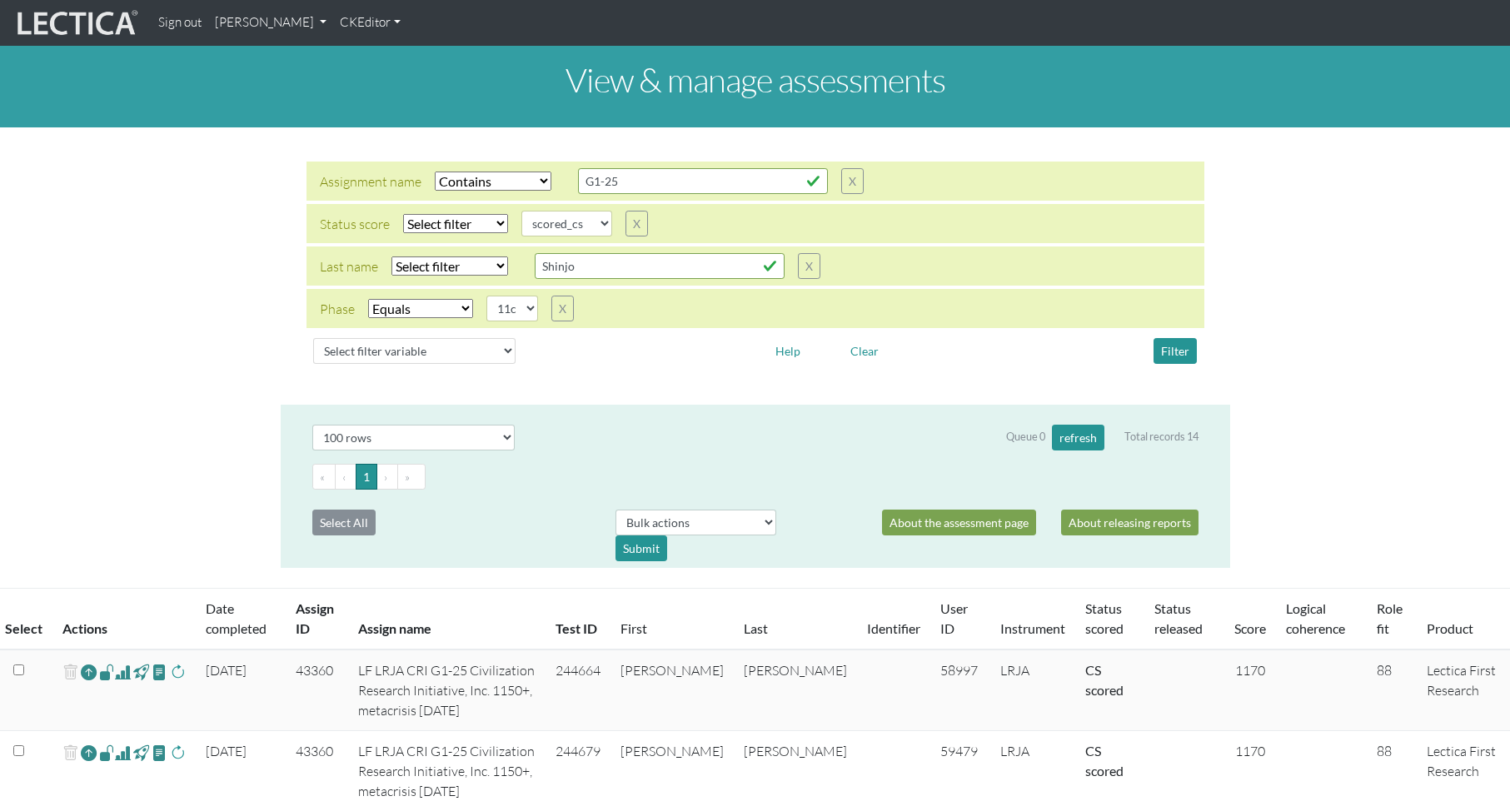
select select "icontains"
select select
select select "scored_cs"
select select "11c"
select select "100"
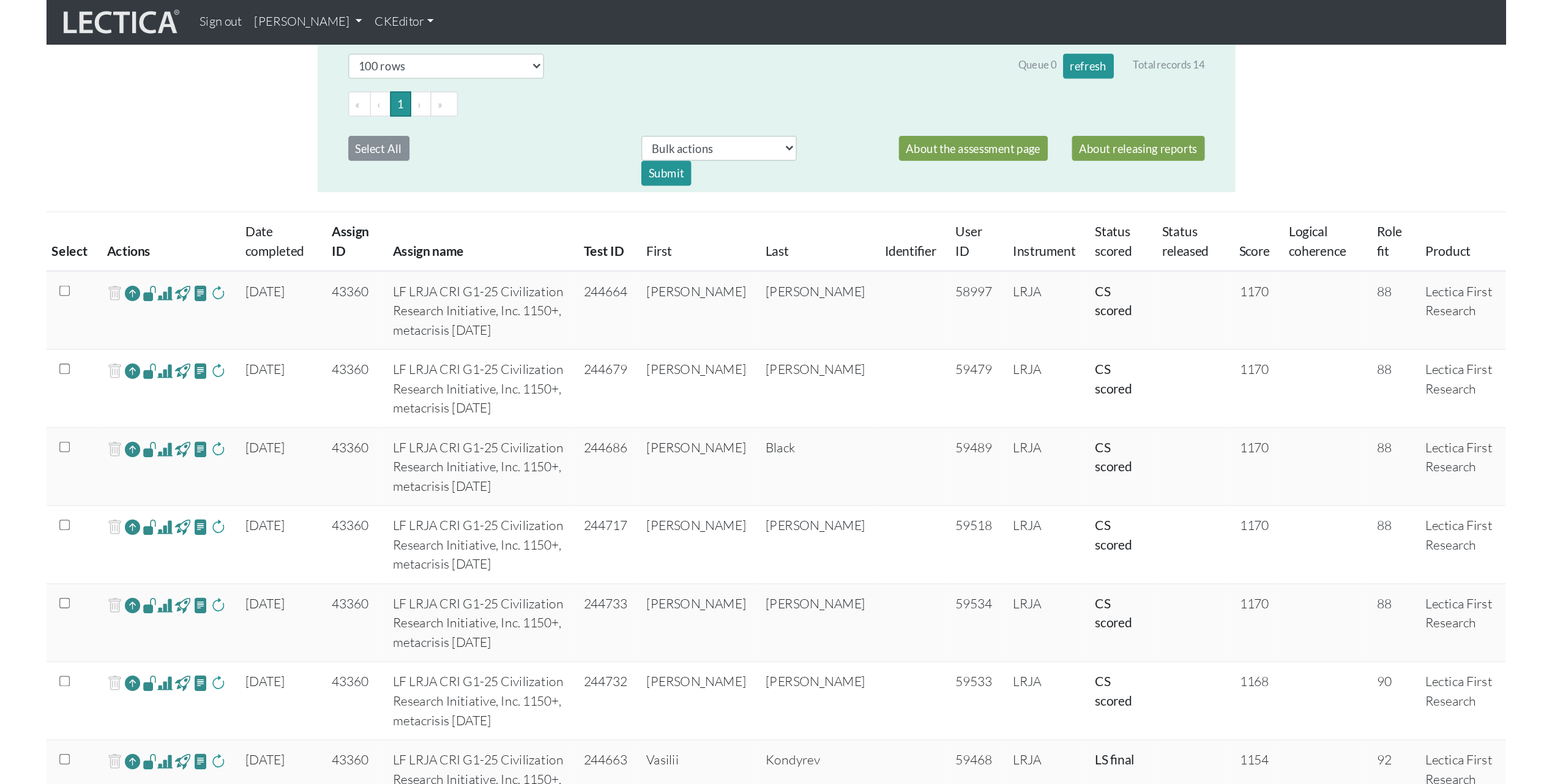
scroll to position [273, 0]
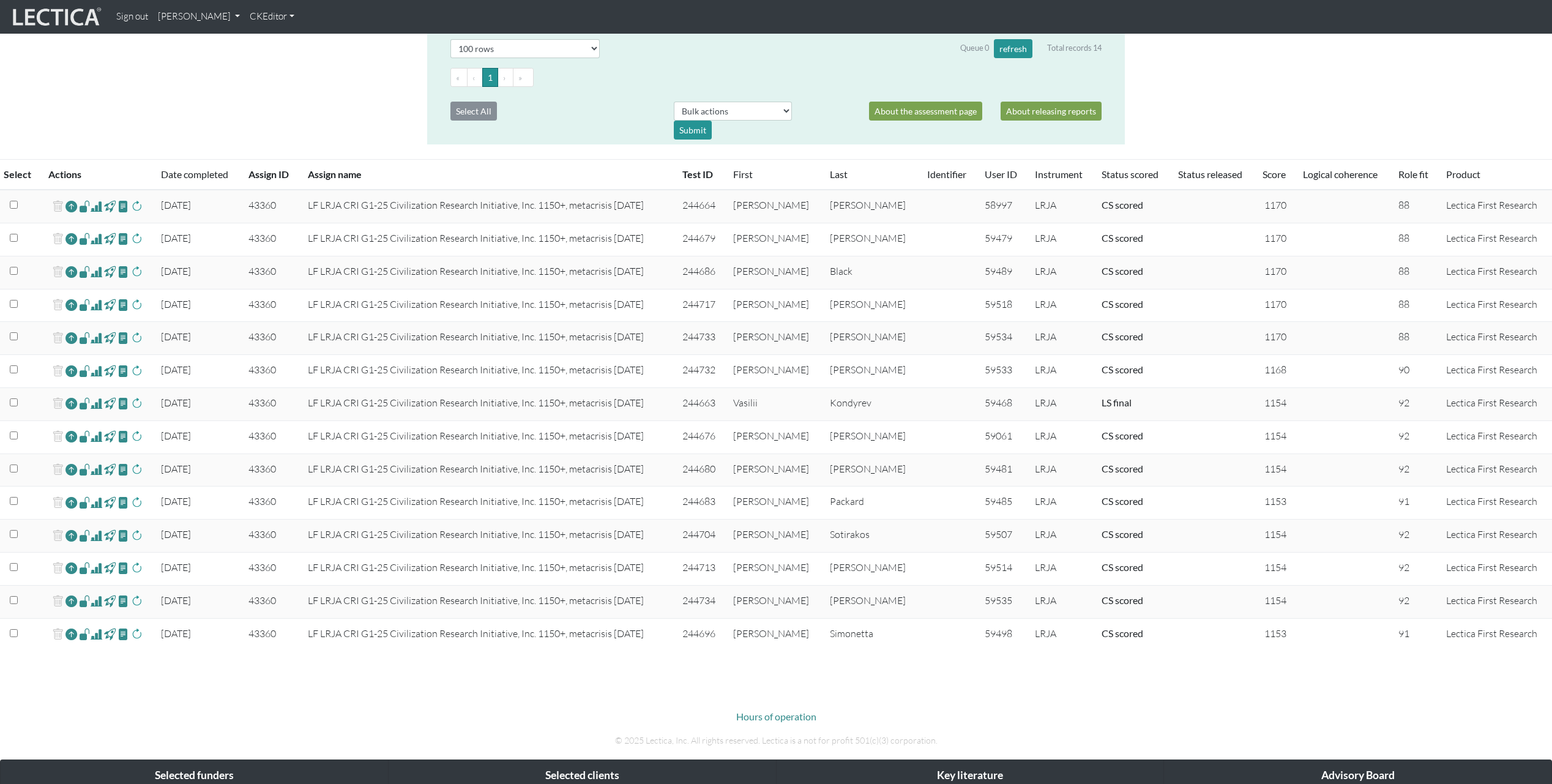
click at [98, 240] on span at bounding box center [96, 240] width 12 height 15
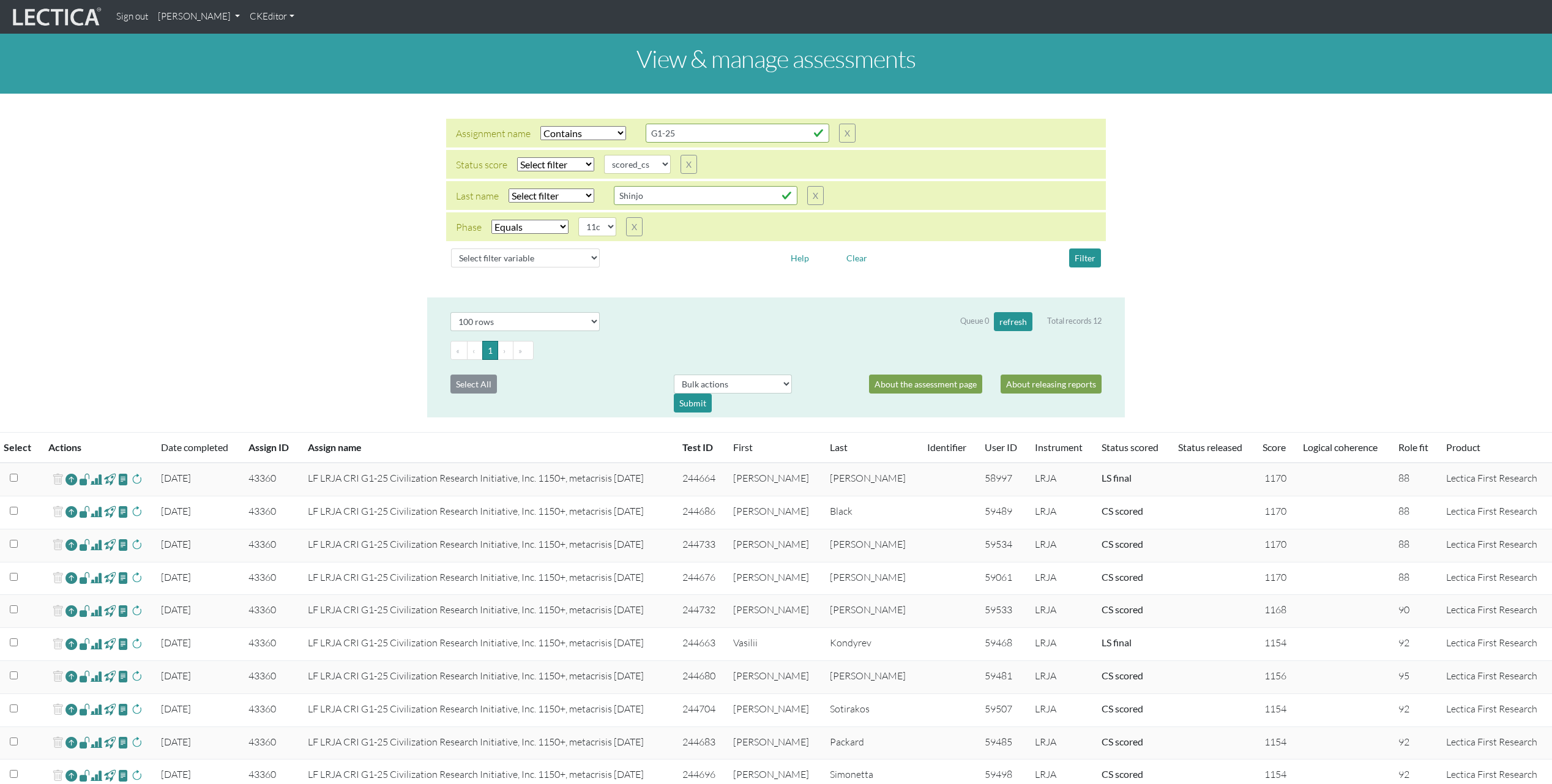
select select "icontains"
select select
select select "scored_cs"
select select "11c"
select select "100"
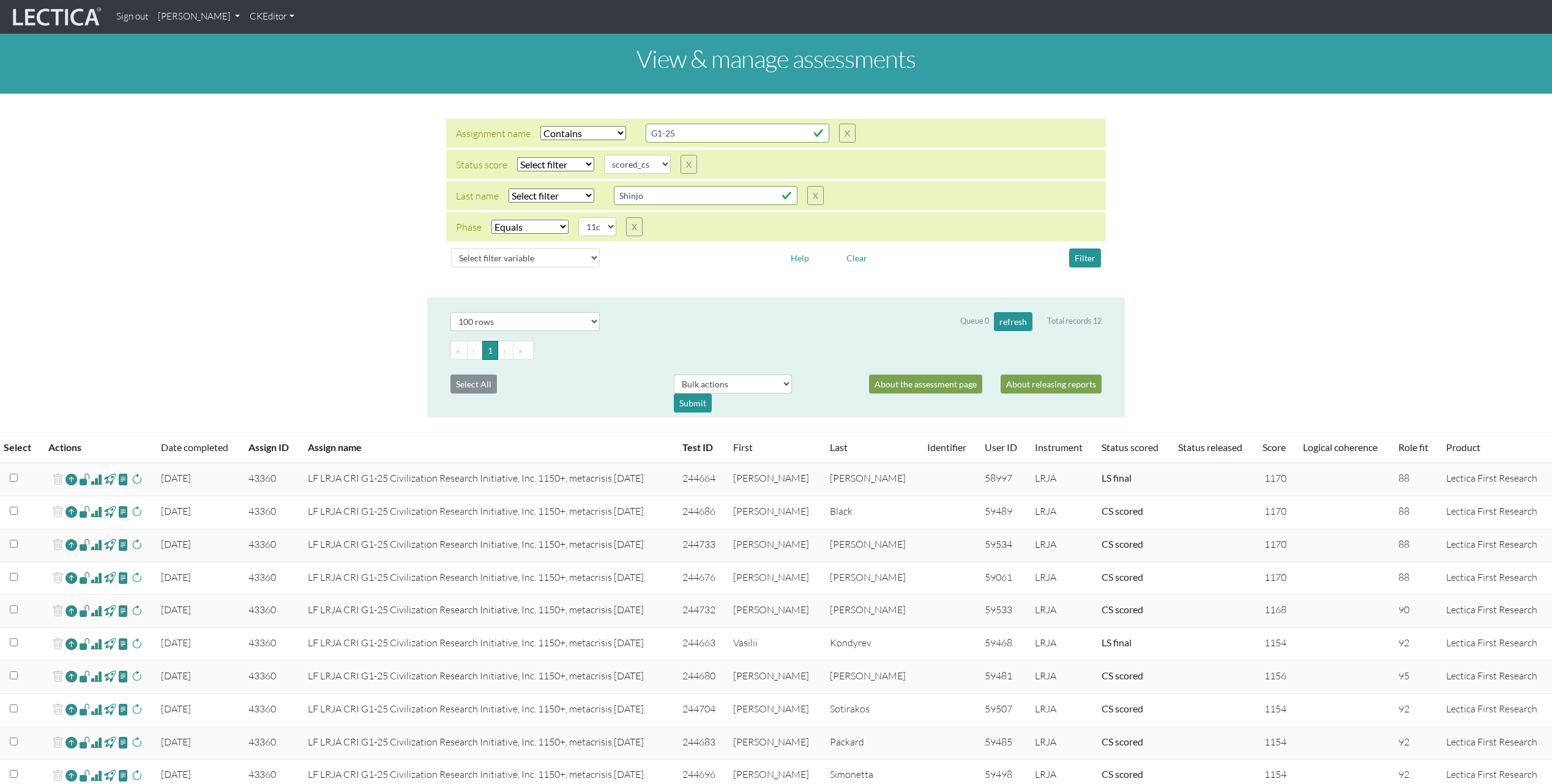
scroll to position [273, 0]
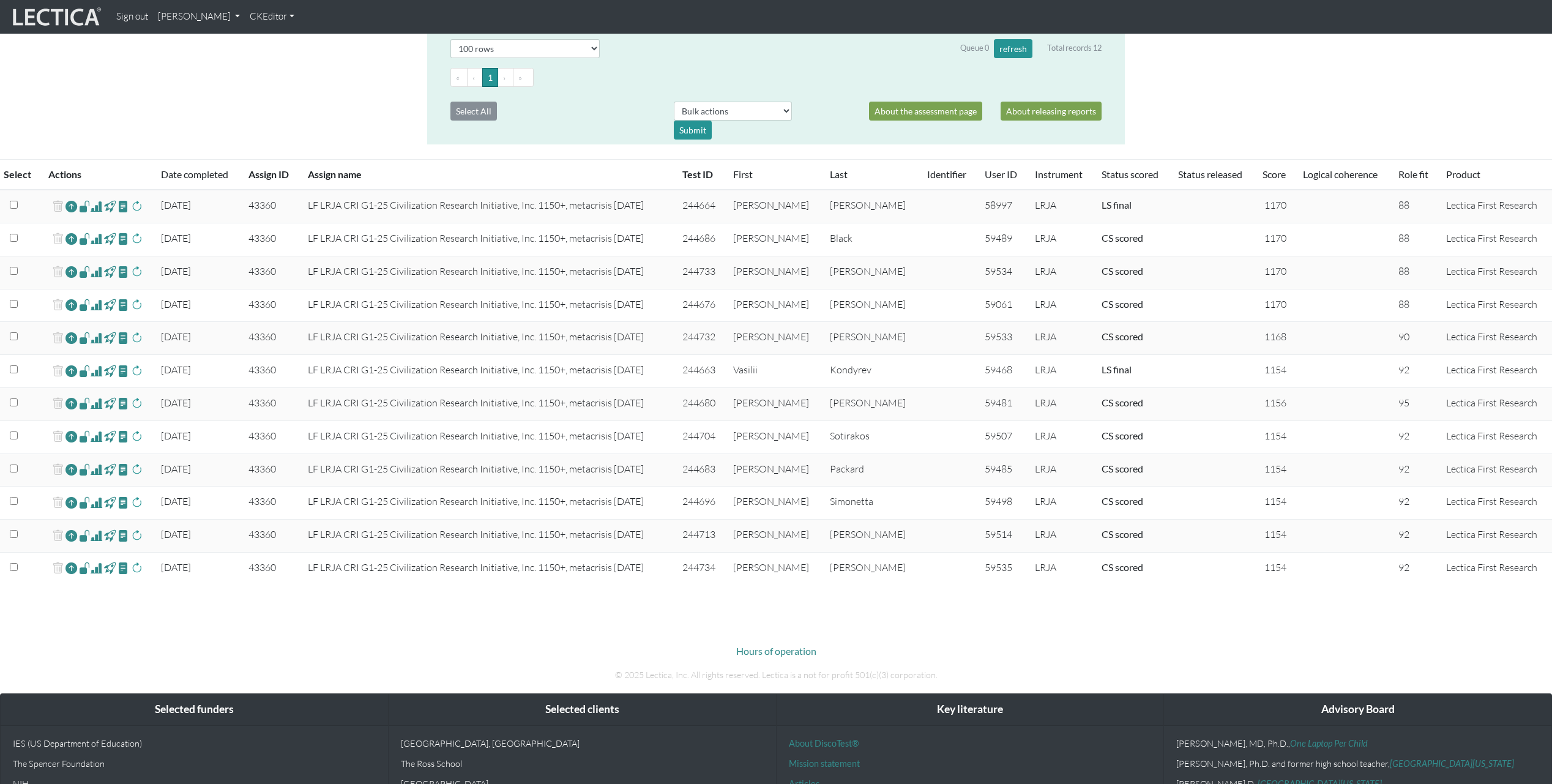
click at [98, 240] on span at bounding box center [96, 240] width 12 height 15
